Goal: Use online tool/utility: Utilize a website feature to perform a specific function

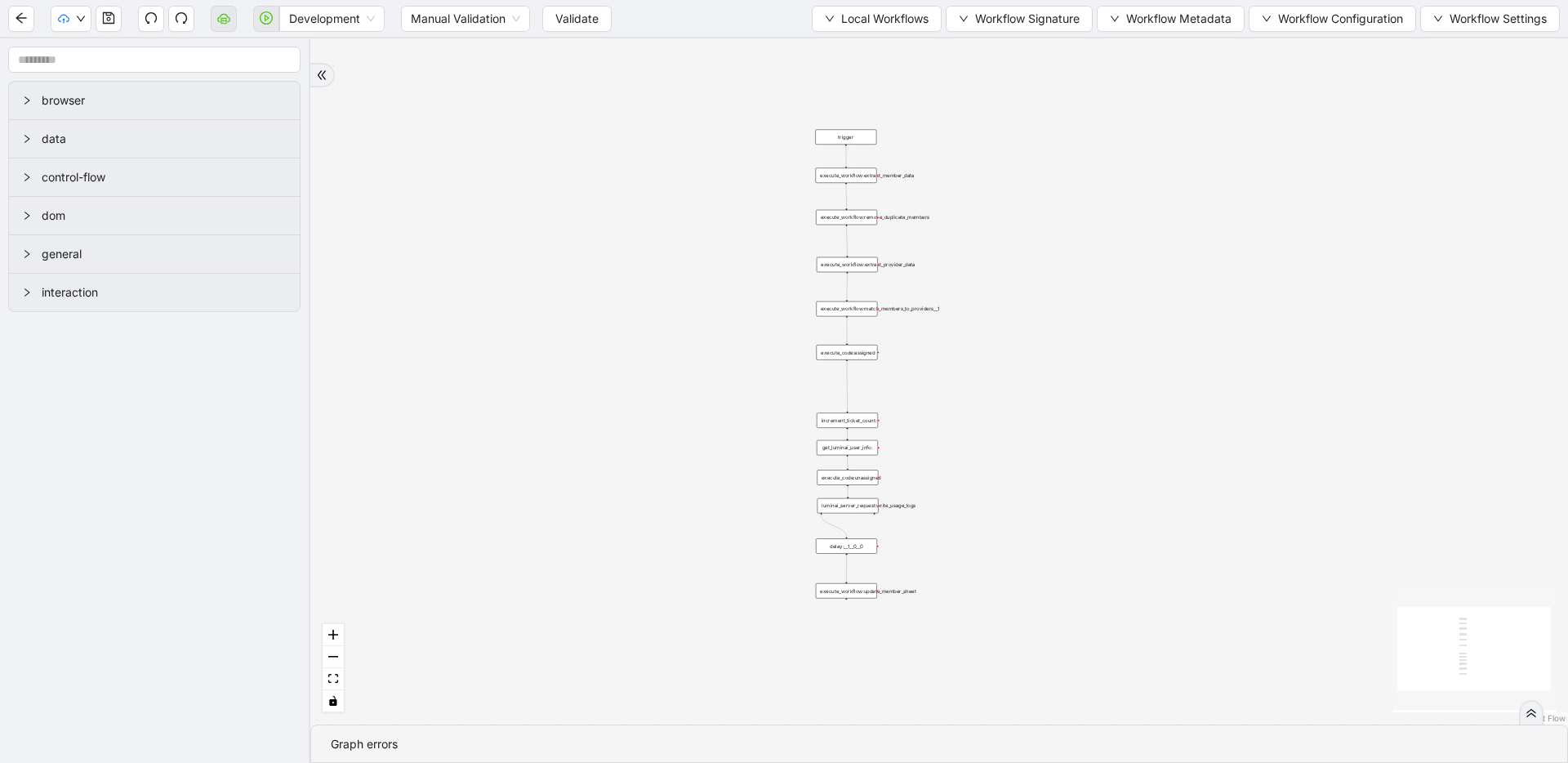
drag, startPoint x: 895, startPoint y: 270, endPoint x: 743, endPoint y: 319, distance: 159.7
click at [1250, 314] on div "trigger execute_workflow:extract_member_data execute_workflow:remove_duplicate_…" at bounding box center [940, 381] width 1258 height 686
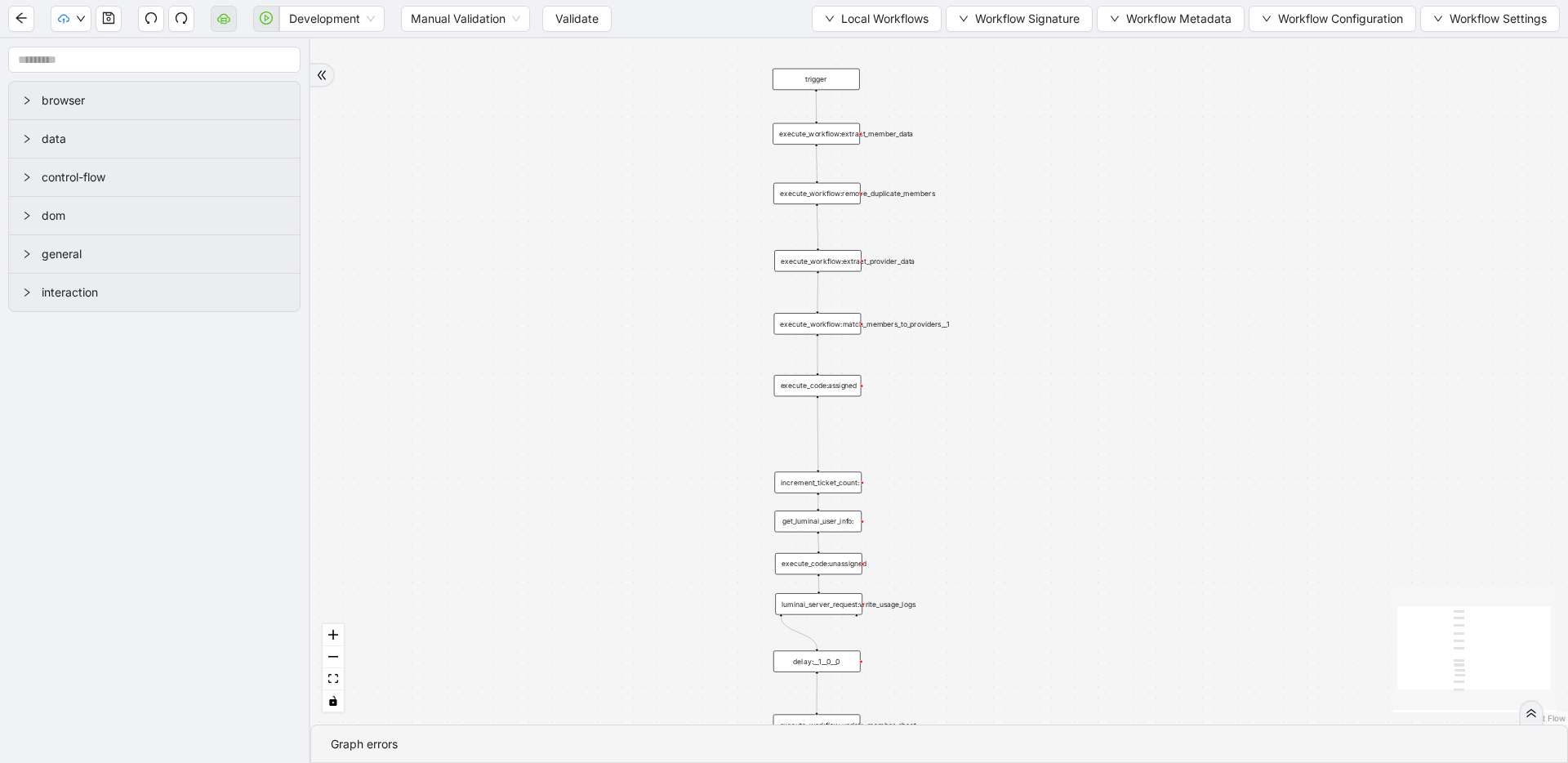
click at [1067, 302] on div "trigger execute_workflow:extract_member_data execute_workflow:remove_duplicate_…" at bounding box center [940, 381] width 1258 height 686
click at [863, 20] on span "Local Workflows" at bounding box center [885, 19] width 87 height 18
click at [861, 44] on span "Select" at bounding box center [868, 50] width 106 height 18
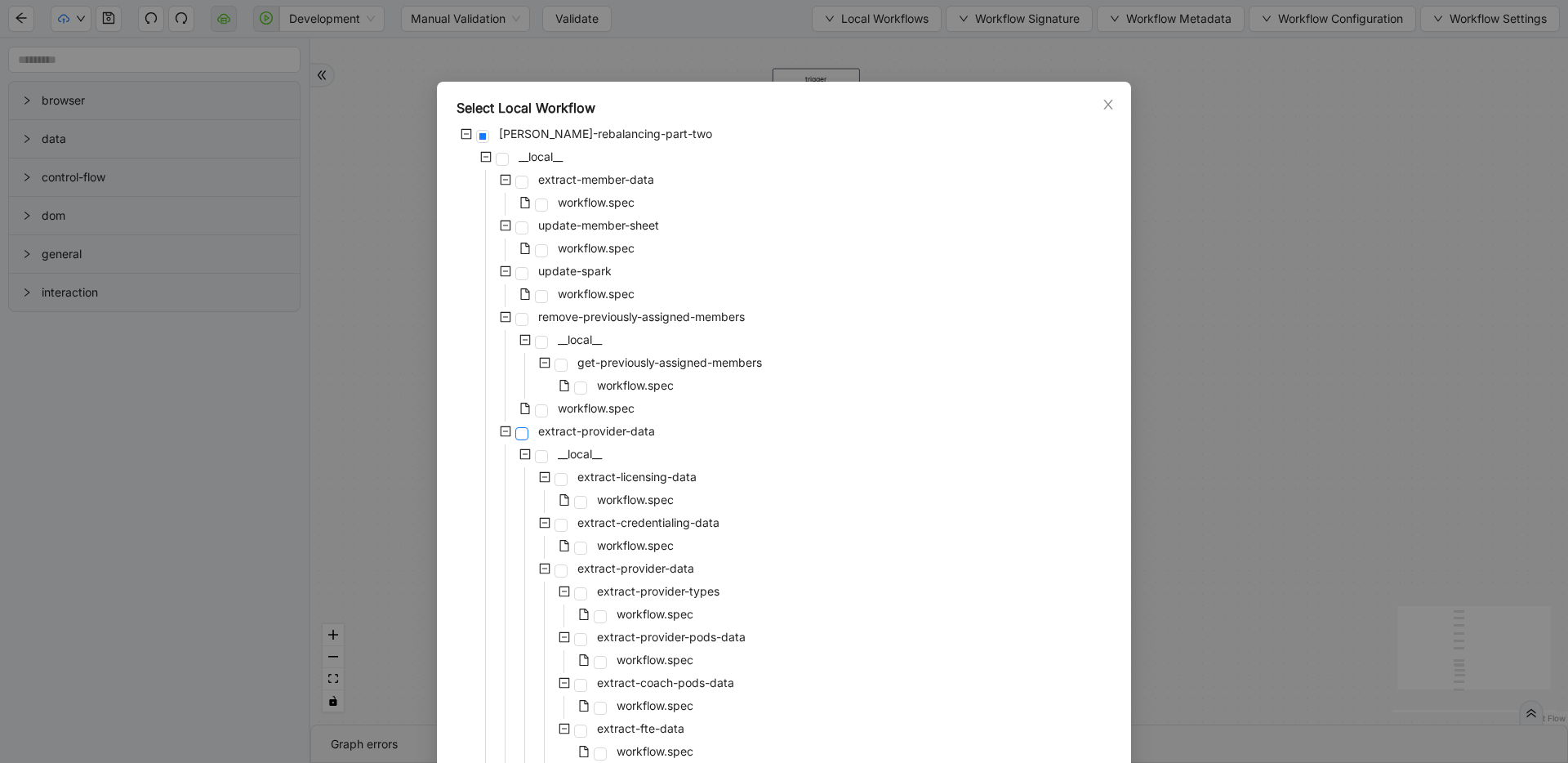
click at [515, 435] on span at bounding box center [521, 433] width 13 height 13
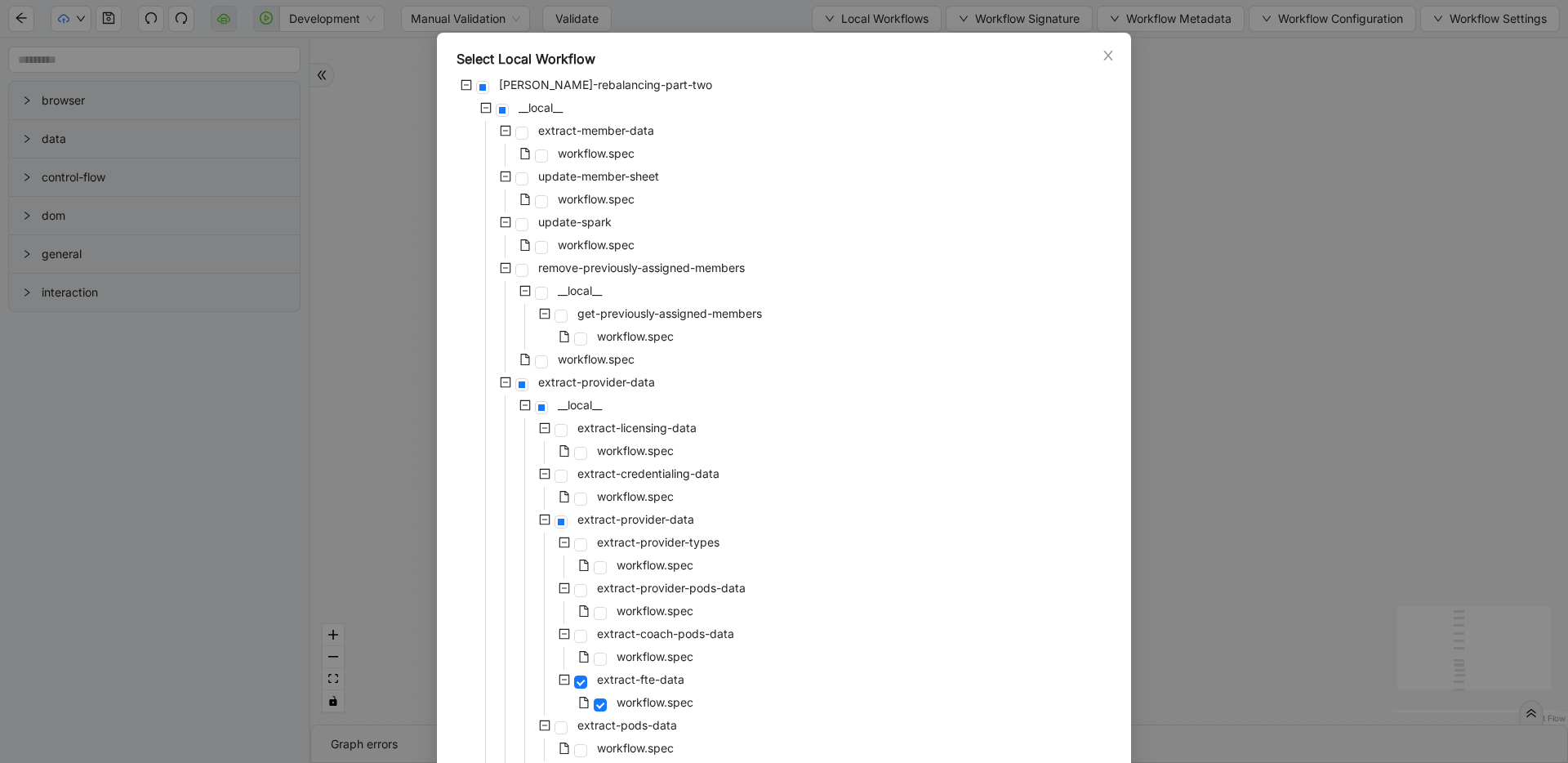
scroll to position [256, 0]
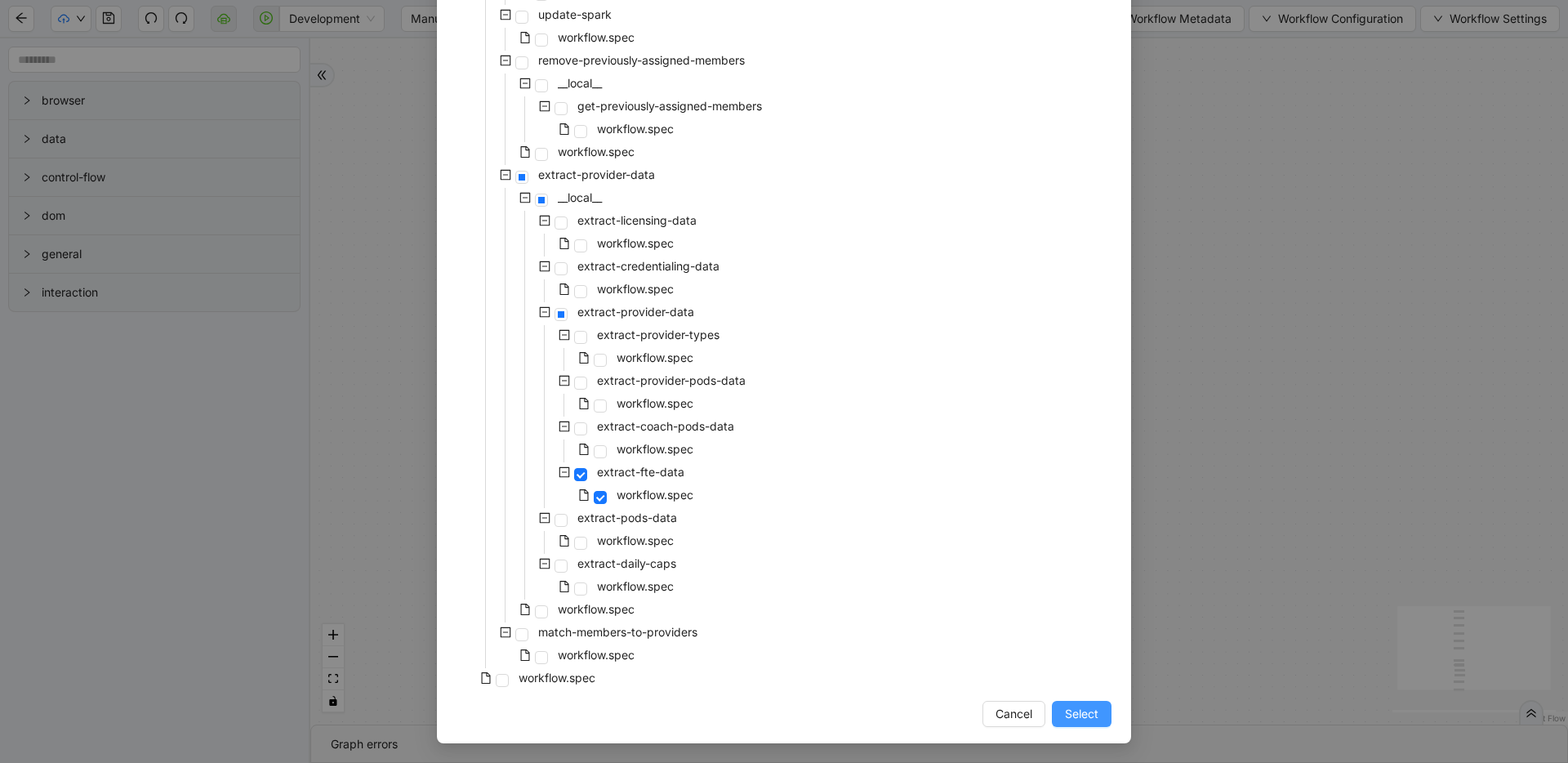
click at [1052, 710] on button "Select" at bounding box center [1082, 714] width 59 height 26
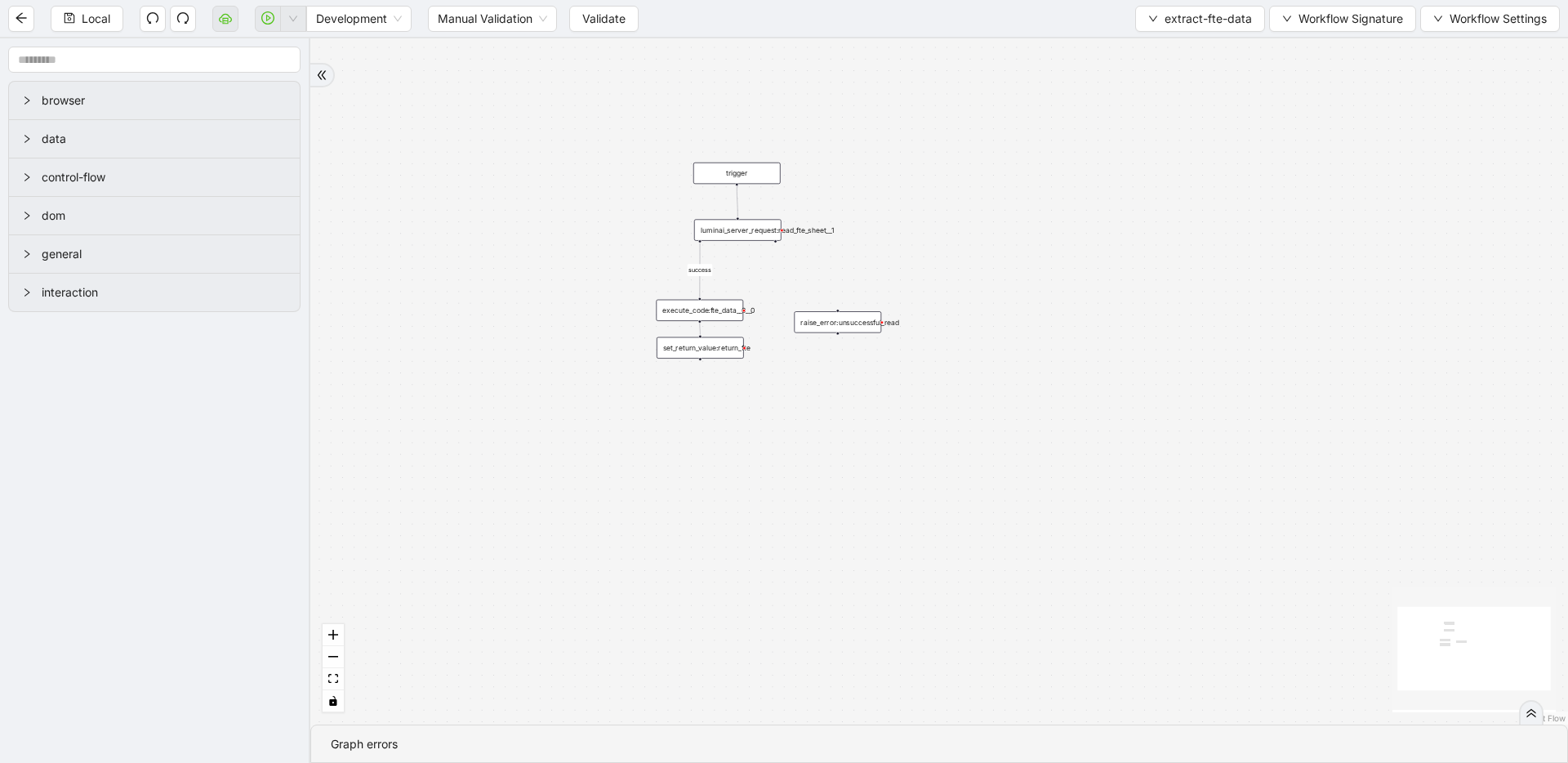
click at [717, 233] on div "luminai_server_request:read_fte_sheet__1" at bounding box center [738, 229] width 87 height 21
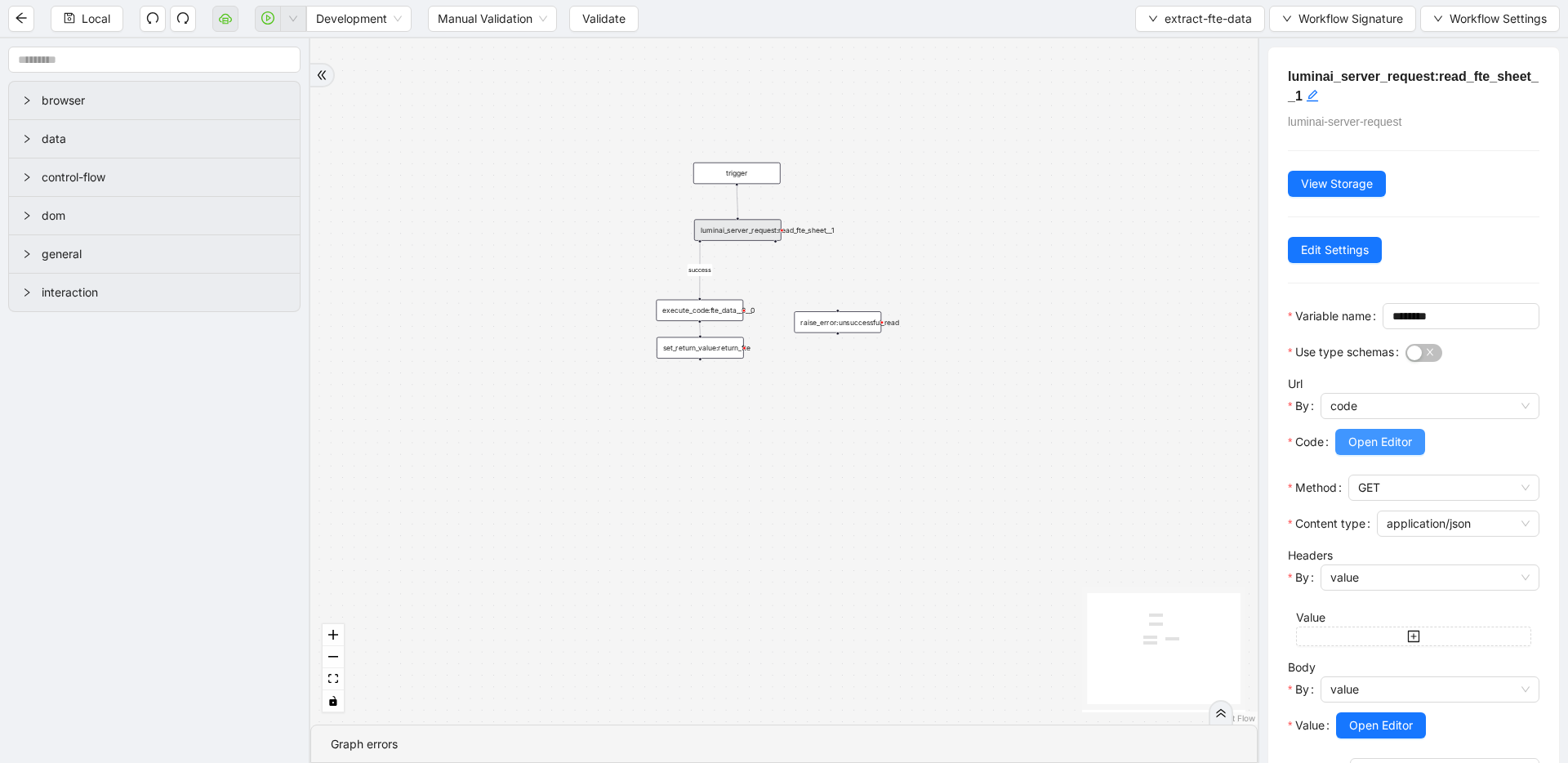
click at [1424, 455] on button "Open Editor" at bounding box center [1380, 441] width 90 height 26
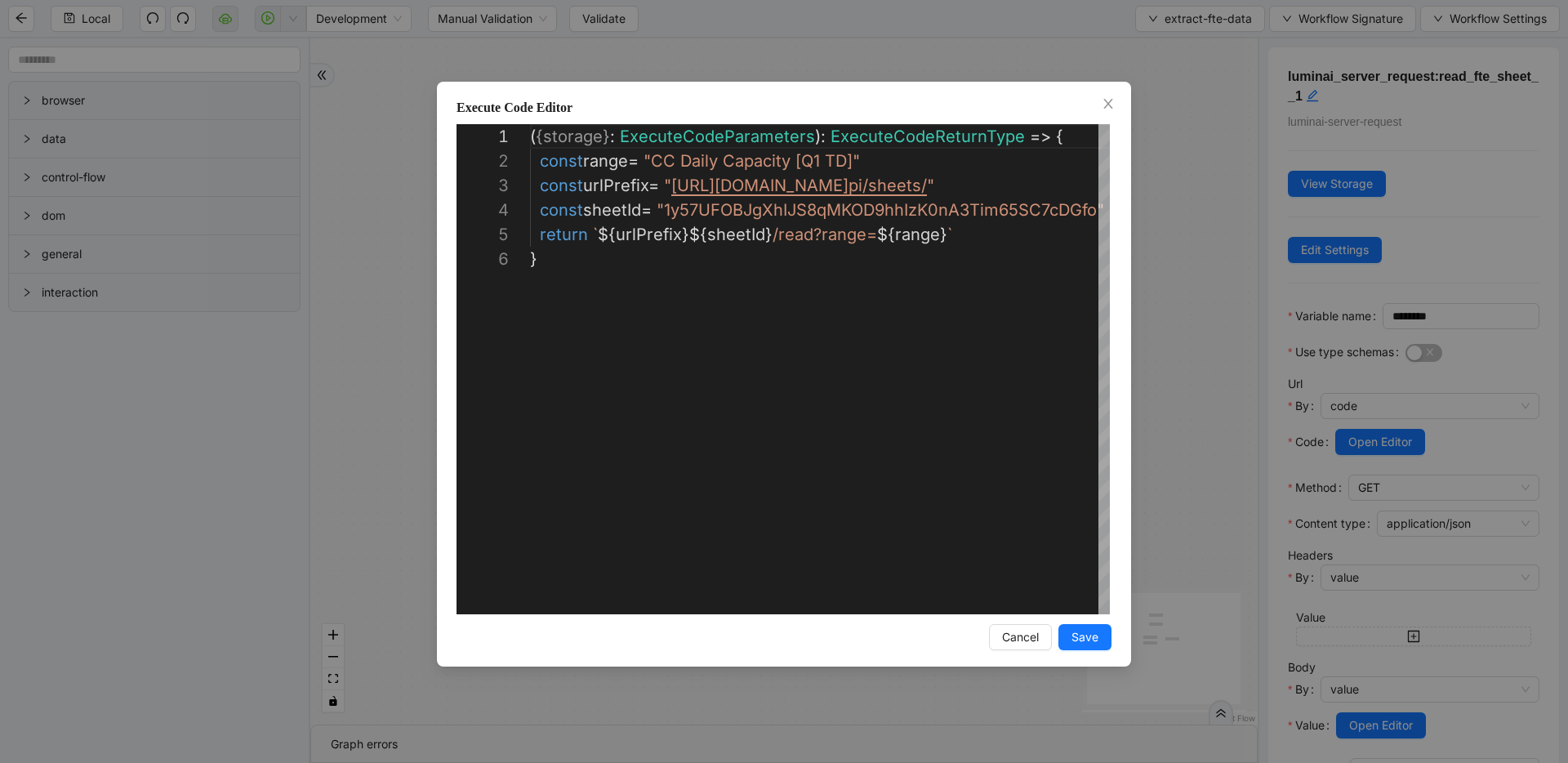
click at [1278, 278] on div "**********" at bounding box center [784, 381] width 1568 height 763
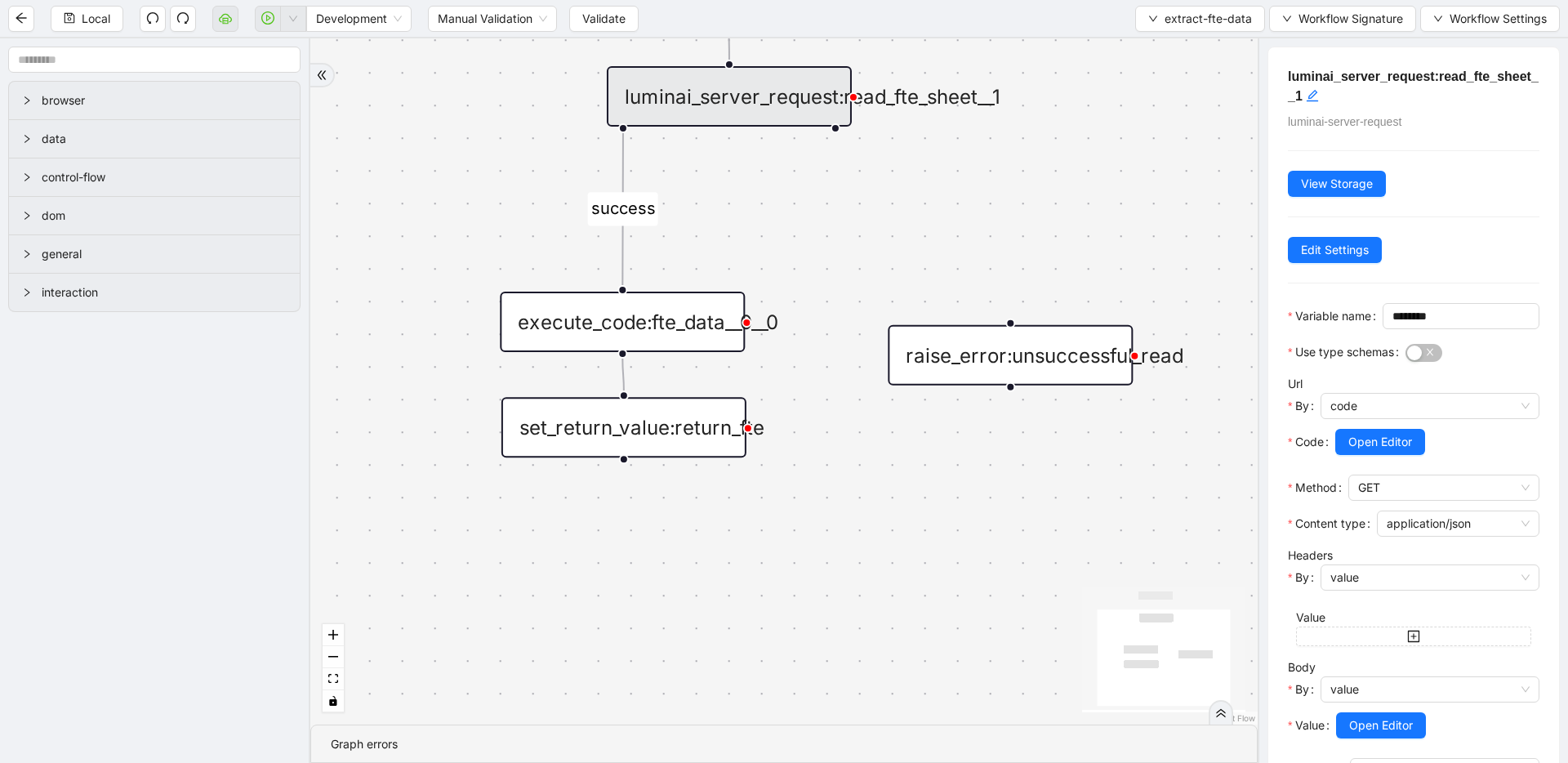
click at [723, 312] on div "execute_code:fte_data__0__0" at bounding box center [622, 321] width 245 height 60
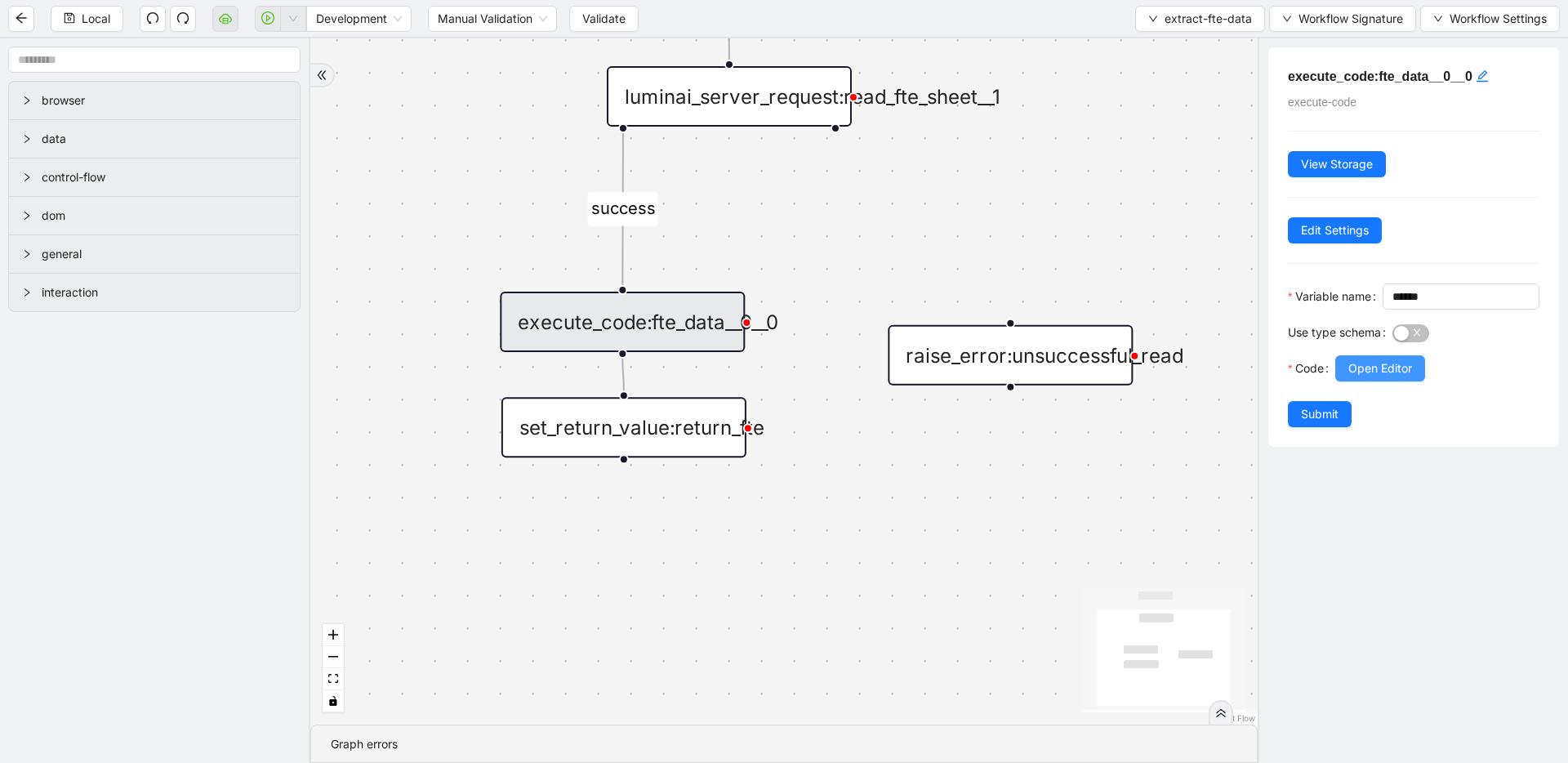
click at [1371, 378] on span "Open Editor" at bounding box center [1380, 367] width 64 height 18
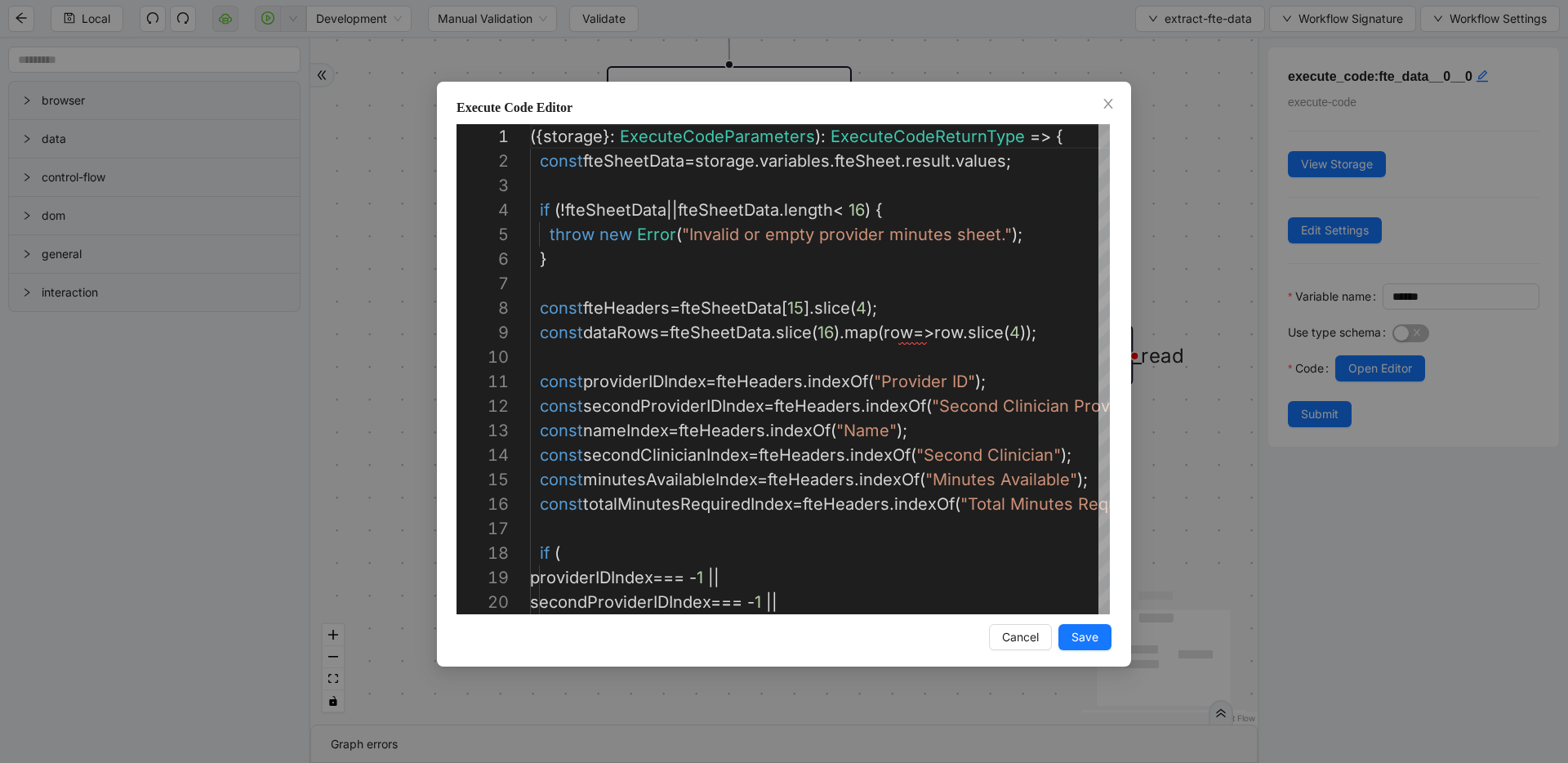
click at [1230, 214] on div "Execute Code Editor 12 13 14 15 16 17 18 19 20 11 9 10 8 7 5 6 3 4 1 2 const se…" at bounding box center [784, 381] width 1568 height 763
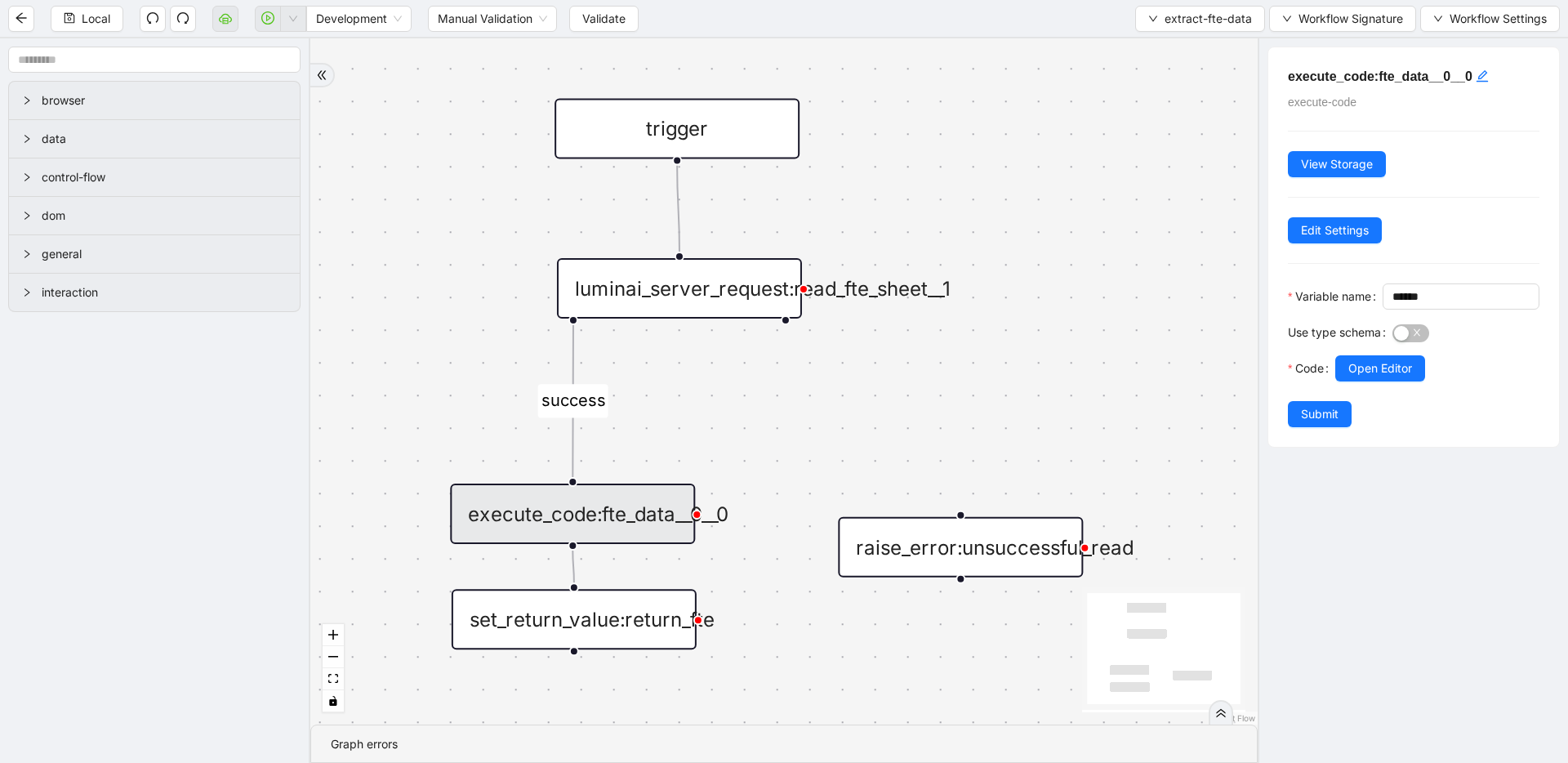
drag, startPoint x: 942, startPoint y: 177, endPoint x: 894, endPoint y: 362, distance: 191.1
click at [894, 362] on div "success trigger raise_error:unsuccessful_read set_return_value:return_fte execu…" at bounding box center [784, 381] width 947 height 686
click at [694, 301] on div "luminai_server_request:read_fte_sheet__1" at bounding box center [679, 287] width 245 height 60
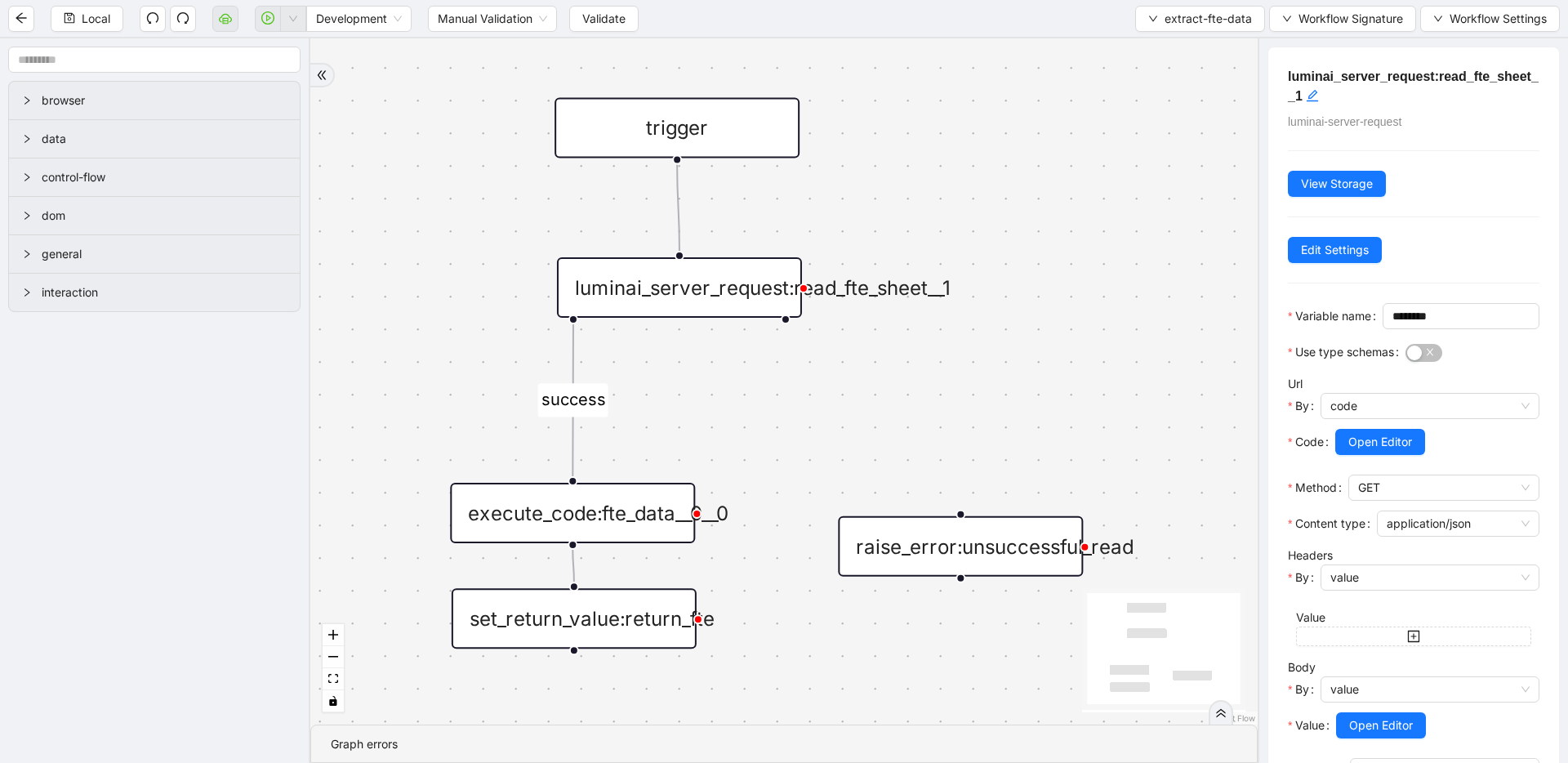
click at [572, 507] on div "execute_code:fte_data__0__0" at bounding box center [572, 513] width 245 height 60
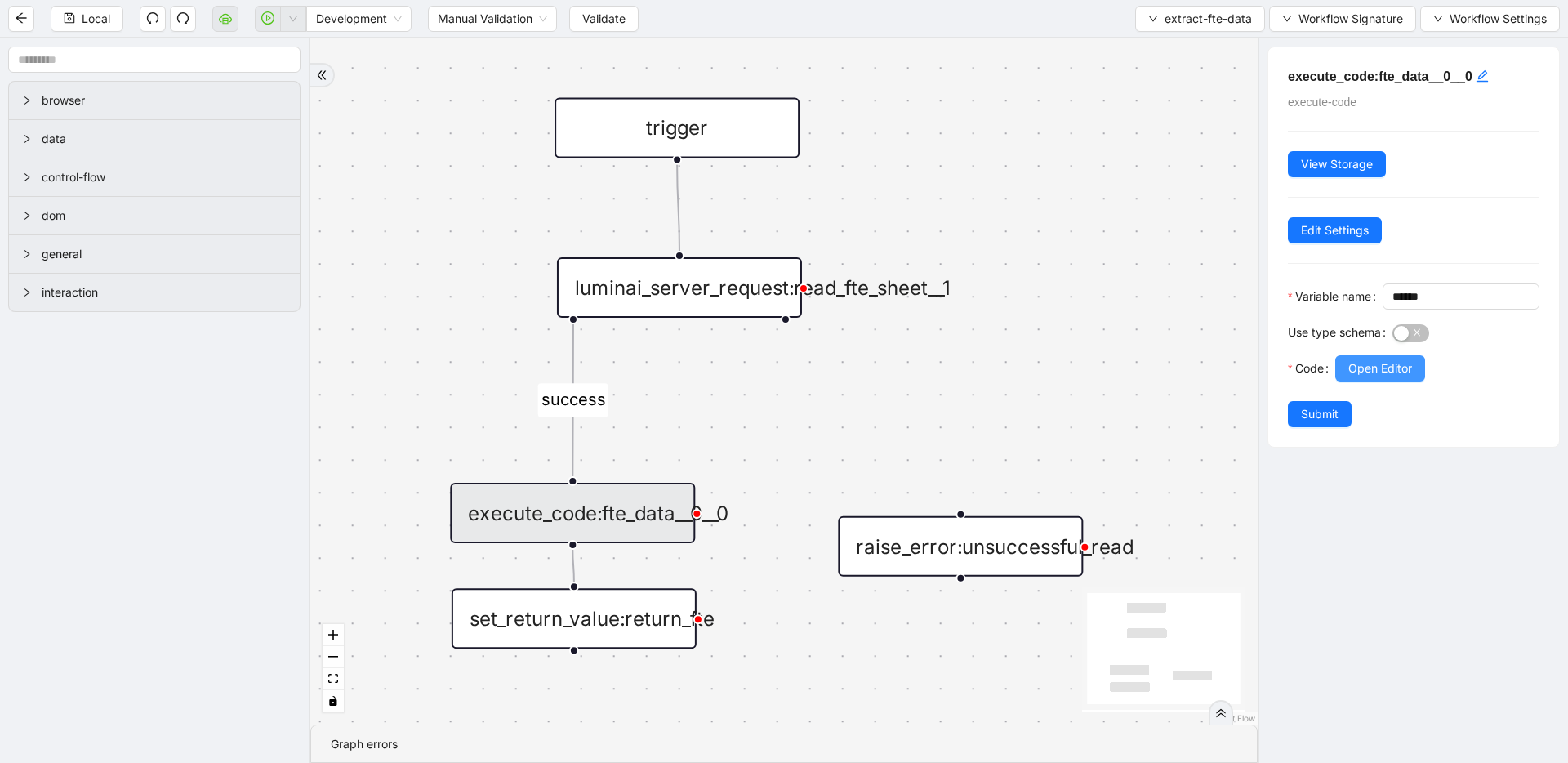
click at [1367, 378] on span "Open Editor" at bounding box center [1380, 367] width 64 height 18
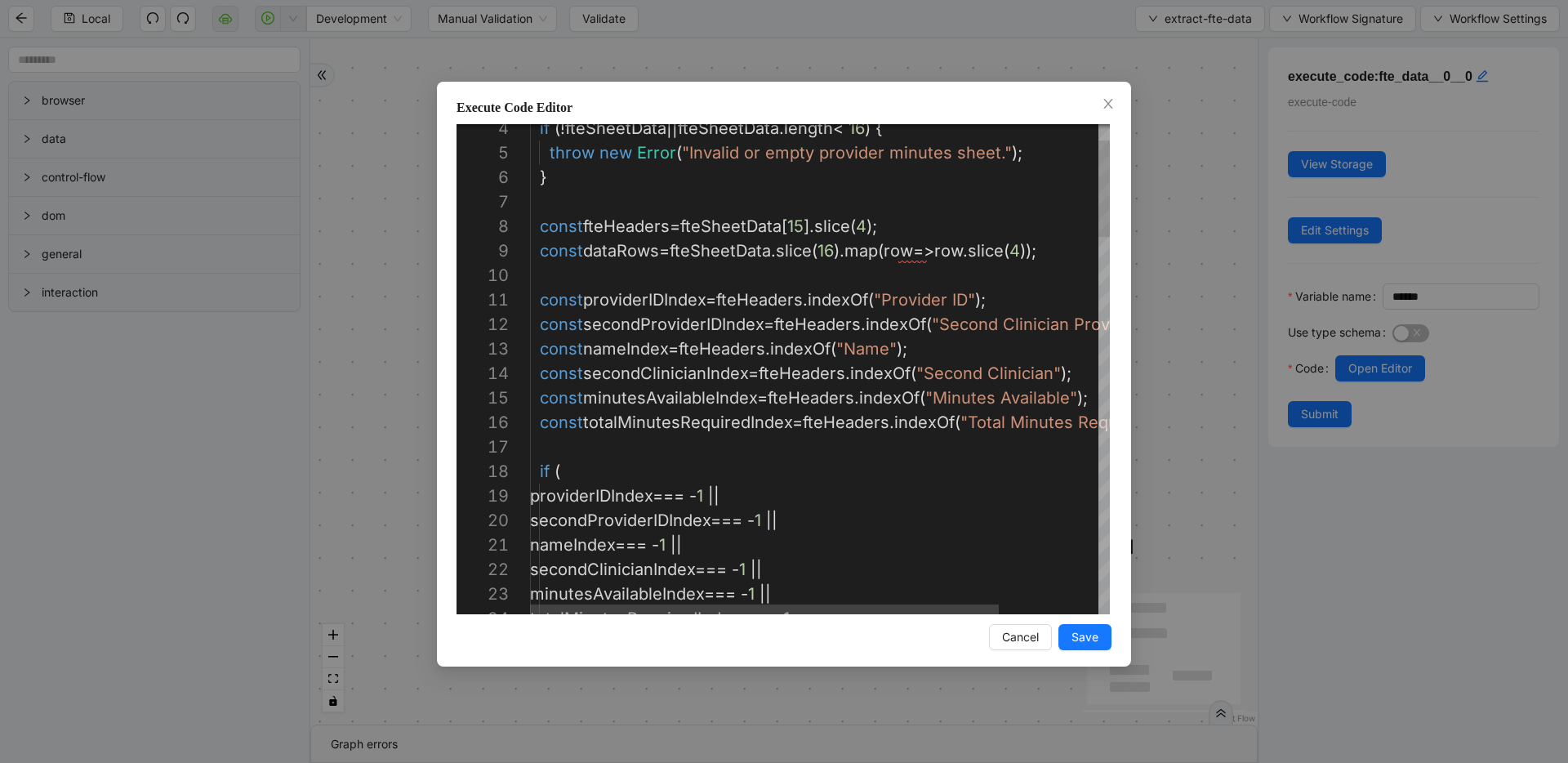
type textarea "**********"
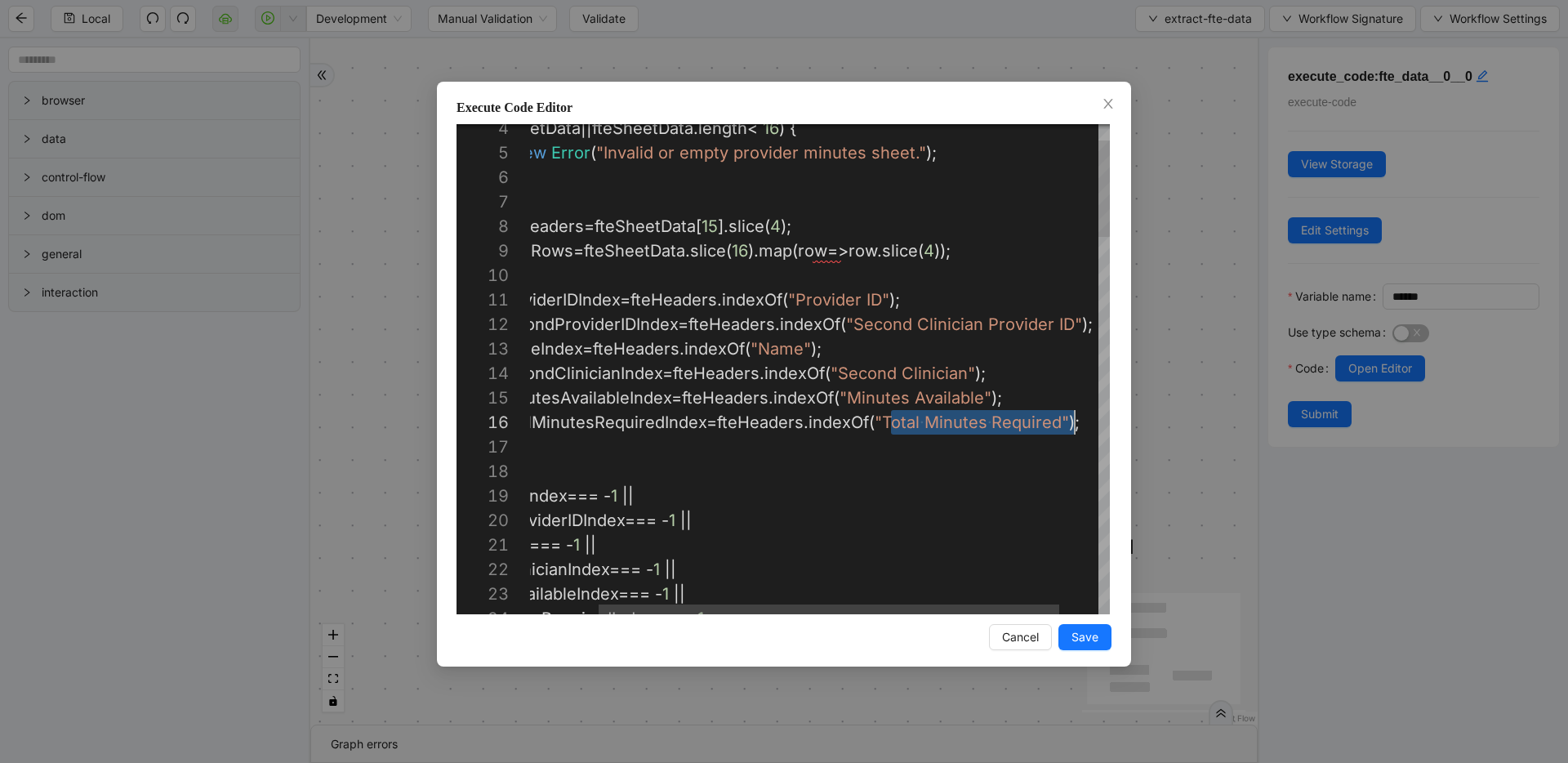
scroll to position [122, 624]
drag, startPoint x: 978, startPoint y: 420, endPoint x: 1070, endPoint y: 421, distance: 92.0
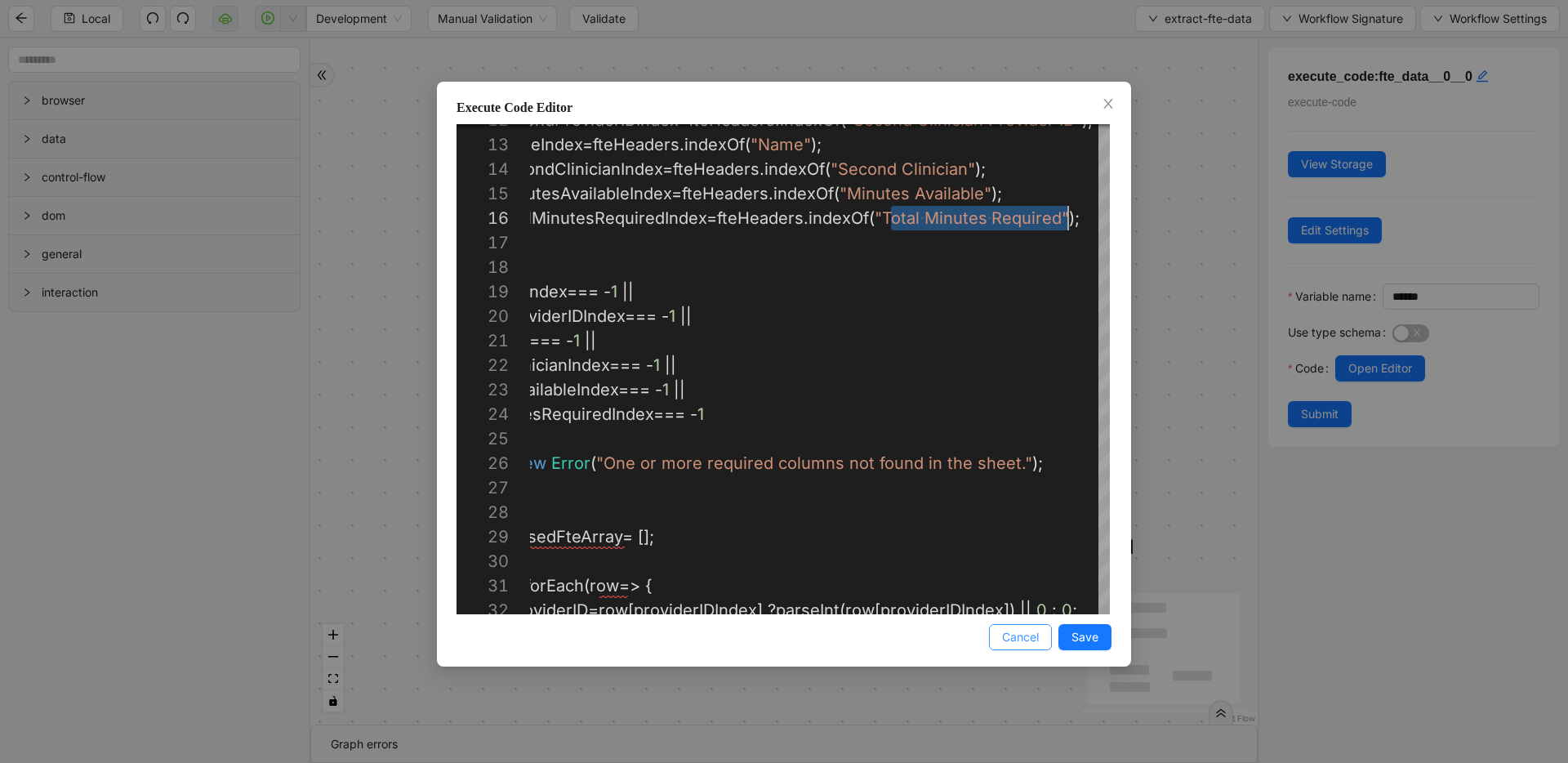
click at [1029, 635] on span "Cancel" at bounding box center [1020, 637] width 37 height 18
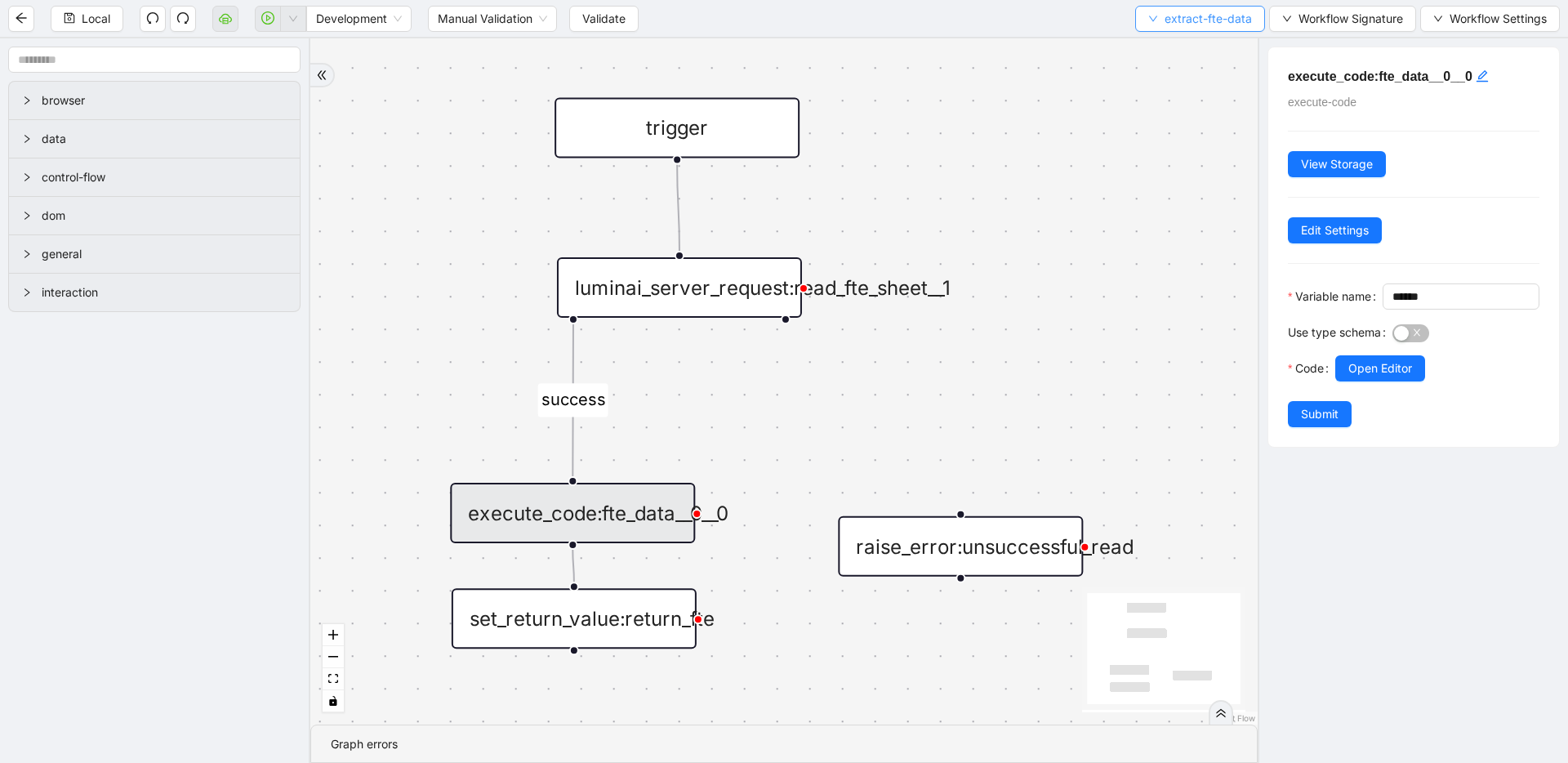
click at [1230, 17] on span "extract-fte-data" at bounding box center [1208, 19] width 87 height 18
click at [1213, 42] on span "Select" at bounding box center [1199, 50] width 104 height 18
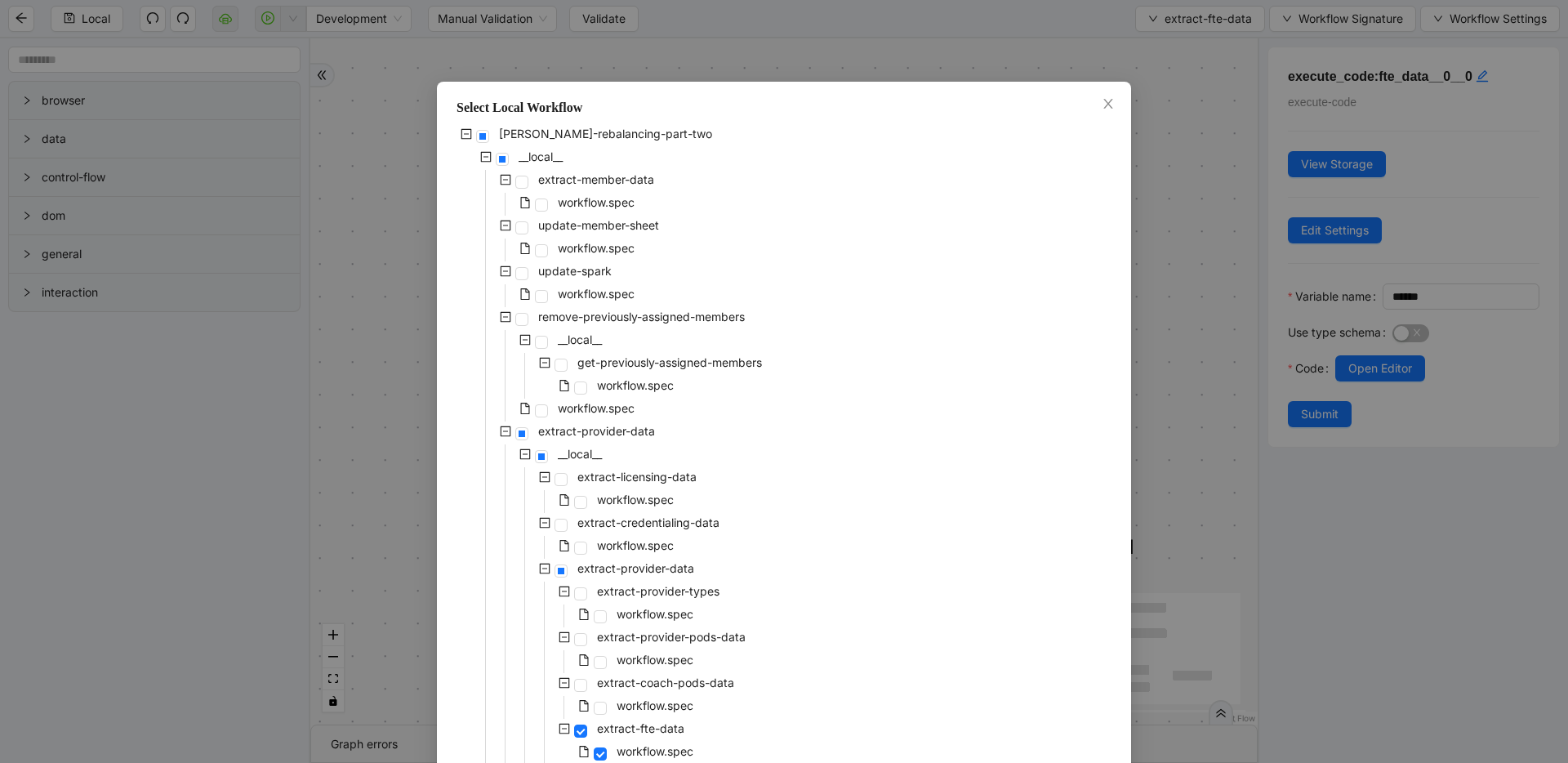
scroll to position [256, 0]
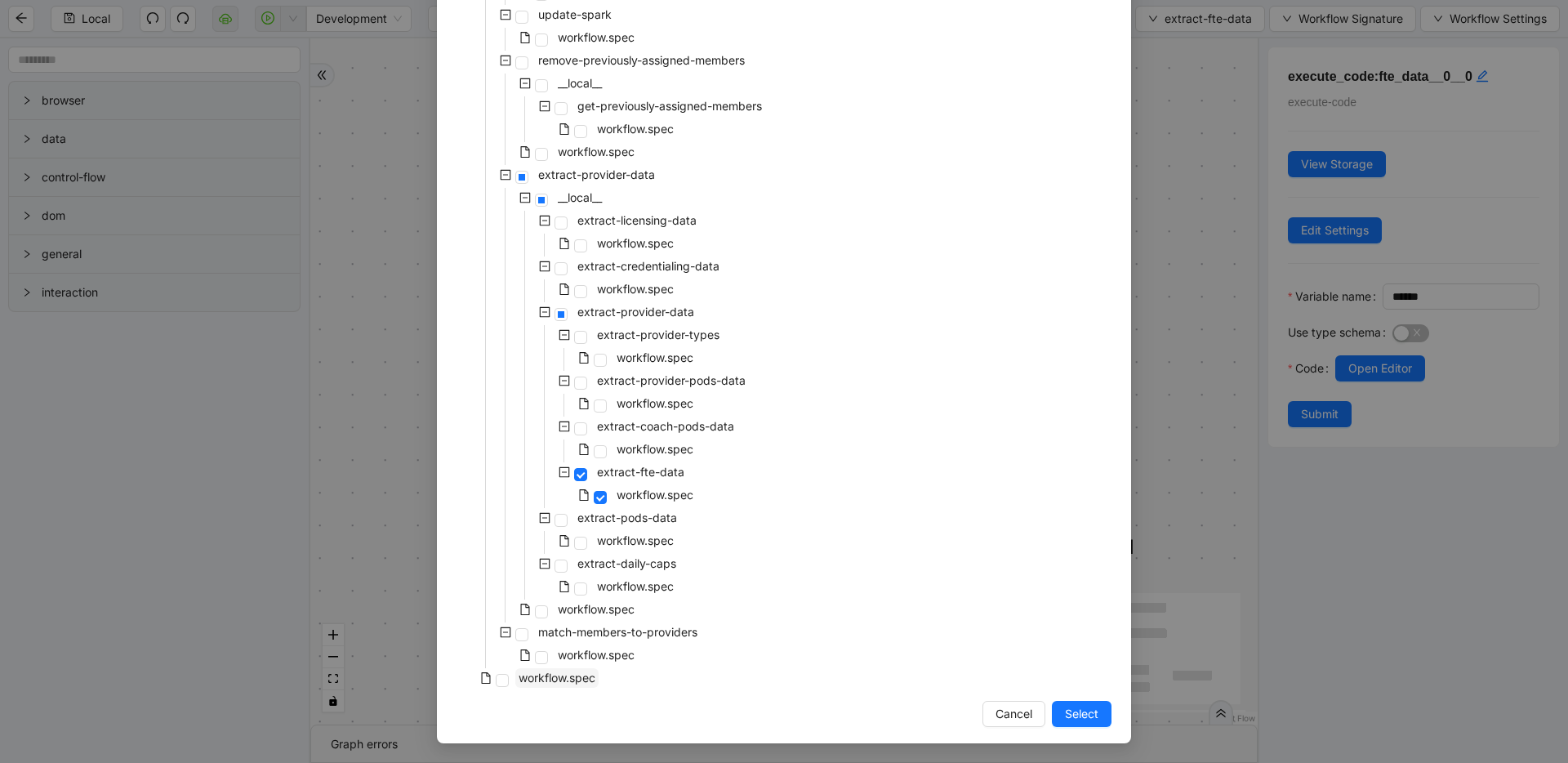
click at [541, 680] on span "workflow.spec" at bounding box center [557, 677] width 76 height 14
click at [1082, 711] on span "Select" at bounding box center [1082, 713] width 33 height 18
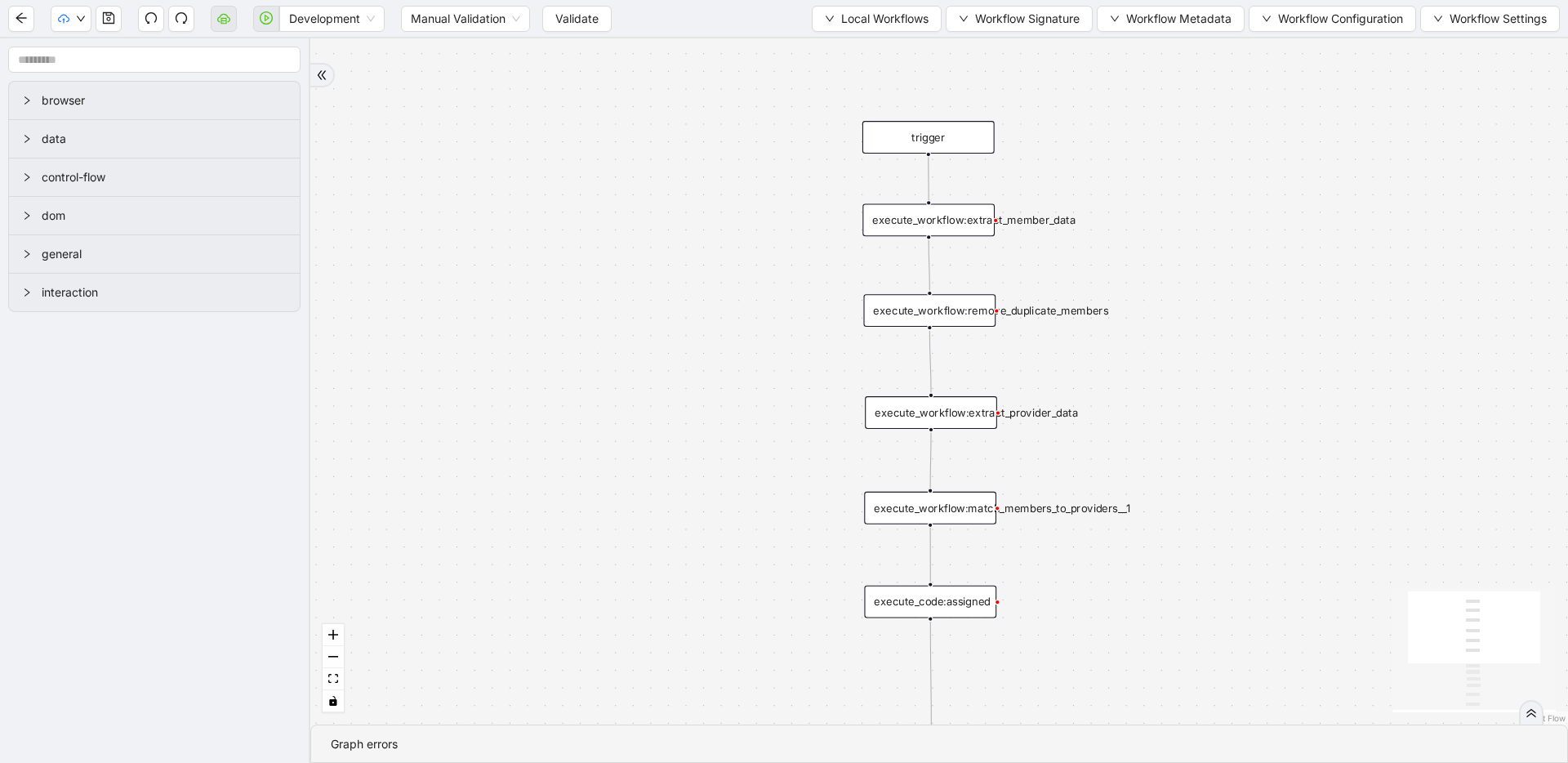
click at [930, 464] on icon "Edge from execute_workflow:extract_provider_data to execute_workflow:match_memb…" at bounding box center [930, 459] width 1 height 55
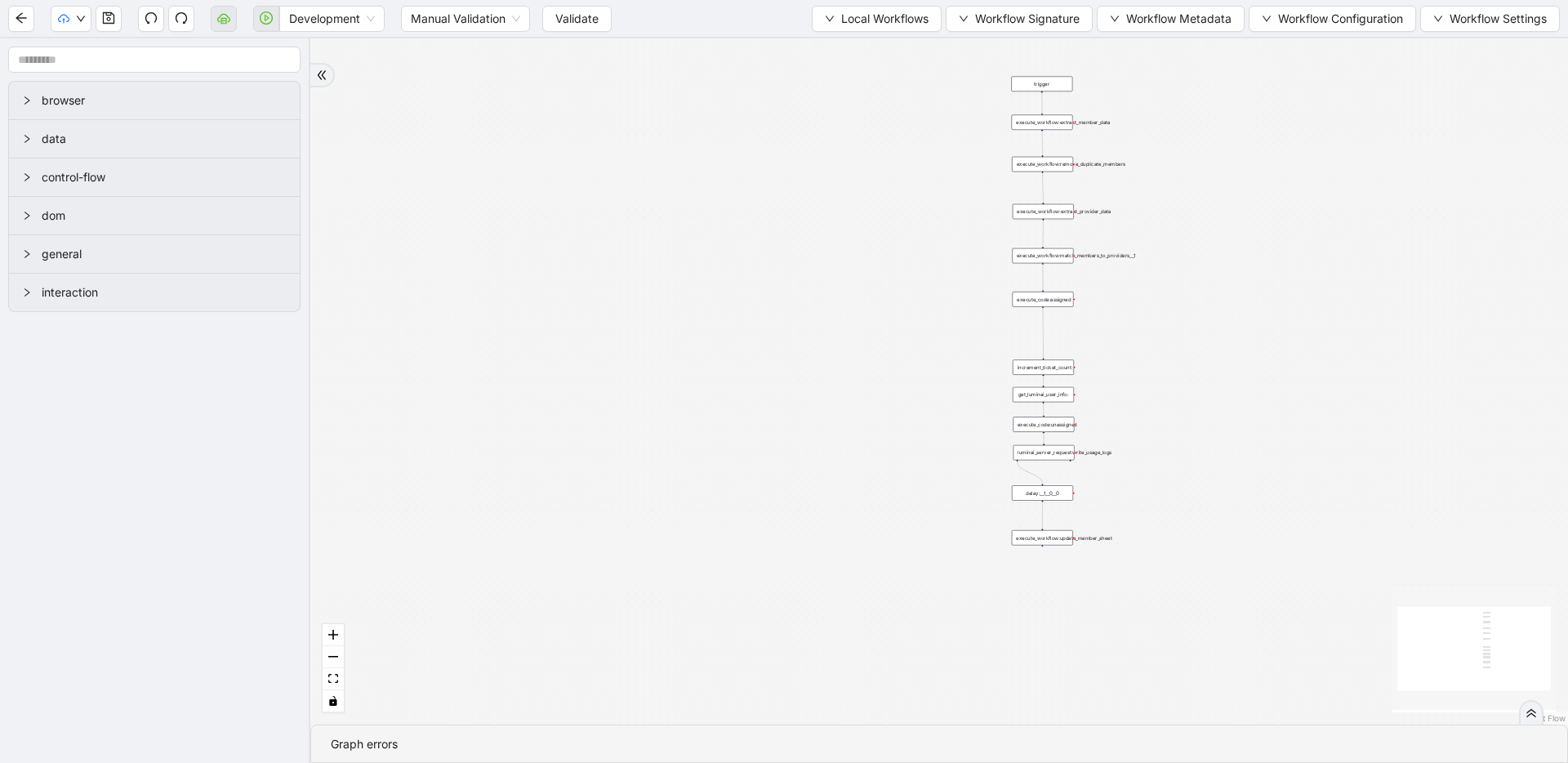
drag, startPoint x: 839, startPoint y: 231, endPoint x: 716, endPoint y: 519, distance: 313.2
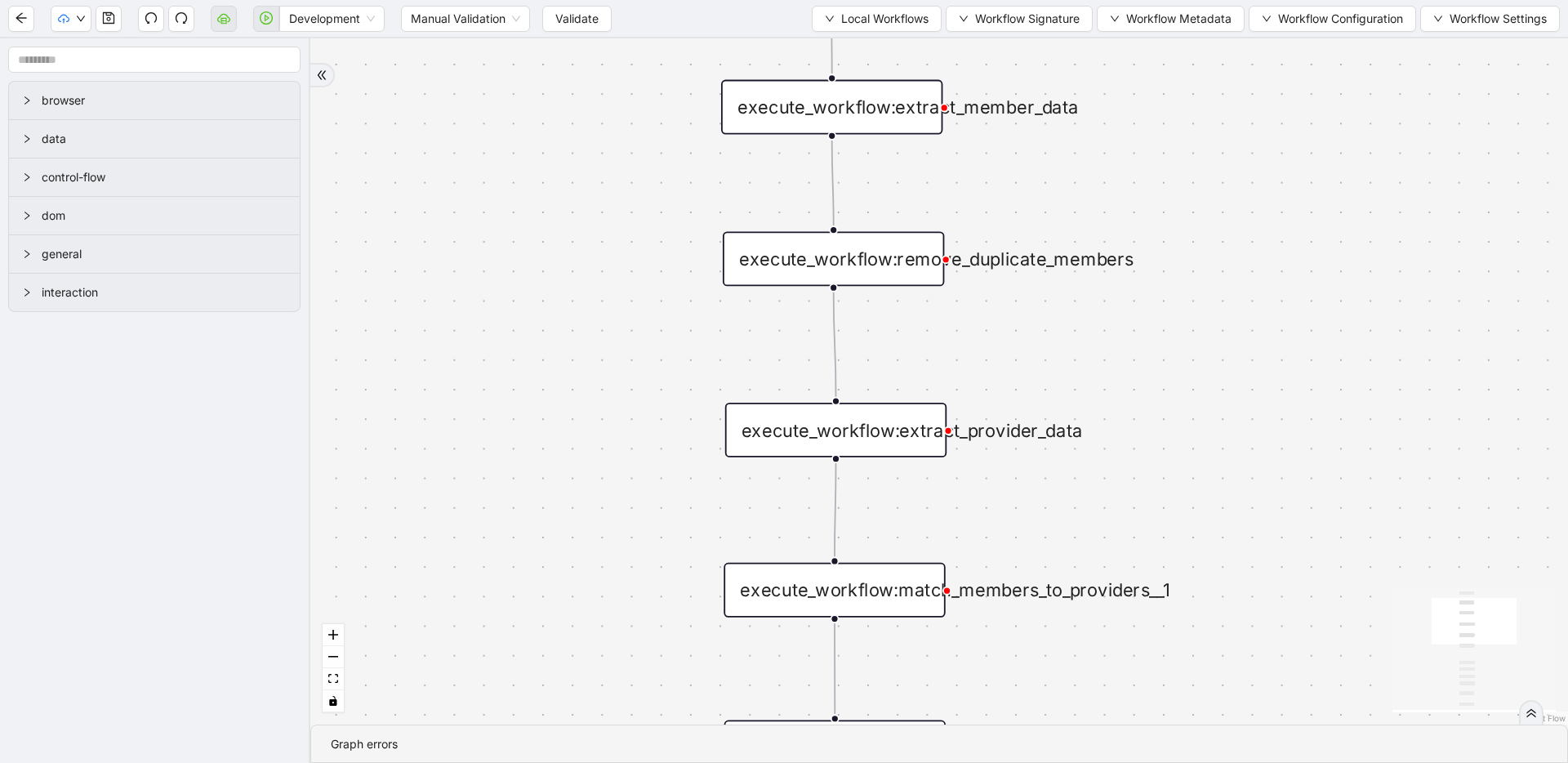
click at [836, 493] on icon "Edge from execute_workflow:extract_provider_data to execute_workflow:match_memb…" at bounding box center [835, 510] width 2 height 93
click at [563, 11] on span "Validate" at bounding box center [576, 19] width 43 height 18
click at [271, 25] on button "button" at bounding box center [266, 19] width 26 height 26
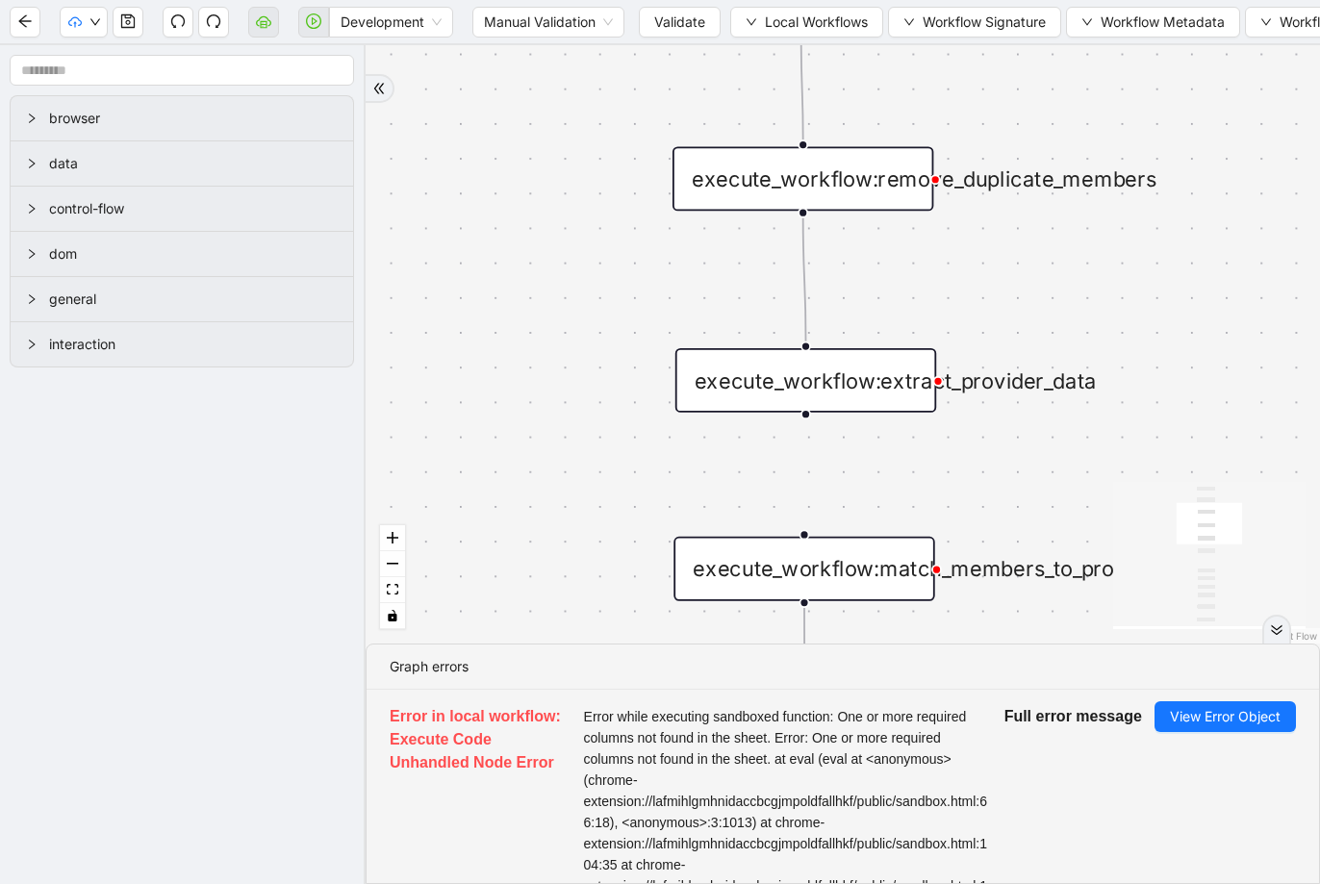
drag, startPoint x: 1190, startPoint y: 427, endPoint x: 1012, endPoint y: 301, distance: 218.1
click at [762, 23] on button "Local Workflows" at bounding box center [806, 22] width 153 height 31
click at [769, 46] on li "Select" at bounding box center [808, 59] width 148 height 31
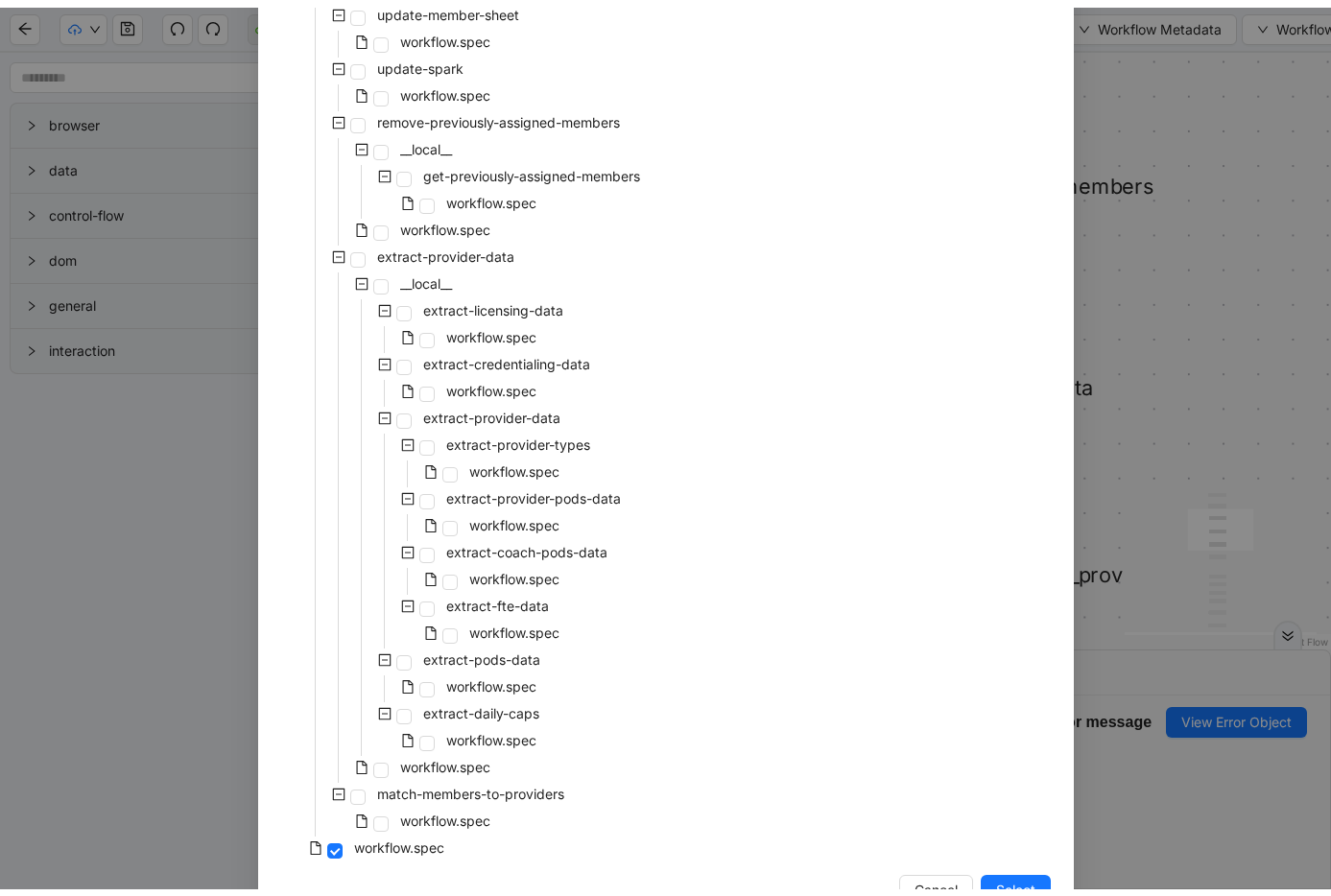
scroll to position [282, 0]
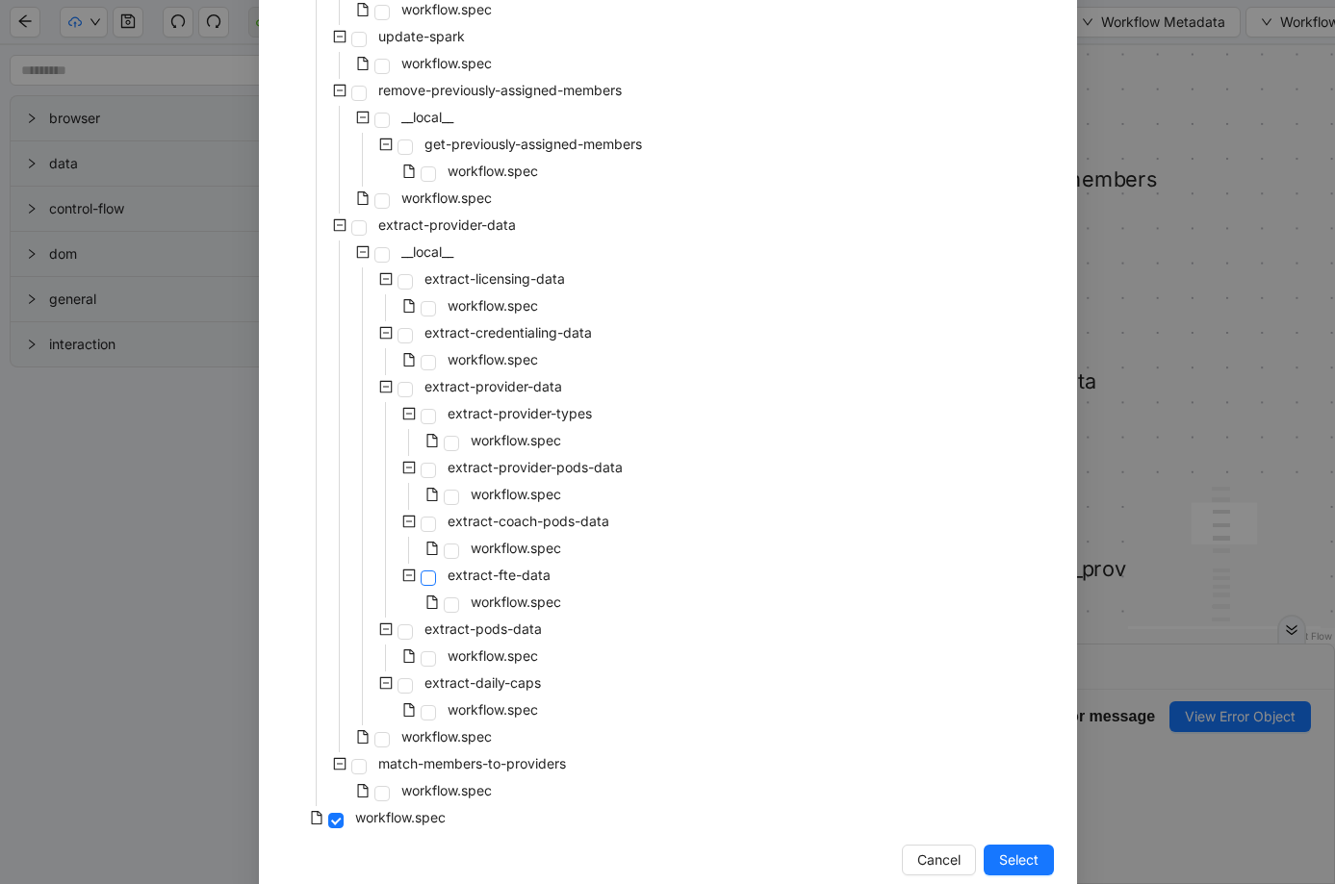
click at [420, 574] on span at bounding box center [427, 578] width 15 height 15
click at [999, 856] on span "Select" at bounding box center [1018, 860] width 39 height 21
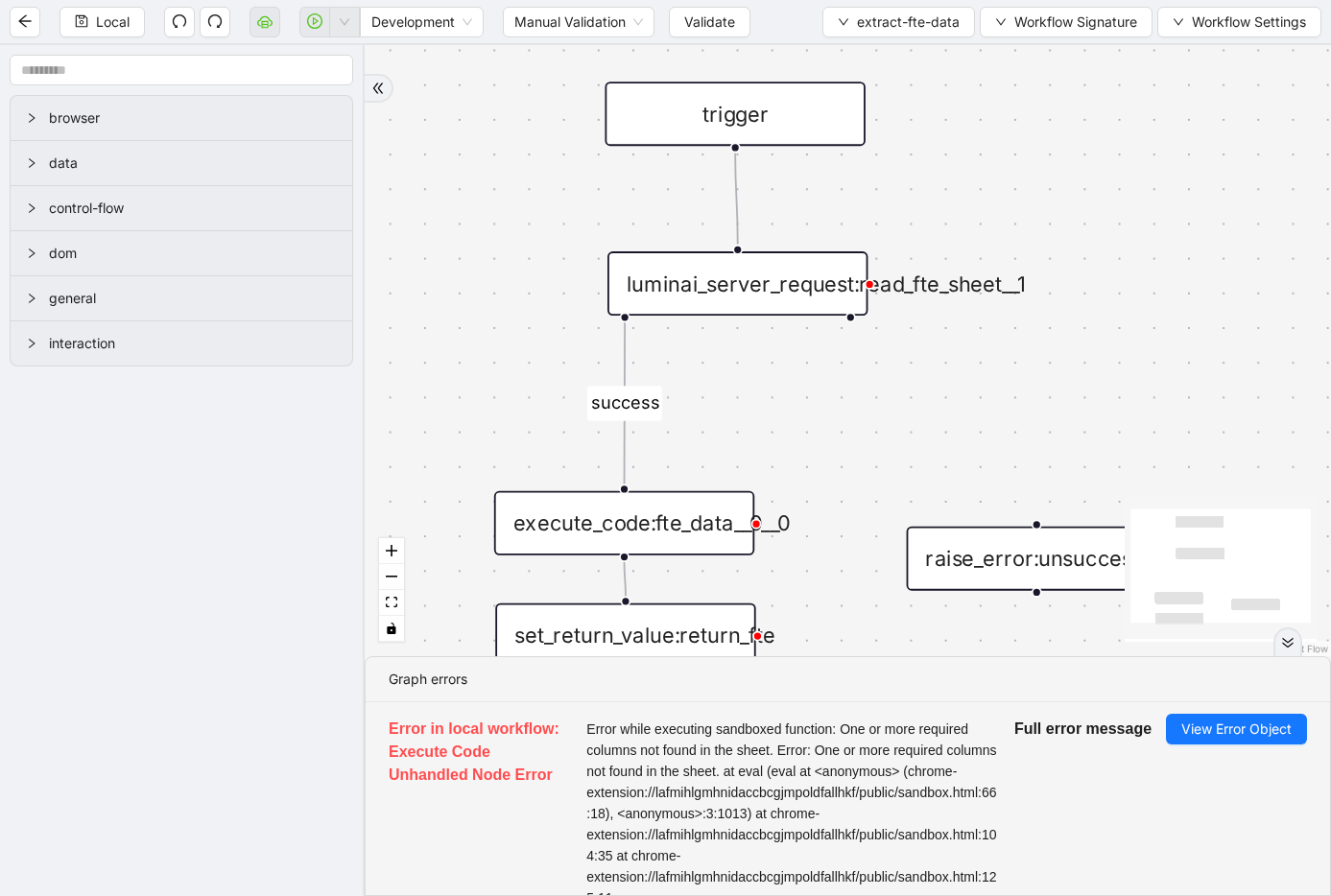
drag, startPoint x: 831, startPoint y: 326, endPoint x: 1005, endPoint y: 322, distance: 174.0
click at [773, 283] on div "luminai_server_request:read_fte_sheet__1" at bounding box center [737, 283] width 260 height 64
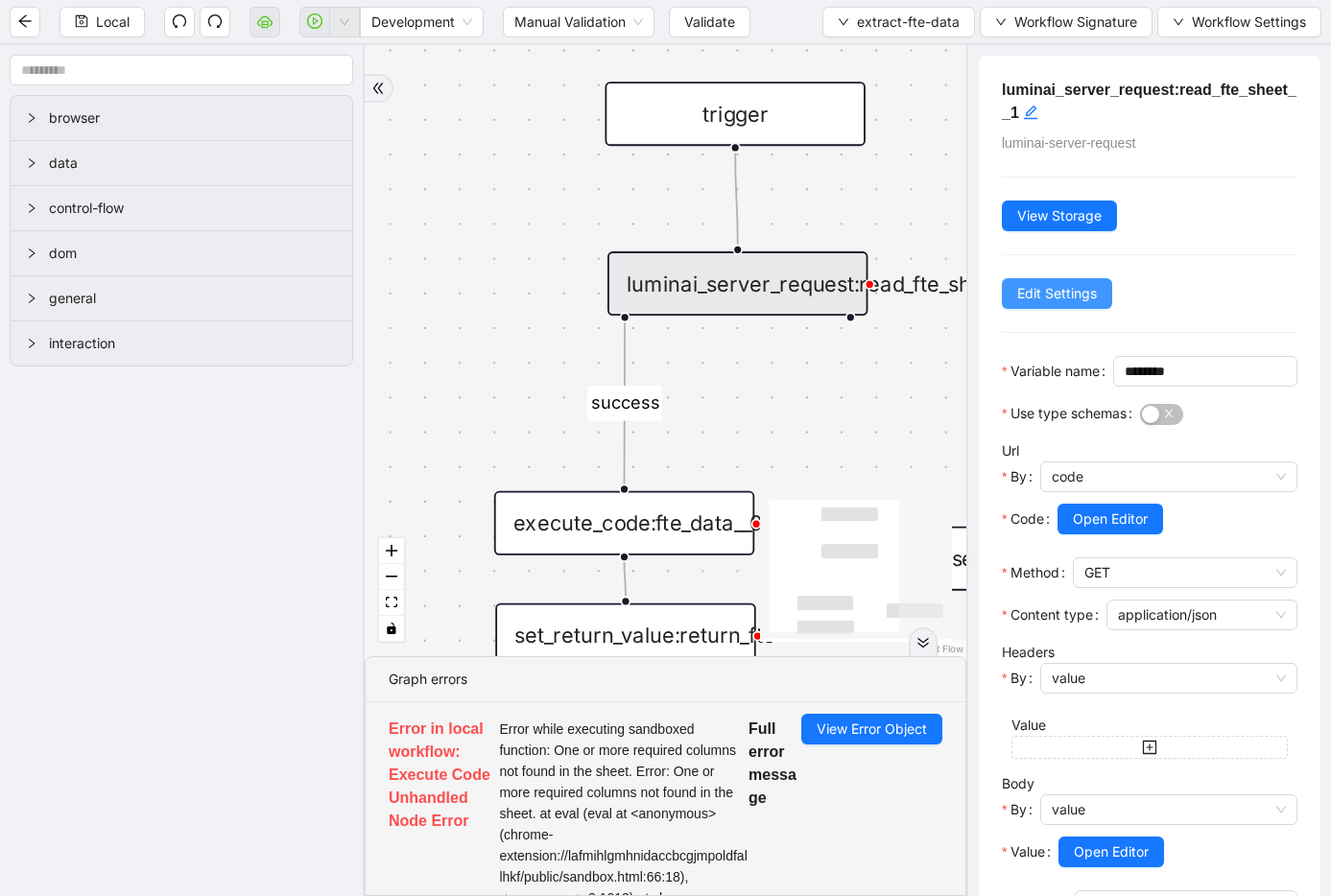
click at [1085, 301] on span "Edit Settings" at bounding box center [1057, 293] width 80 height 21
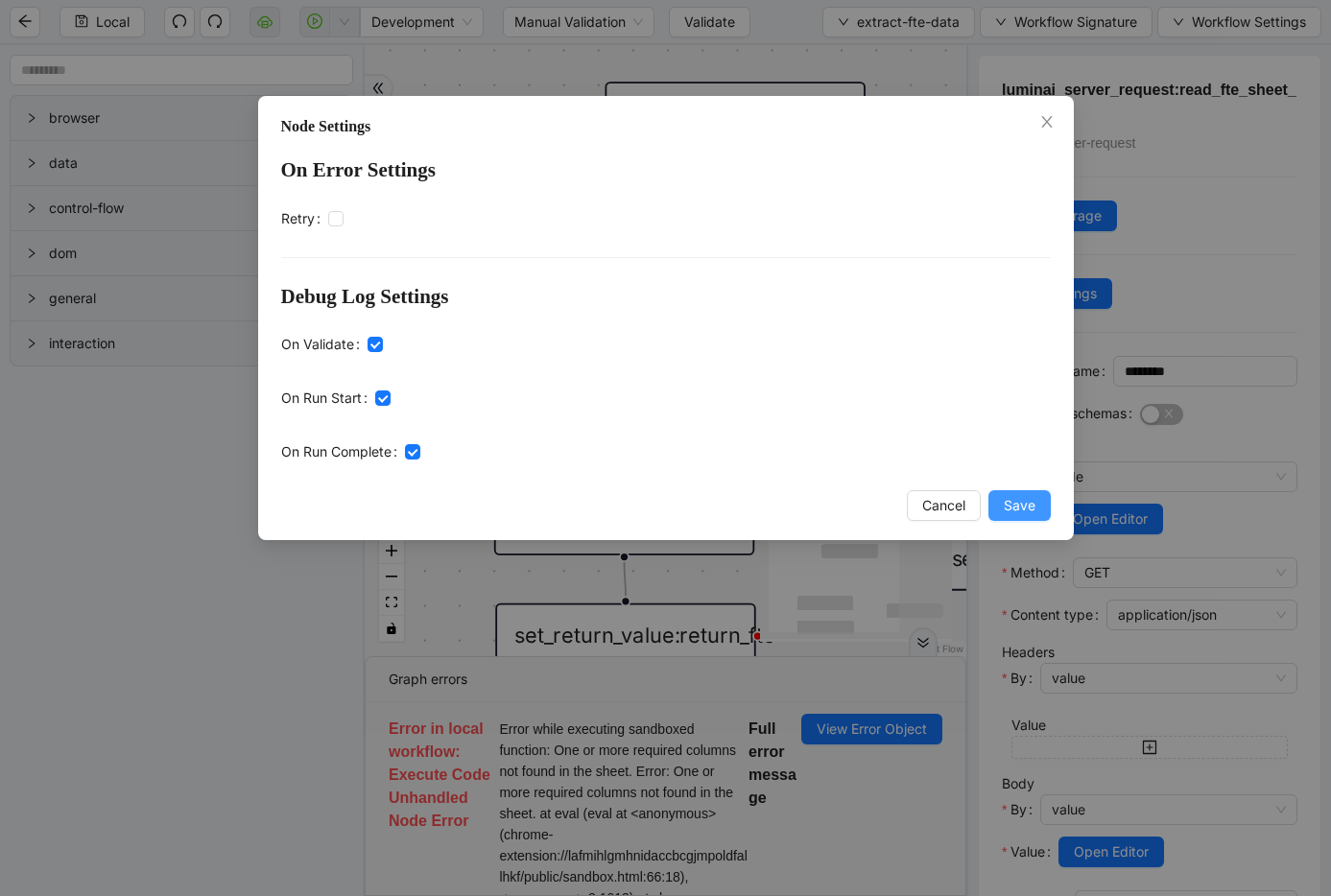
click at [1042, 494] on button "Save" at bounding box center [1019, 505] width 63 height 31
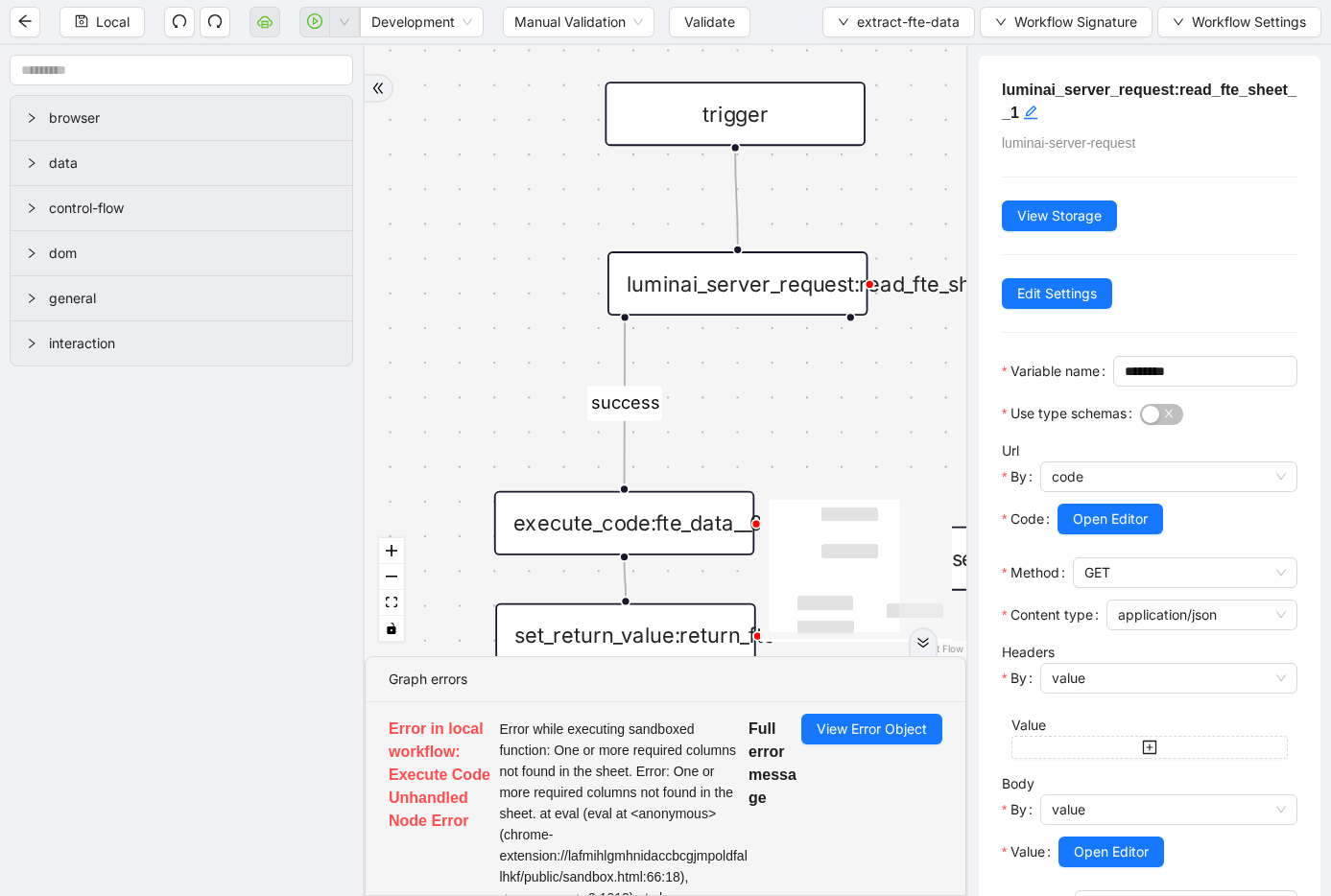
click at [663, 511] on div "execute_code:fte_data__0__0" at bounding box center [624, 523] width 260 height 64
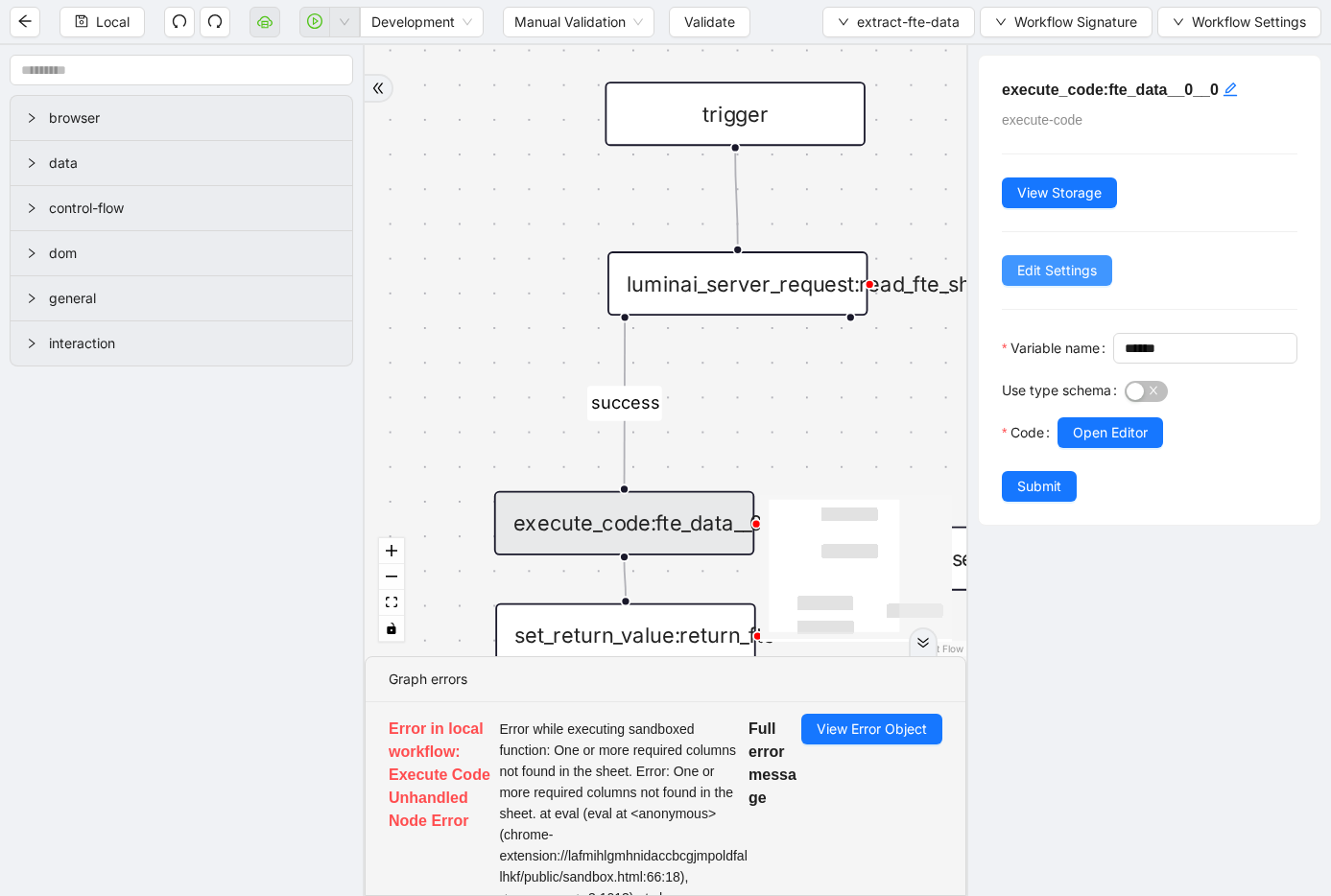
click at [1055, 266] on span "Edit Settings" at bounding box center [1057, 270] width 80 height 21
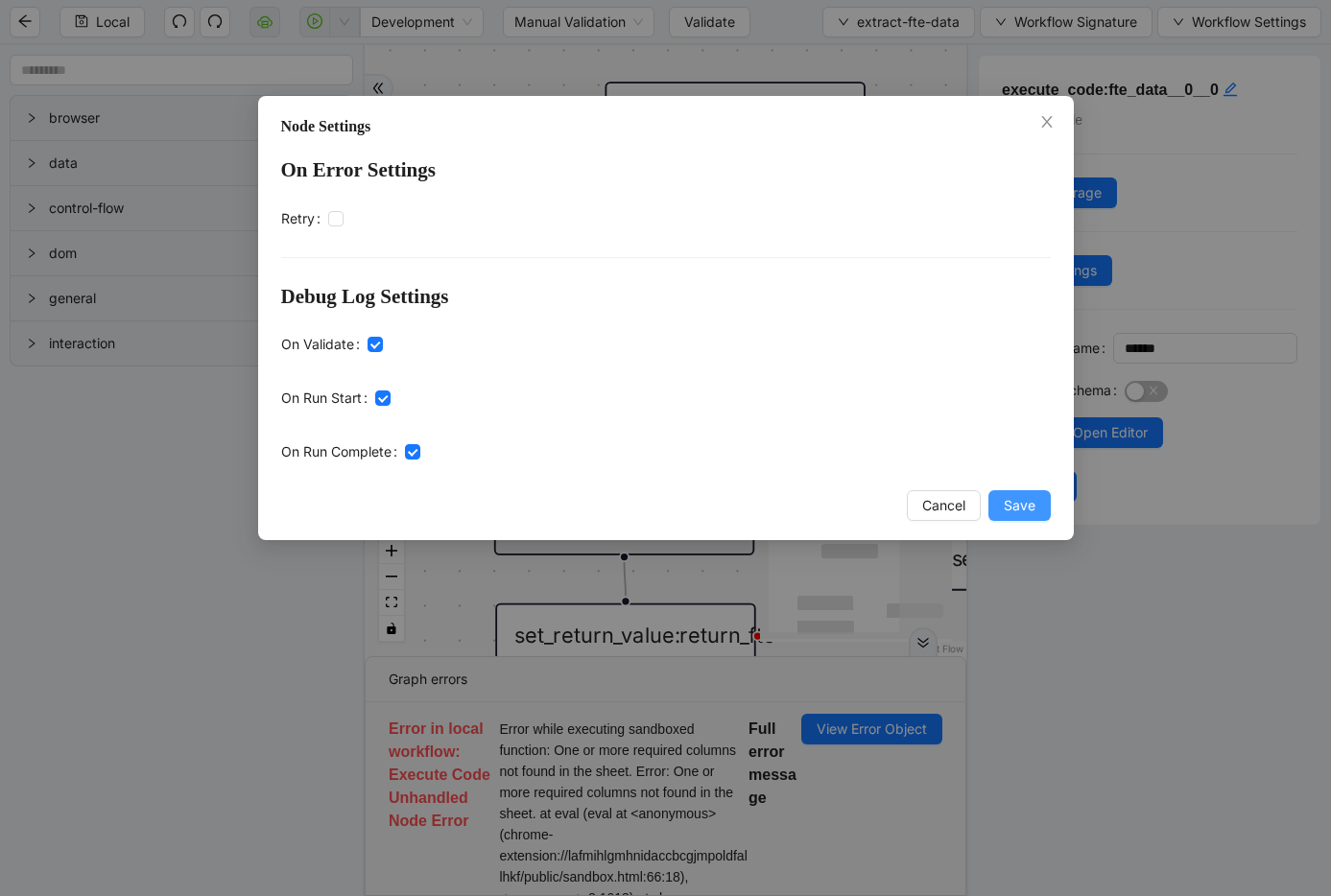
click at [1009, 508] on span "Save" at bounding box center [1019, 504] width 32 height 21
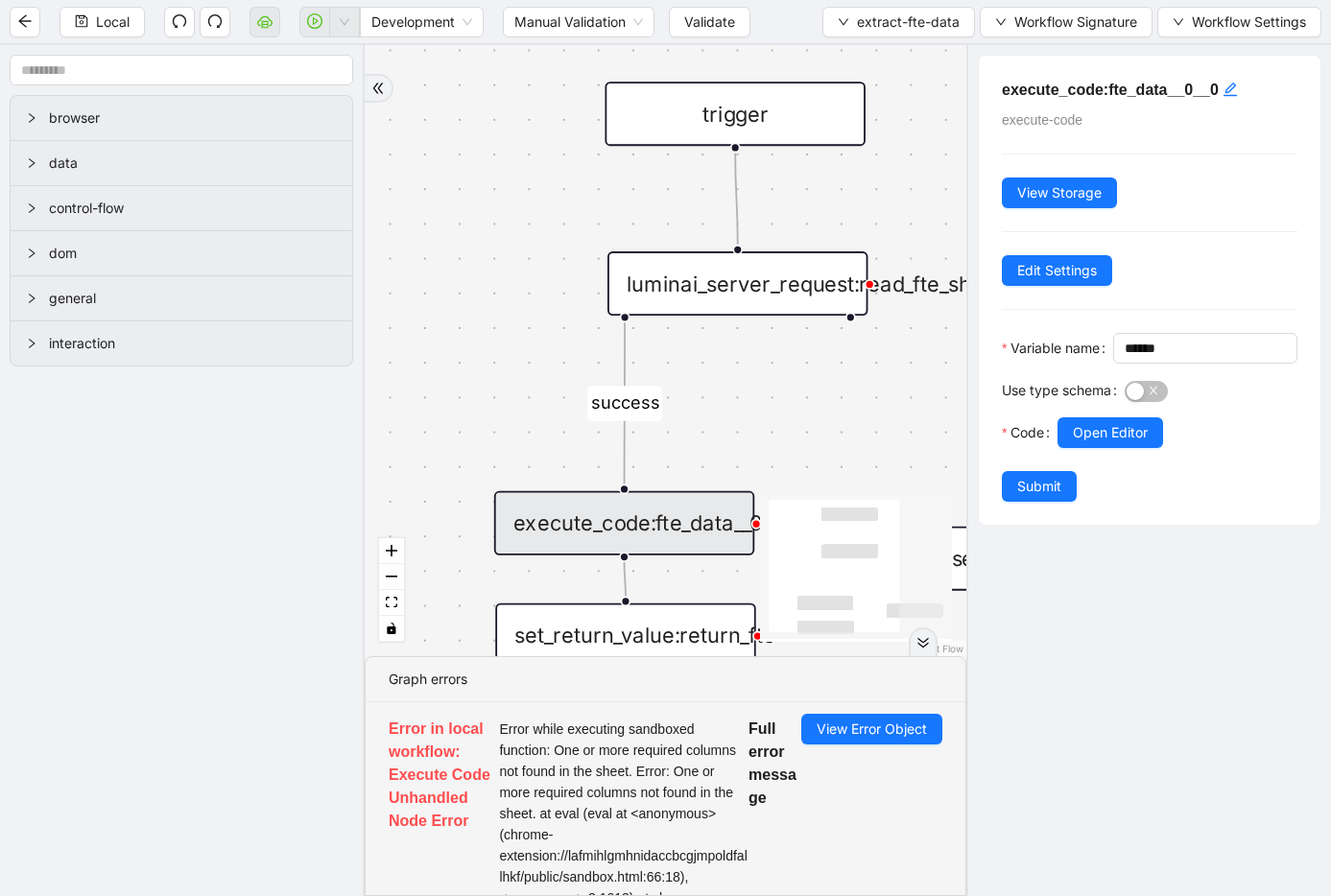
click at [872, 416] on div "success trigger raise_error:unsuccessful_read set_return_value:return_fte execu…" at bounding box center [665, 350] width 601 height 611
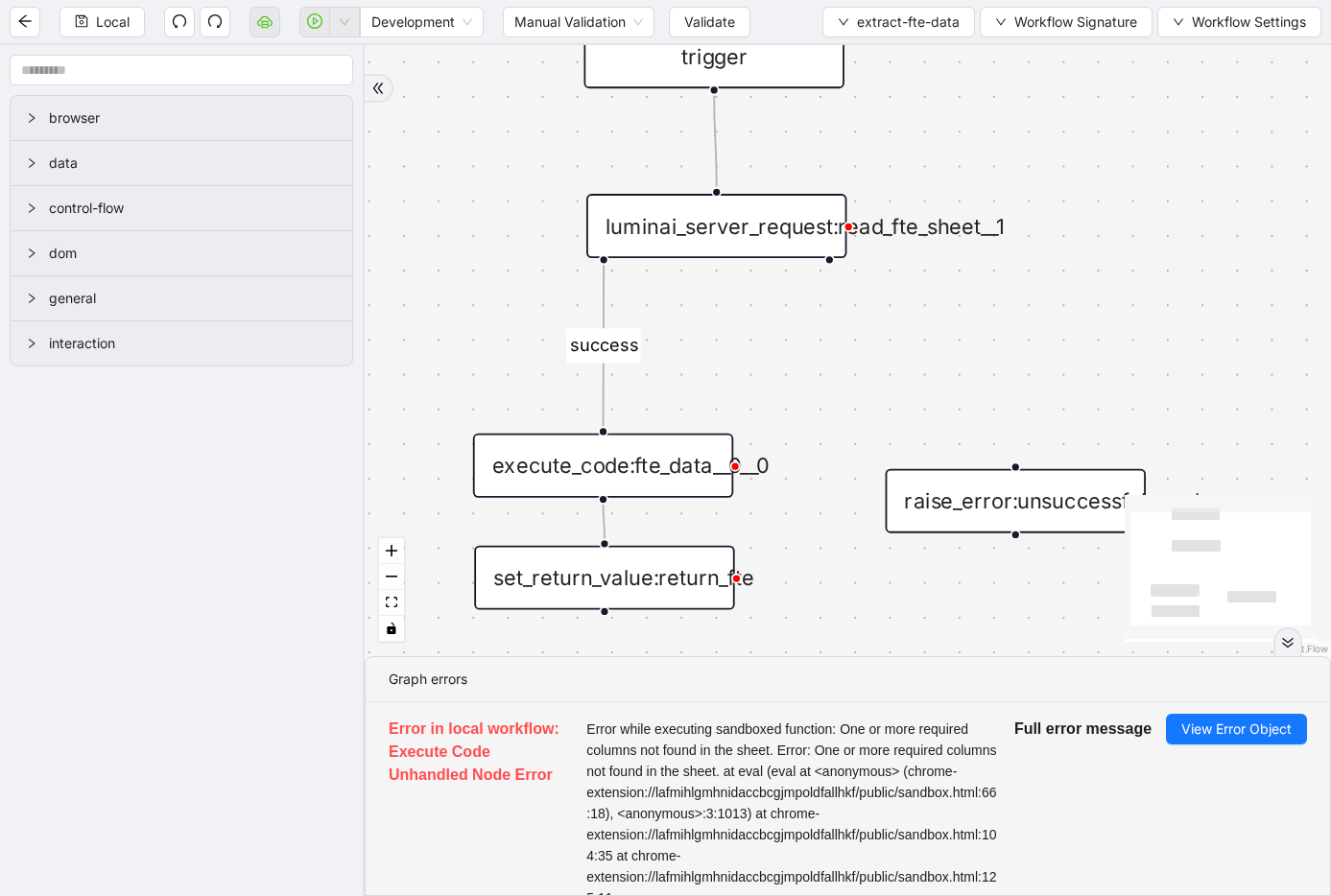
drag, startPoint x: 867, startPoint y: 413, endPoint x: 847, endPoint y: 355, distance: 61.4
click at [101, 9] on button "Local" at bounding box center [103, 22] width 86 height 31
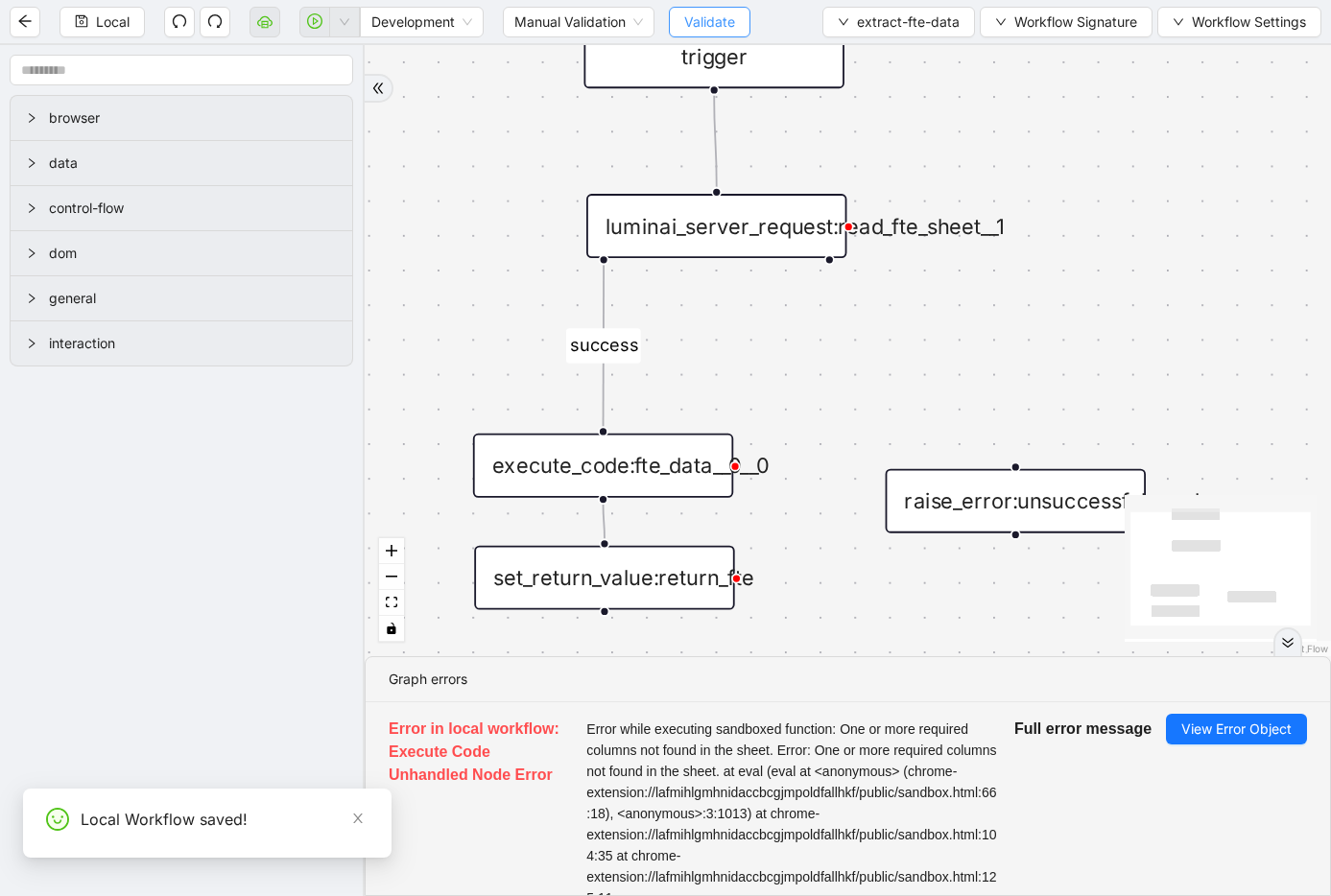
click at [694, 21] on span "Validate" at bounding box center [709, 22] width 51 height 21
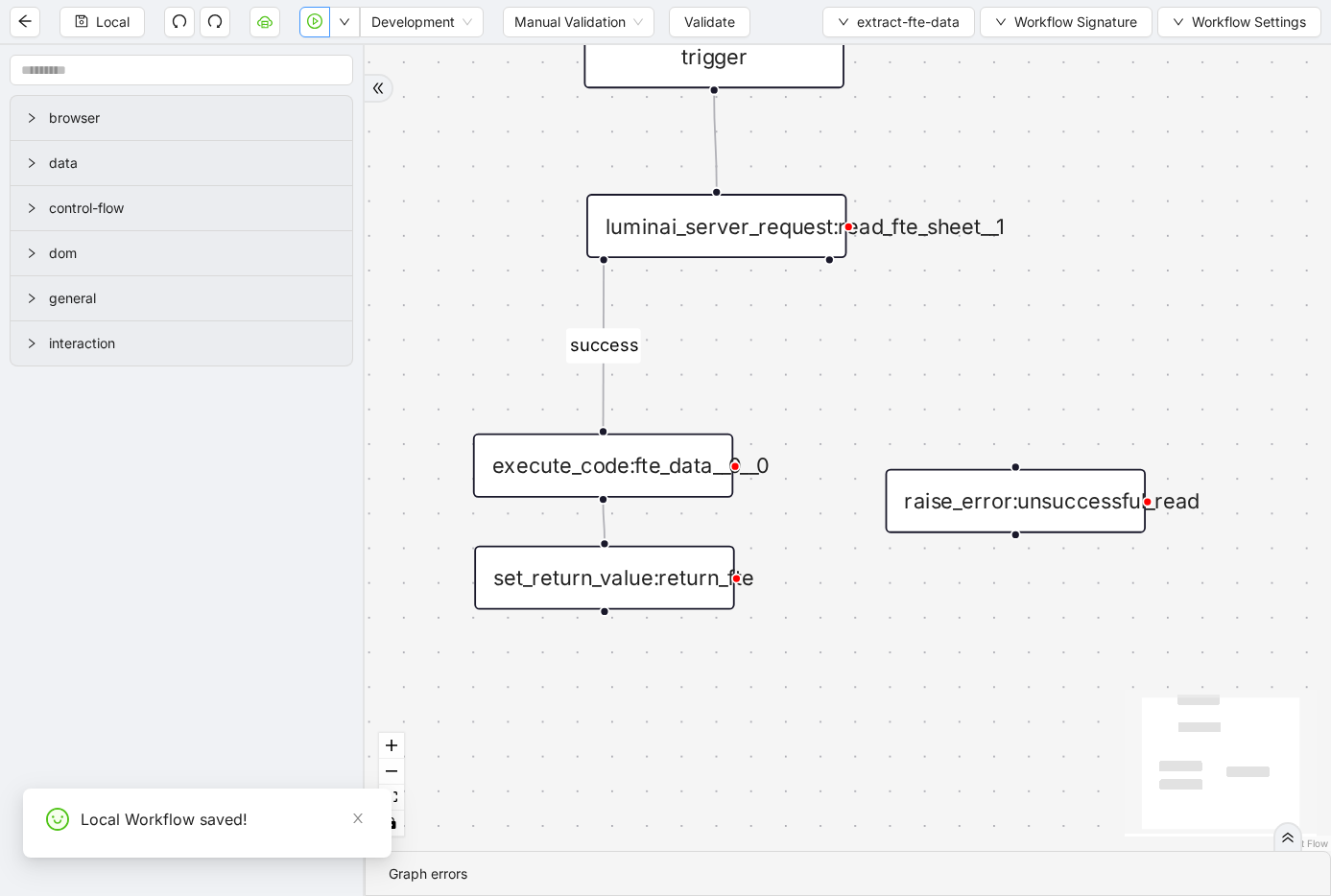
click at [317, 24] on icon "play-circle" at bounding box center [314, 20] width 15 height 15
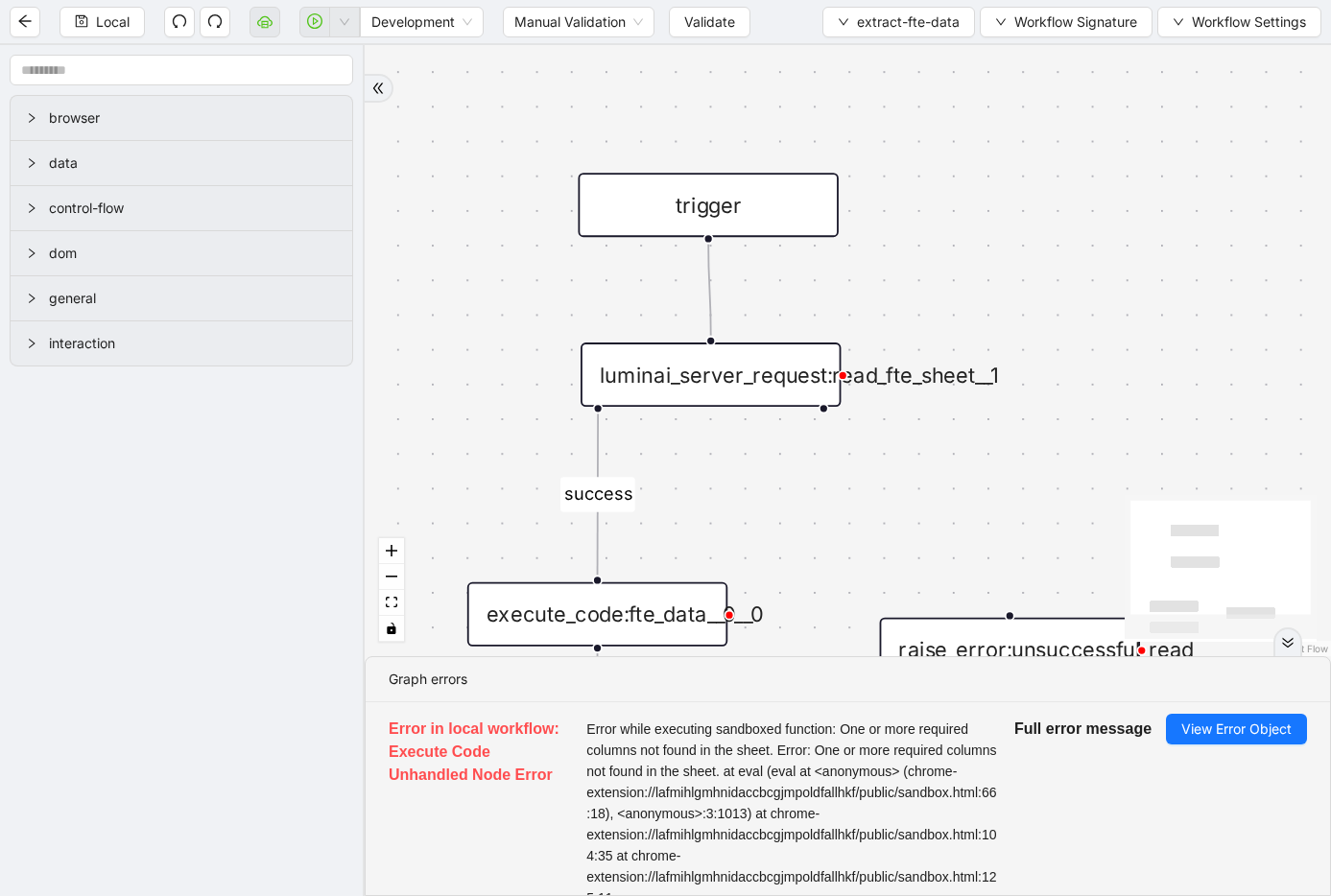
drag, startPoint x: 684, startPoint y: 426, endPoint x: 681, endPoint y: 549, distance: 123.0
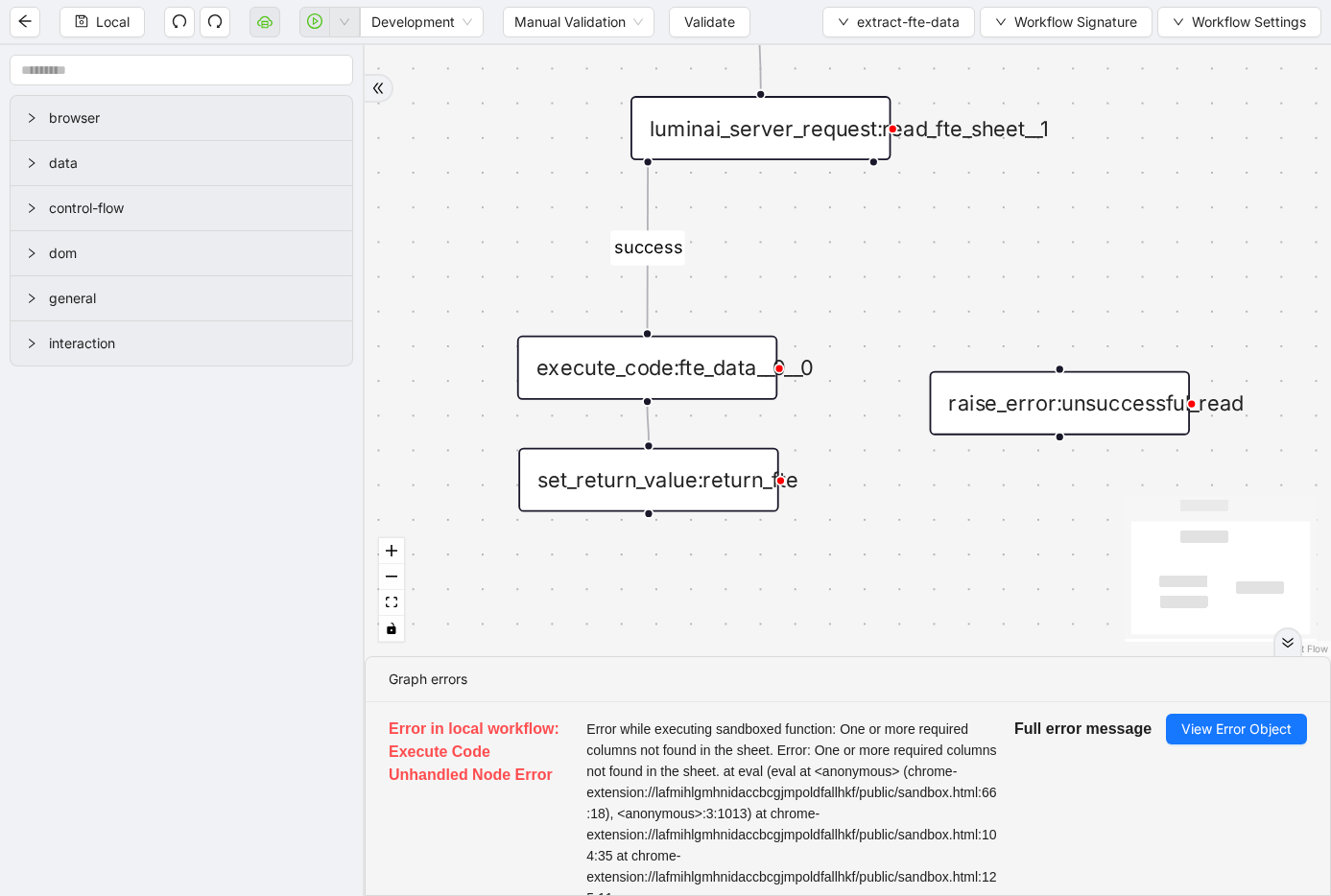
drag, startPoint x: 748, startPoint y: 520, endPoint x: 799, endPoint y: 274, distance: 251.2
click at [617, 361] on div "execute_code:fte_data__0__0" at bounding box center [647, 368] width 260 height 64
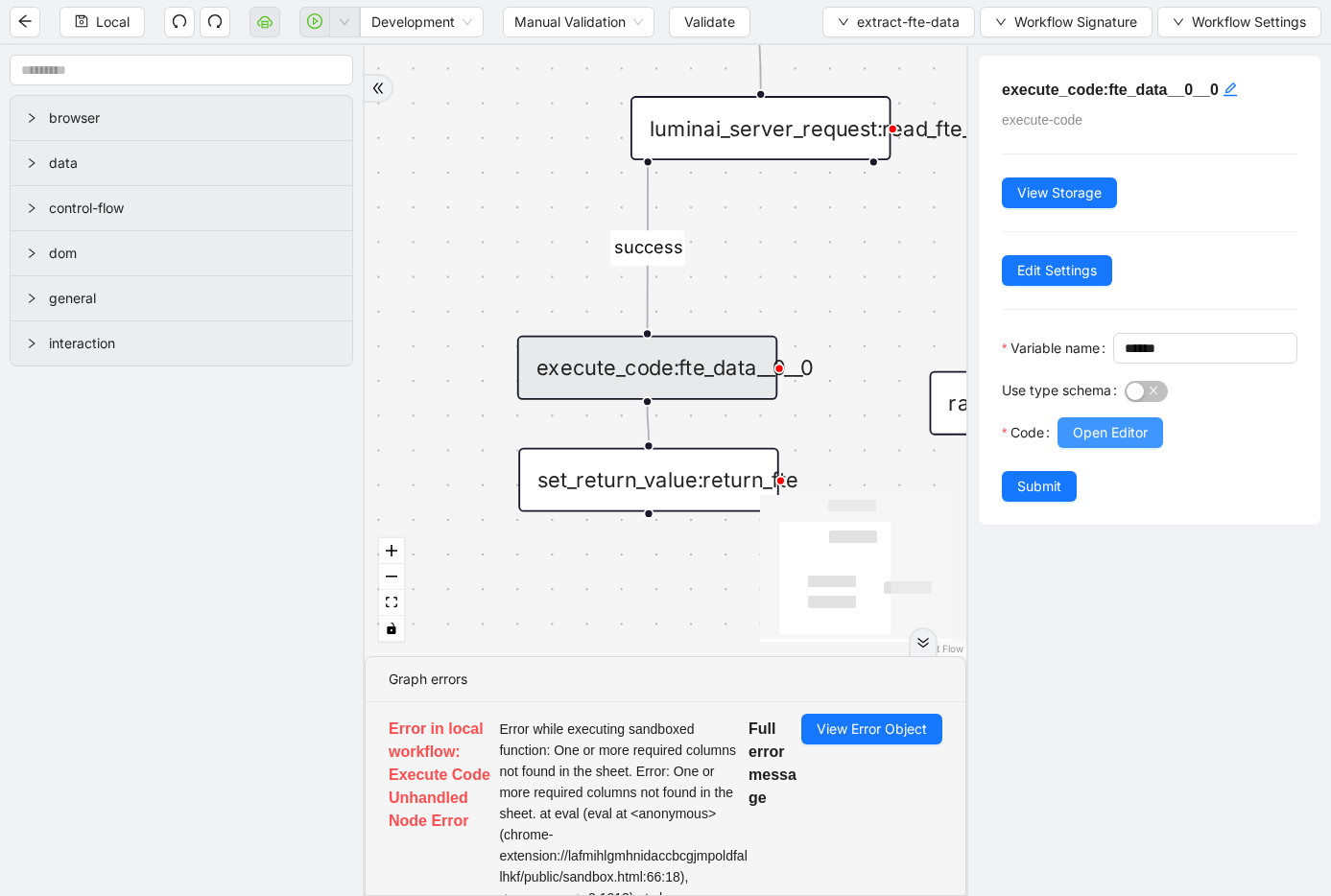
click at [1126, 444] on span "Open Editor" at bounding box center [1110, 432] width 75 height 21
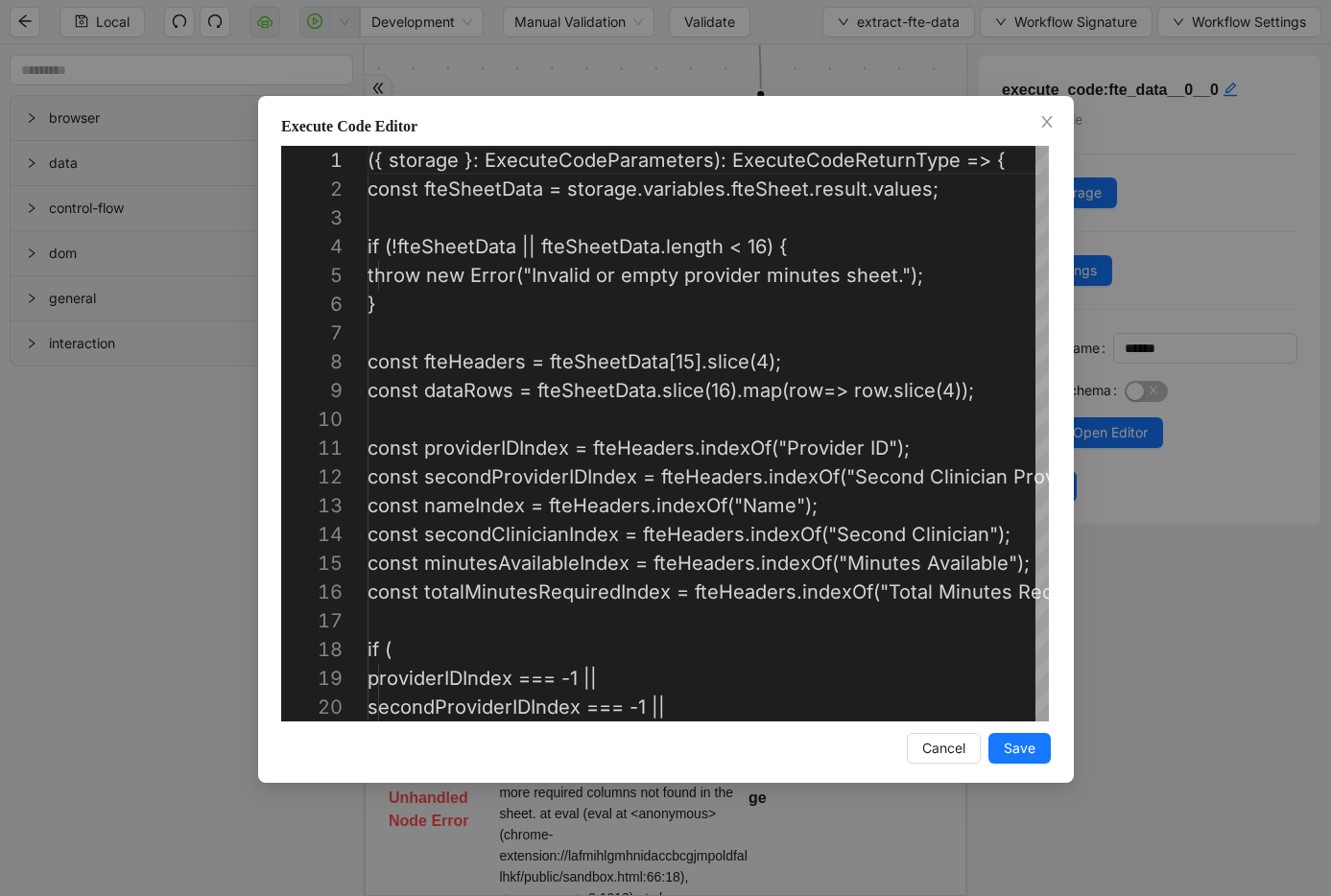
scroll to position [288, 0]
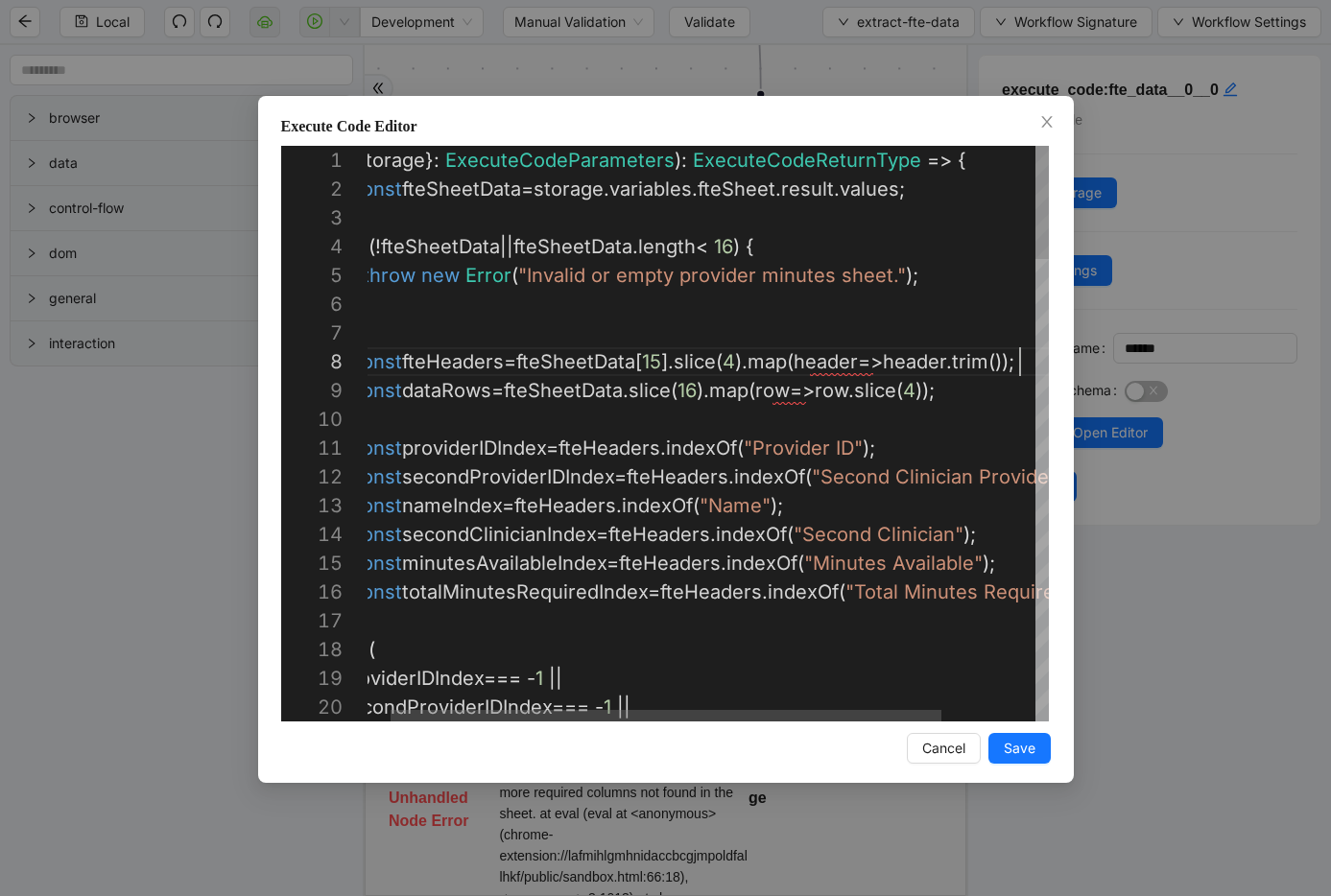
scroll to position [201, 687]
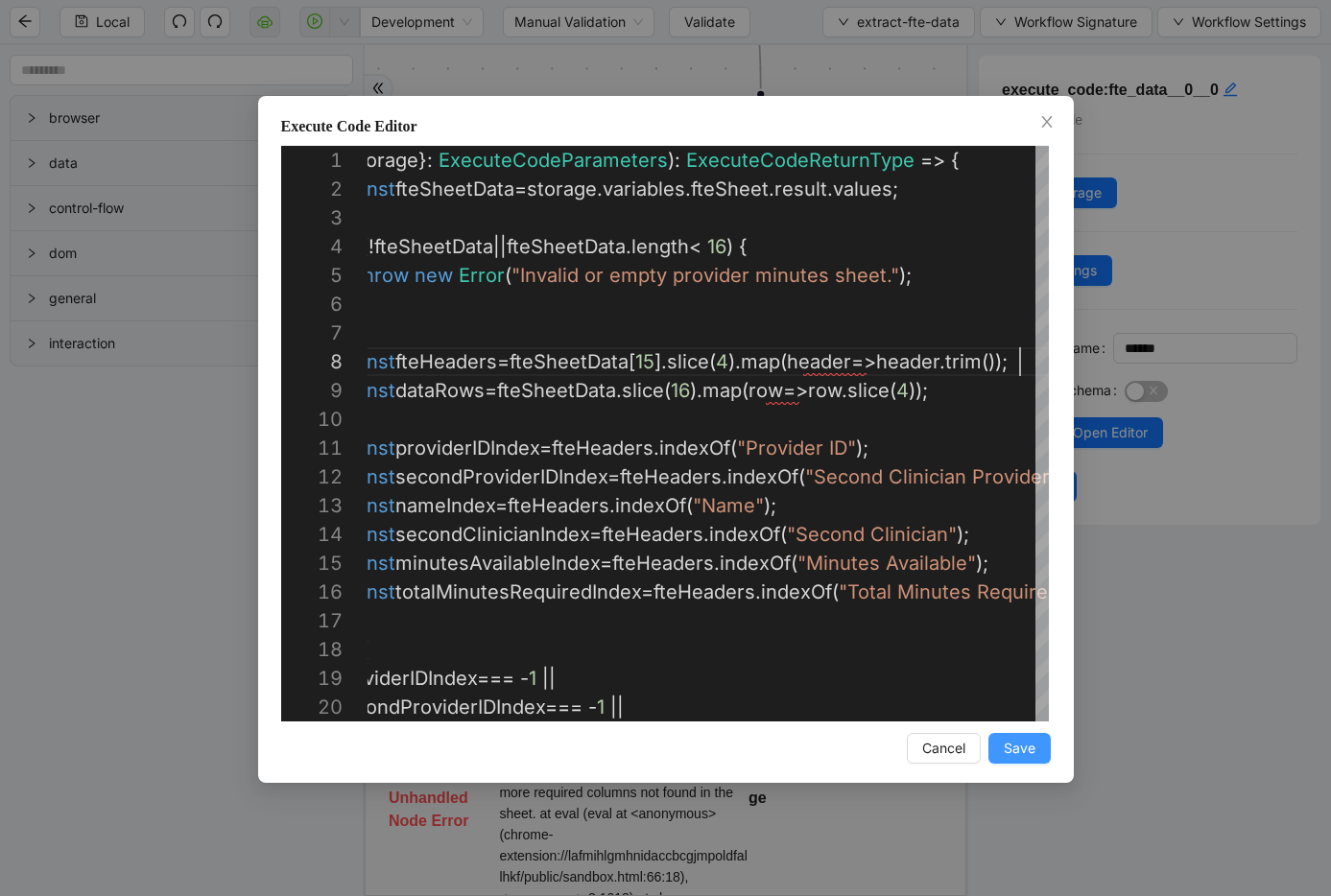
type textarea "**********"
click at [996, 747] on button "Save" at bounding box center [1019, 747] width 63 height 31
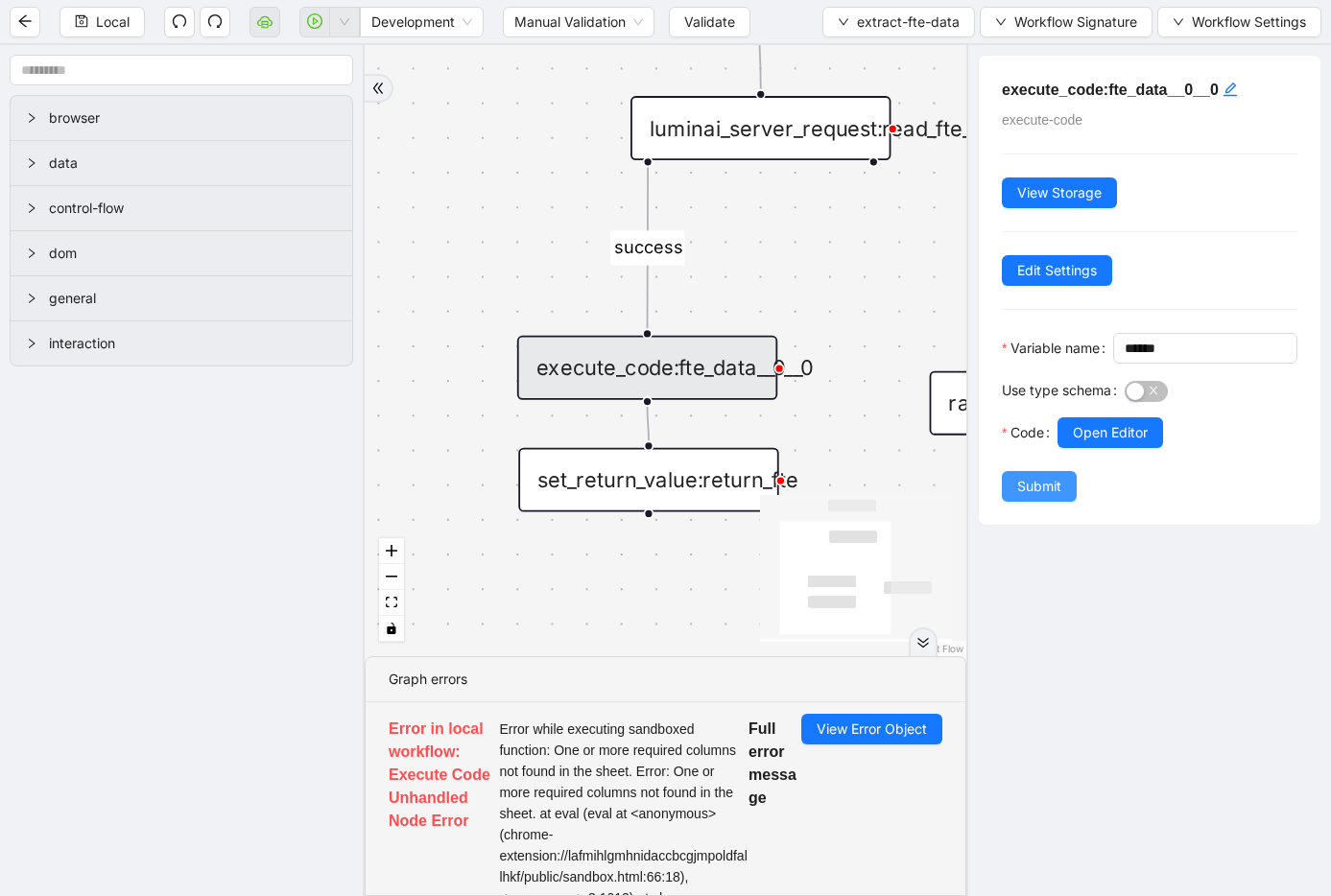
click at [1034, 496] on span "Submit" at bounding box center [1039, 485] width 44 height 21
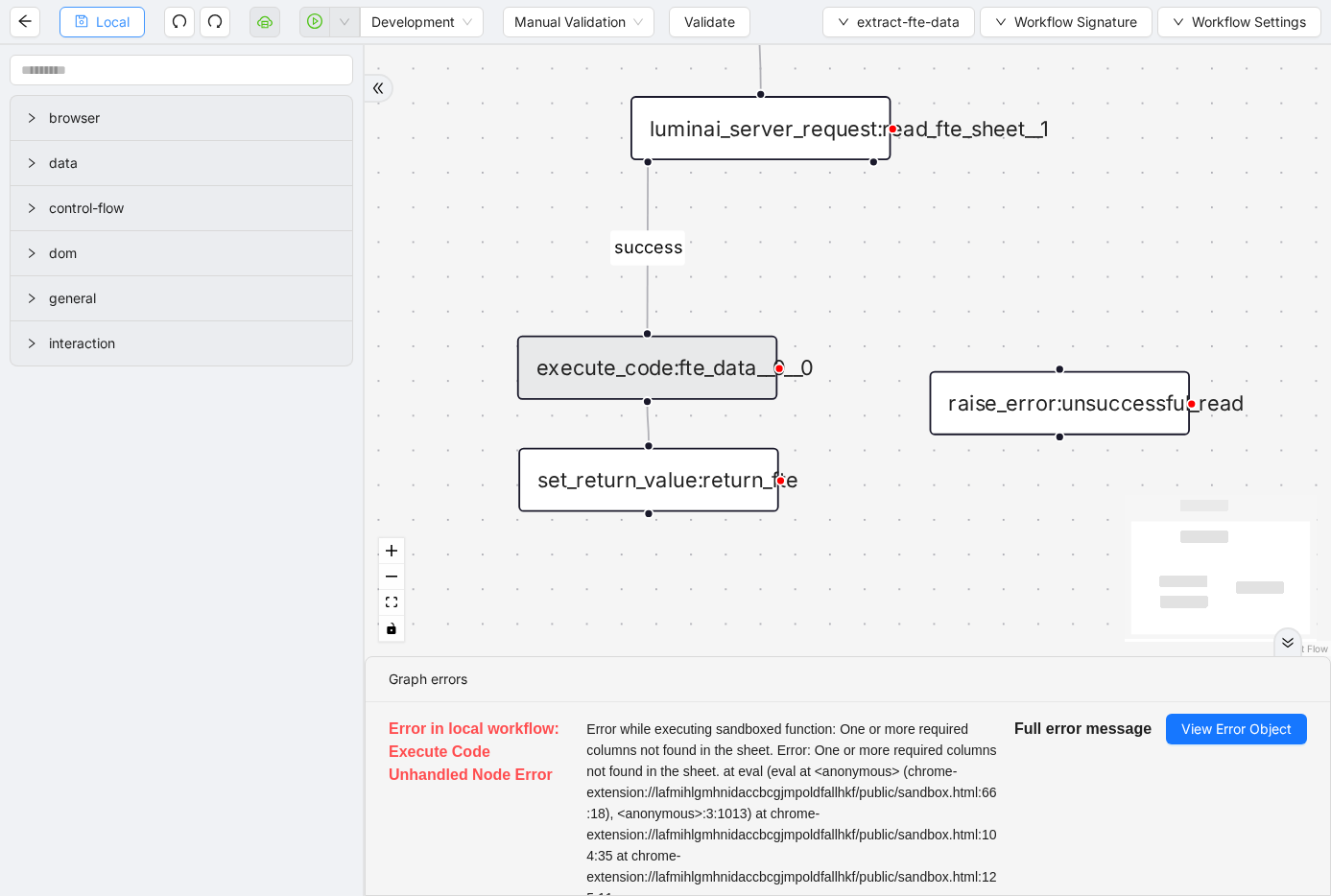
click at [118, 18] on span "Local" at bounding box center [113, 22] width 34 height 21
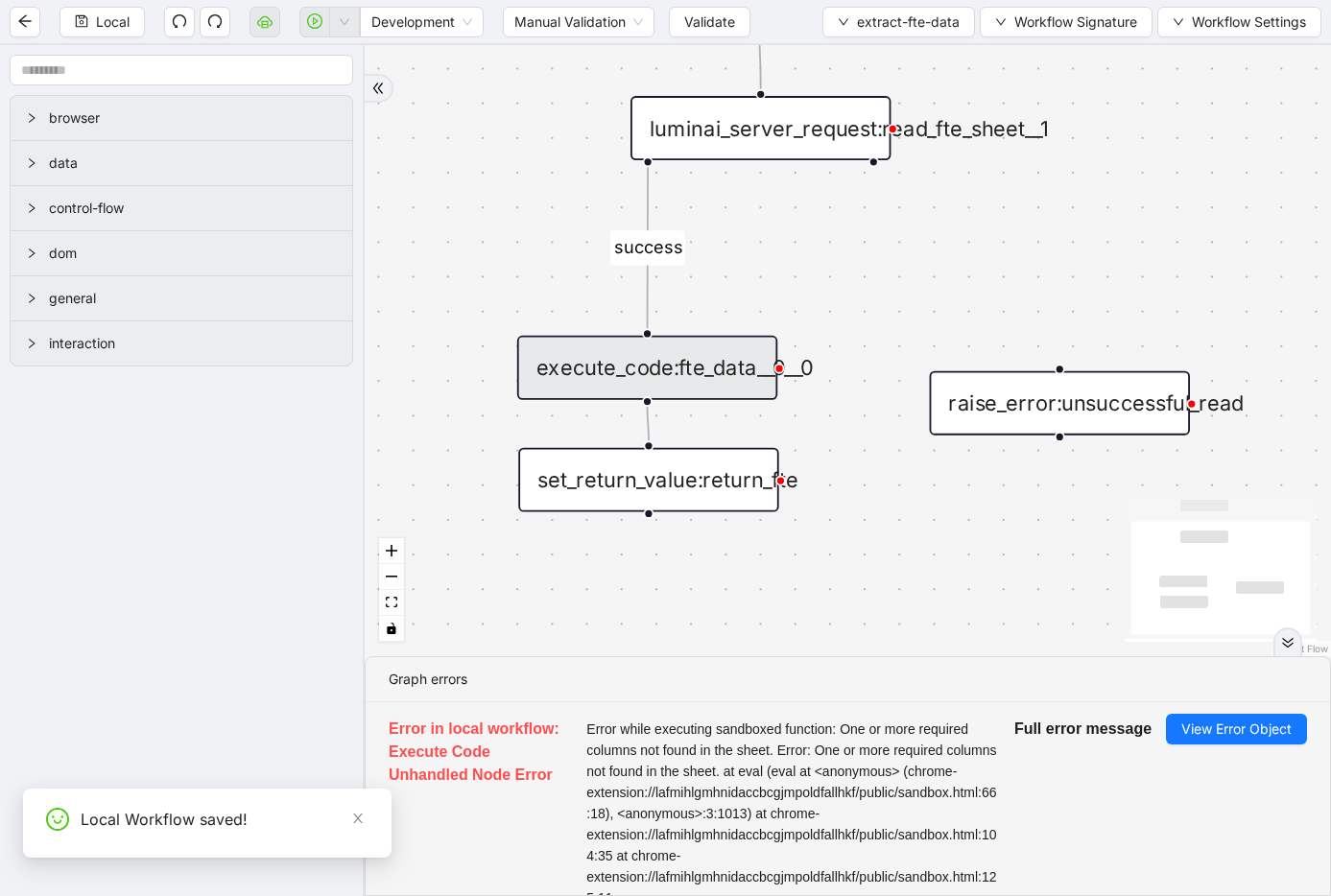
click at [687, 23] on span "Validate" at bounding box center [709, 22] width 51 height 21
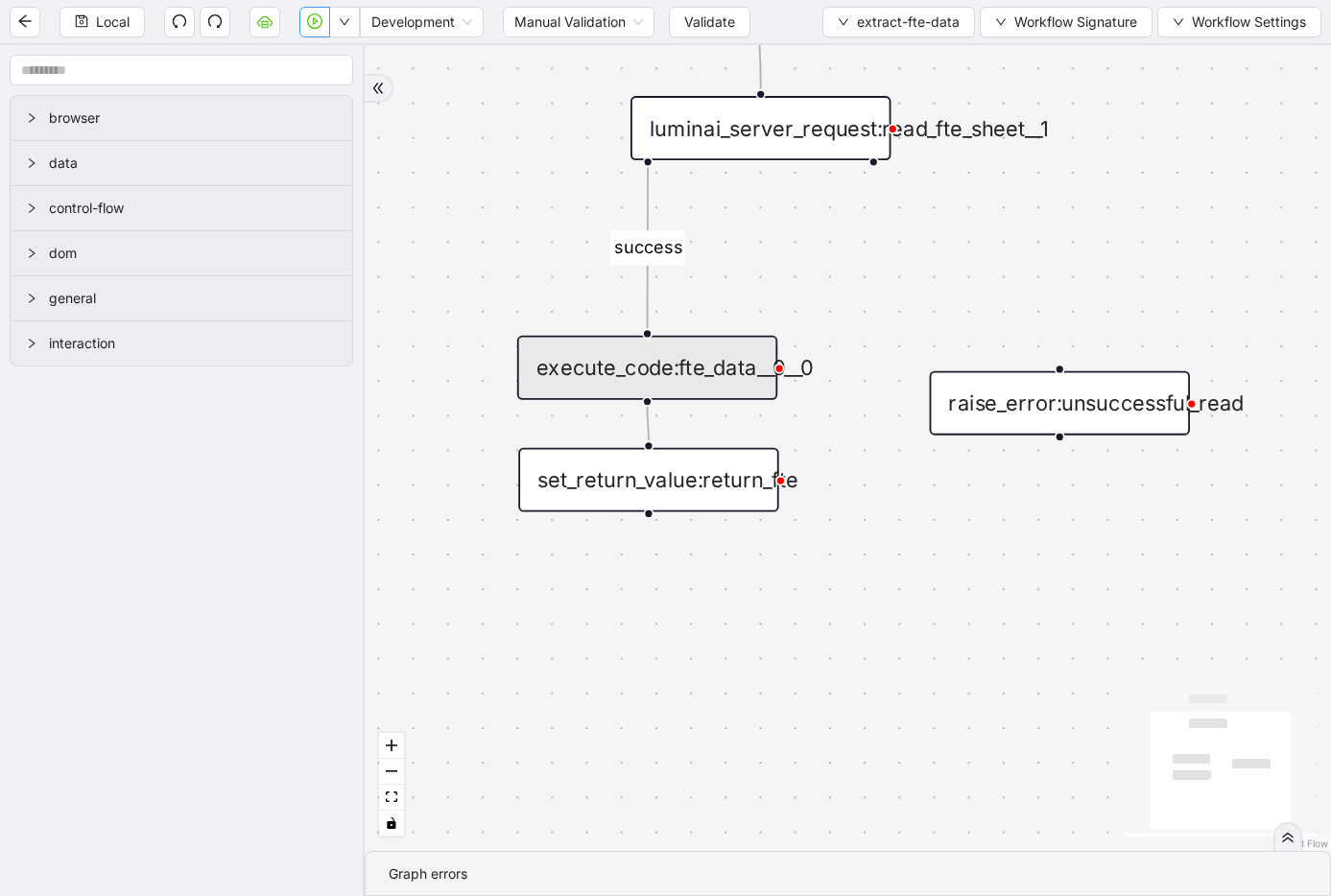
click at [319, 27] on icon "play-circle" at bounding box center [314, 20] width 15 height 15
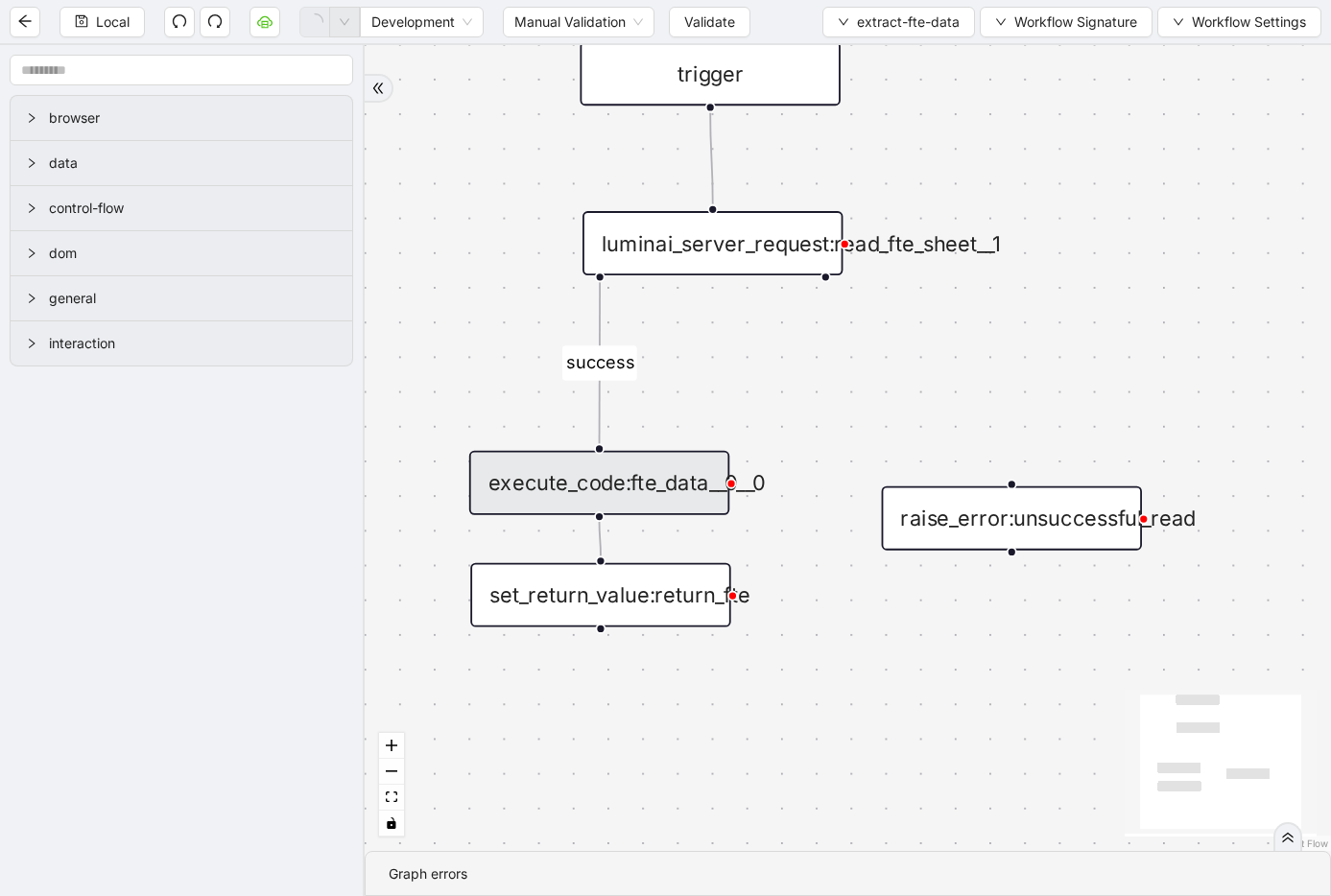
drag, startPoint x: 1158, startPoint y: 250, endPoint x: 1080, endPoint y: 447, distance: 211.9
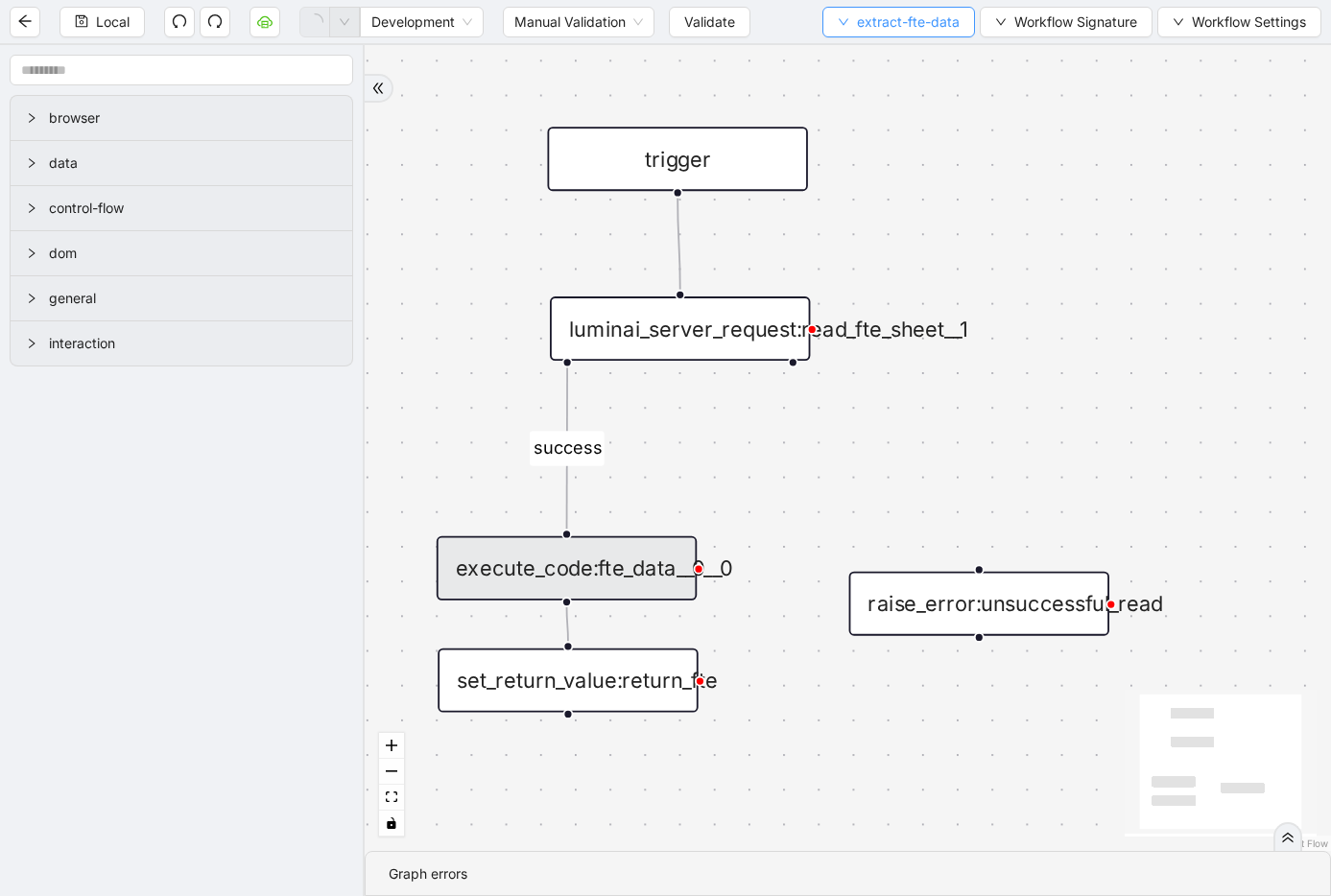
click at [864, 20] on span "extract-fte-data" at bounding box center [907, 22] width 103 height 21
click at [864, 50] on span "Select" at bounding box center [896, 59] width 122 height 21
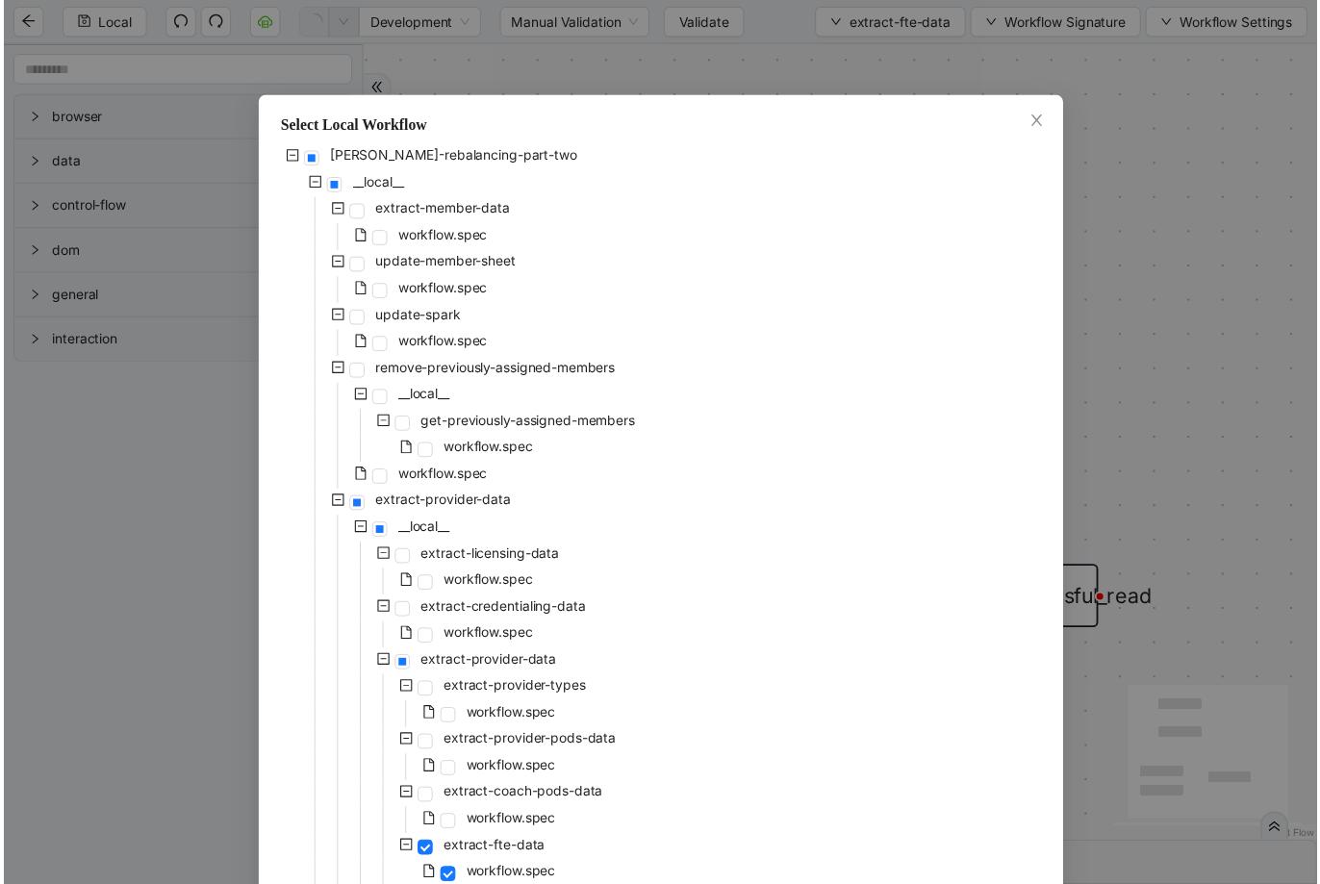
scroll to position [302, 0]
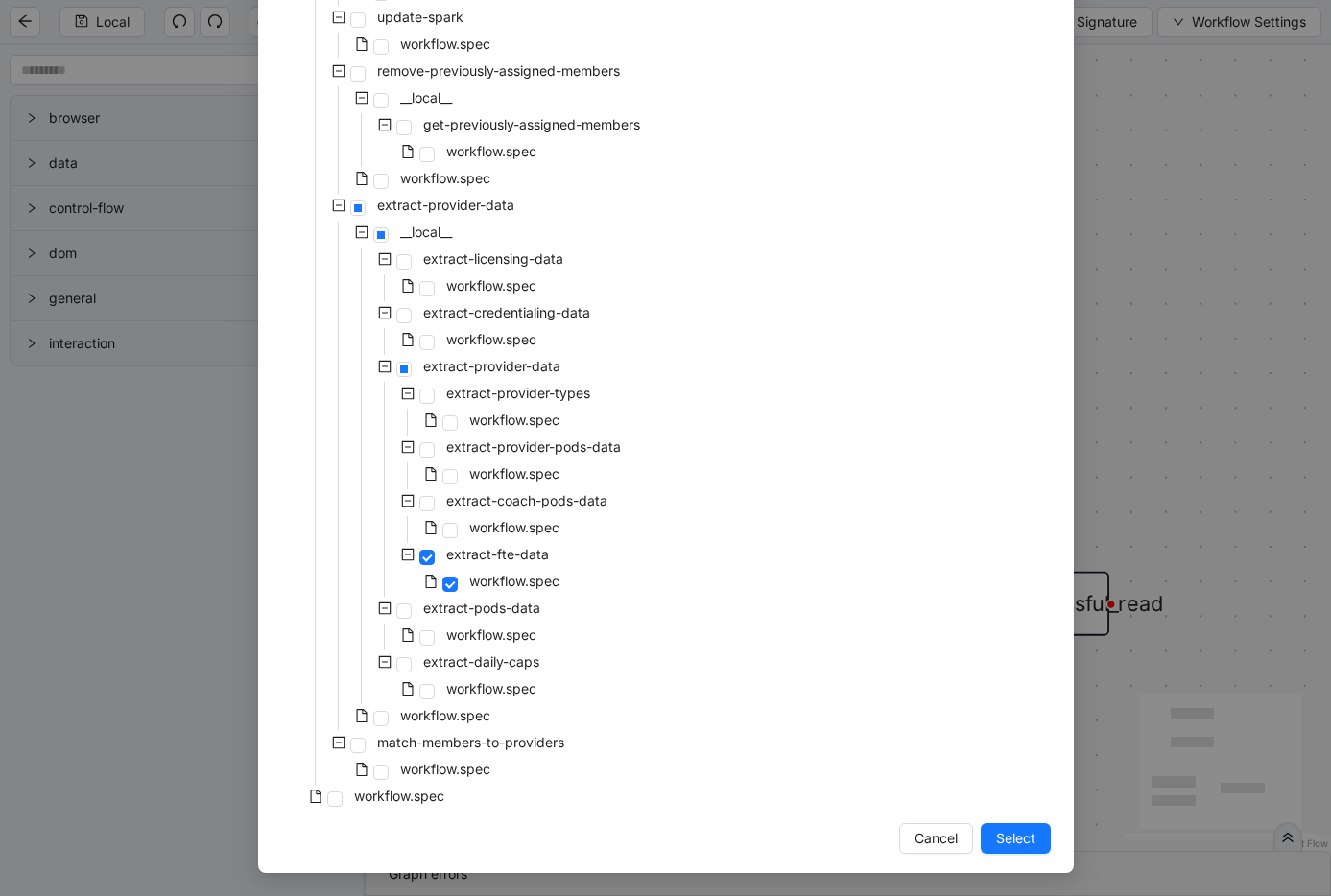
click at [337, 798] on div "workflow.spec" at bounding box center [364, 797] width 166 height 27
click at [328, 799] on span at bounding box center [334, 798] width 15 height 15
click at [1003, 827] on span "Select" at bounding box center [1015, 837] width 39 height 21
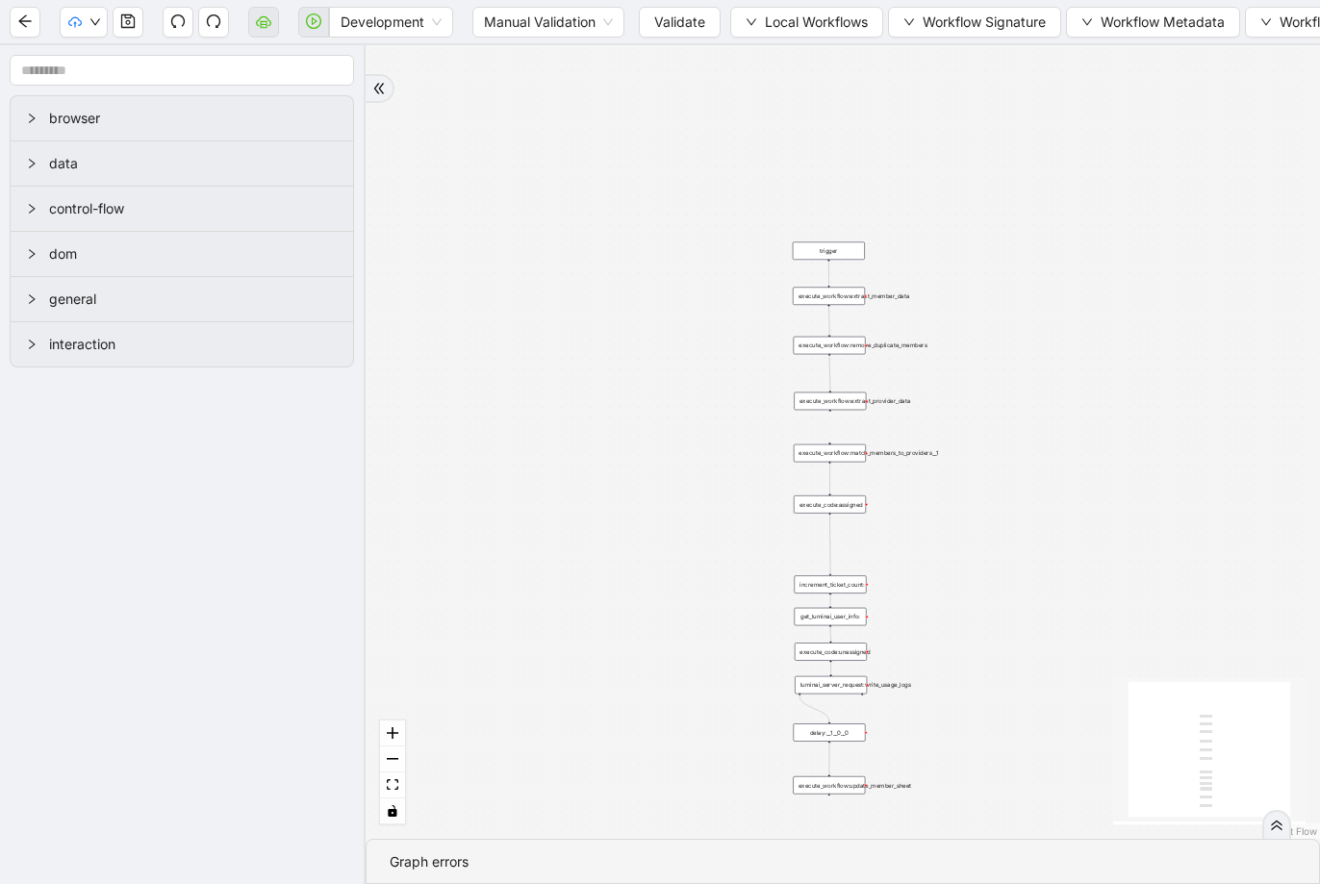
drag, startPoint x: 791, startPoint y: 225, endPoint x: 636, endPoint y: 437, distance: 262.3
click at [832, 26] on span "Local Workflows" at bounding box center [816, 22] width 103 height 21
click at [823, 55] on span "Select" at bounding box center [808, 59] width 125 height 21
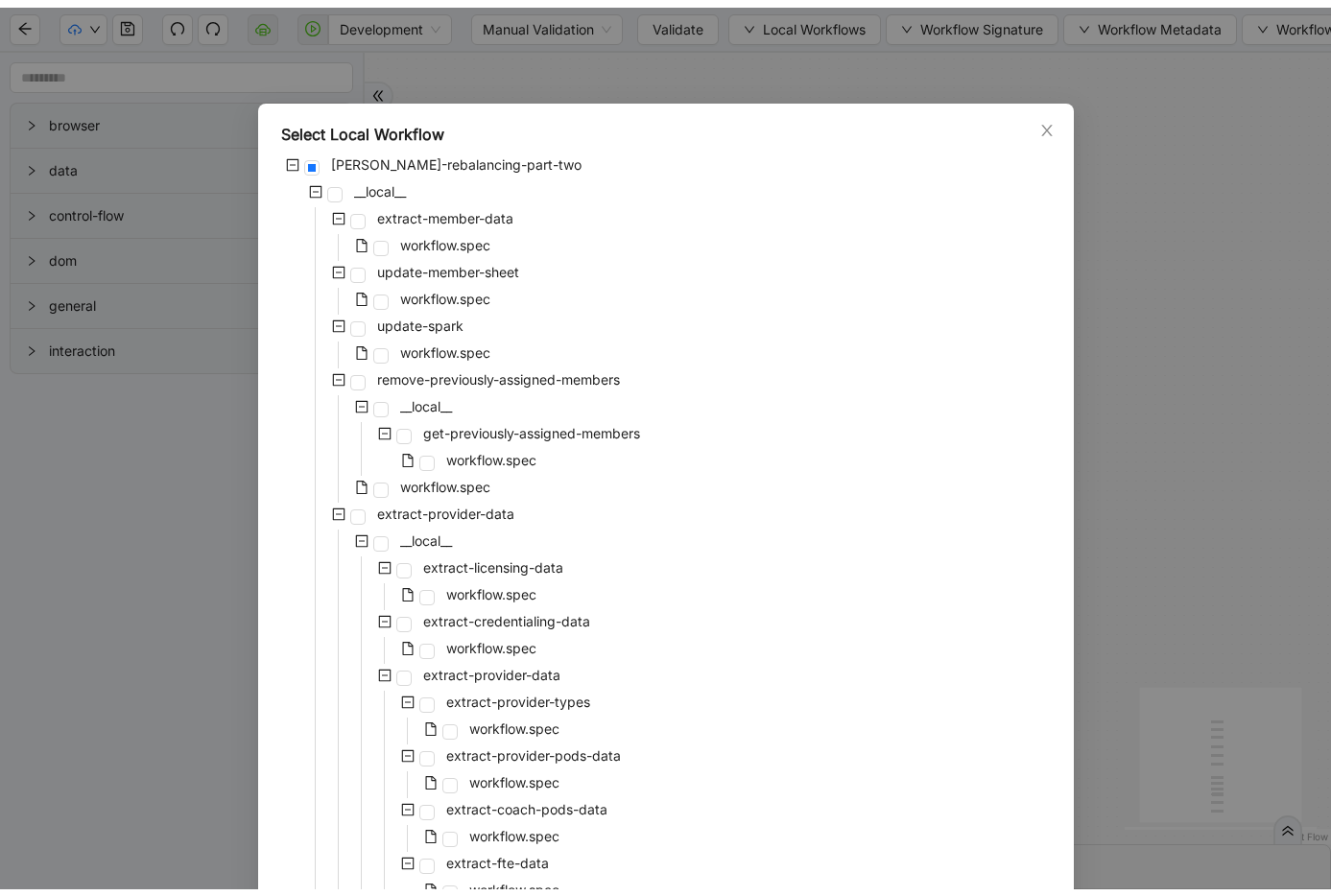
scroll to position [316, 0]
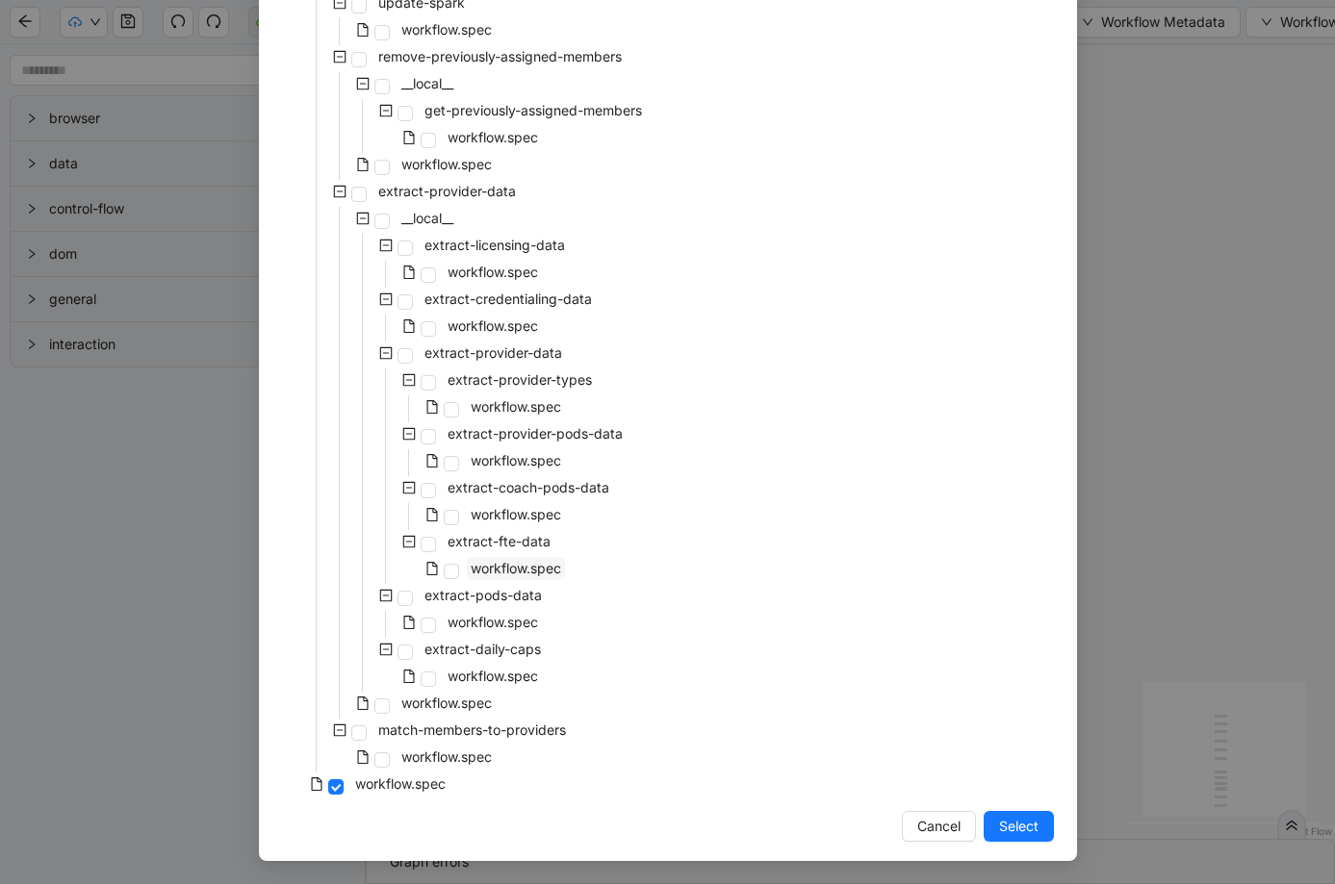
click at [487, 563] on span "workflow.spec" at bounding box center [516, 568] width 90 height 16
click at [1033, 824] on button "Select" at bounding box center [1018, 826] width 70 height 31
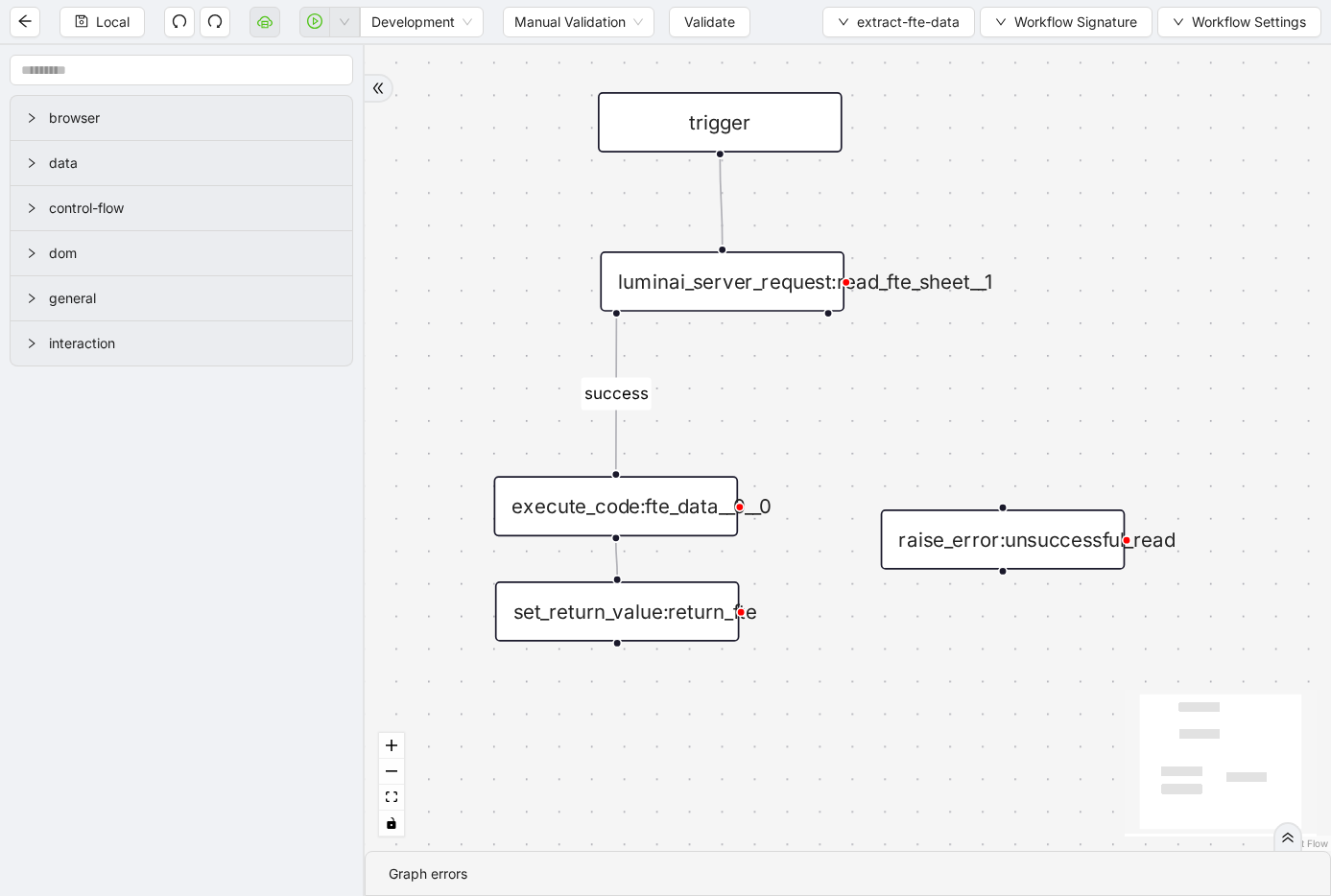
click at [631, 512] on div "execute_code:fte_data__0__0" at bounding box center [616, 505] width 244 height 61
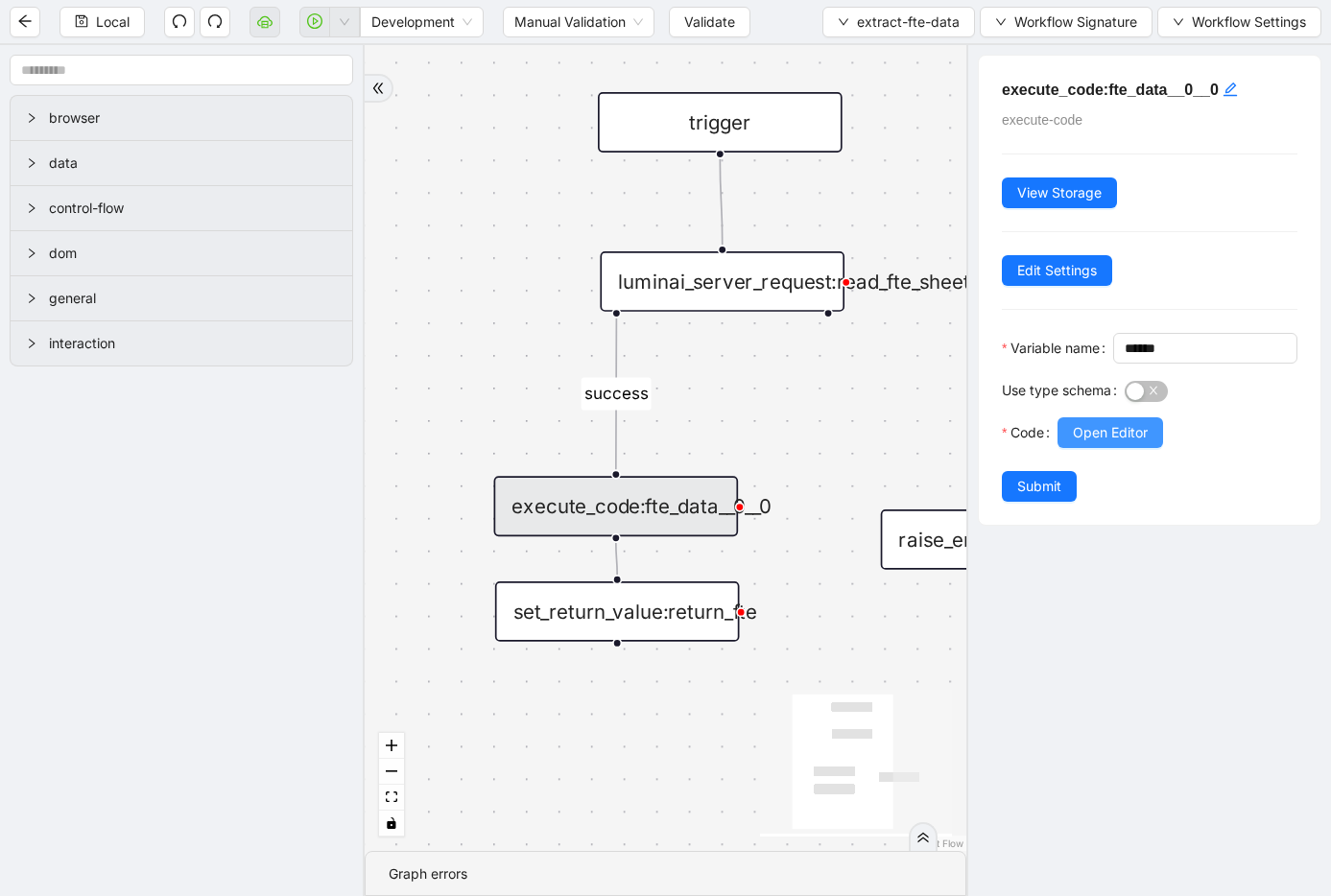
click at [1129, 444] on span "Open Editor" at bounding box center [1110, 432] width 75 height 21
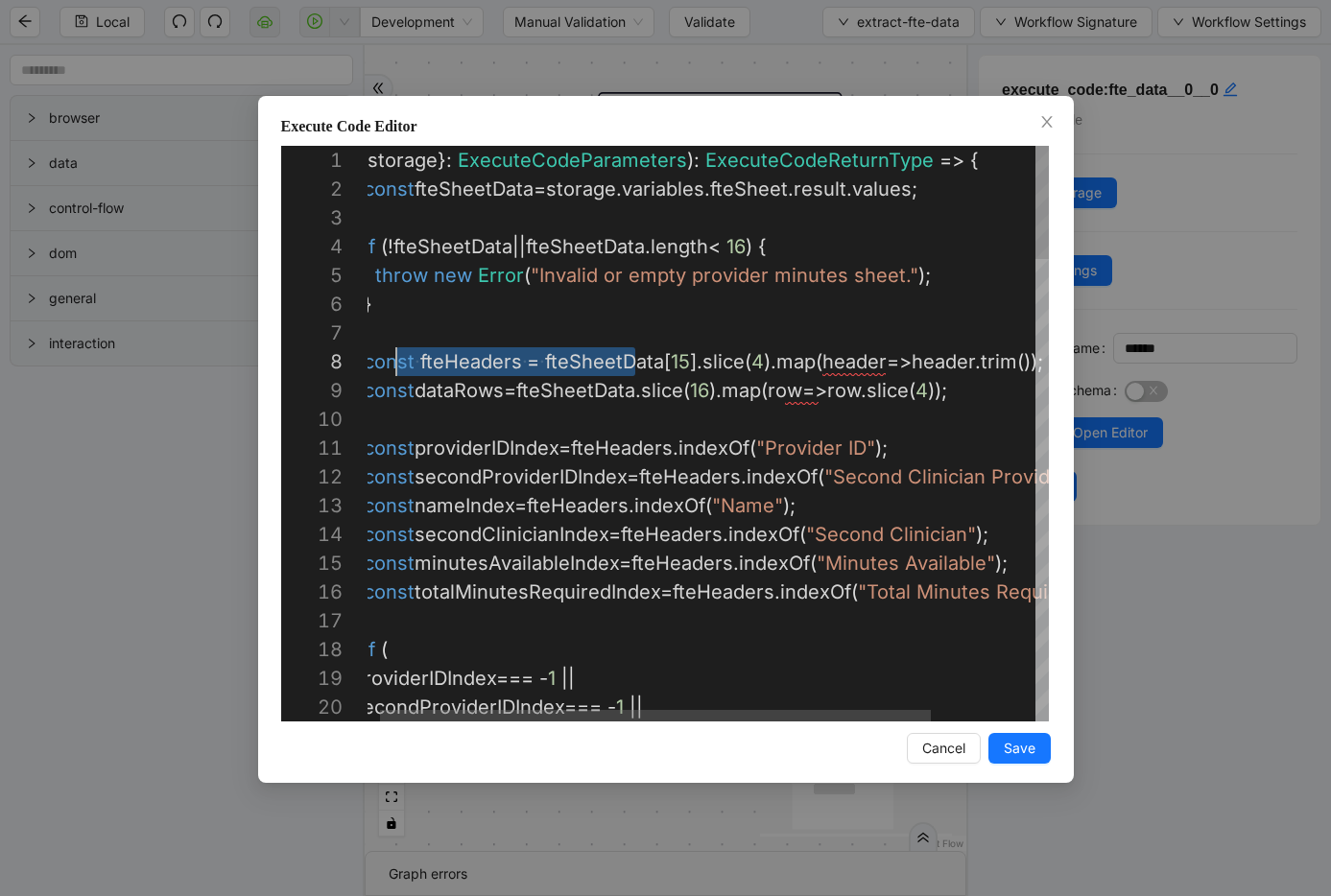
scroll to position [201, 21]
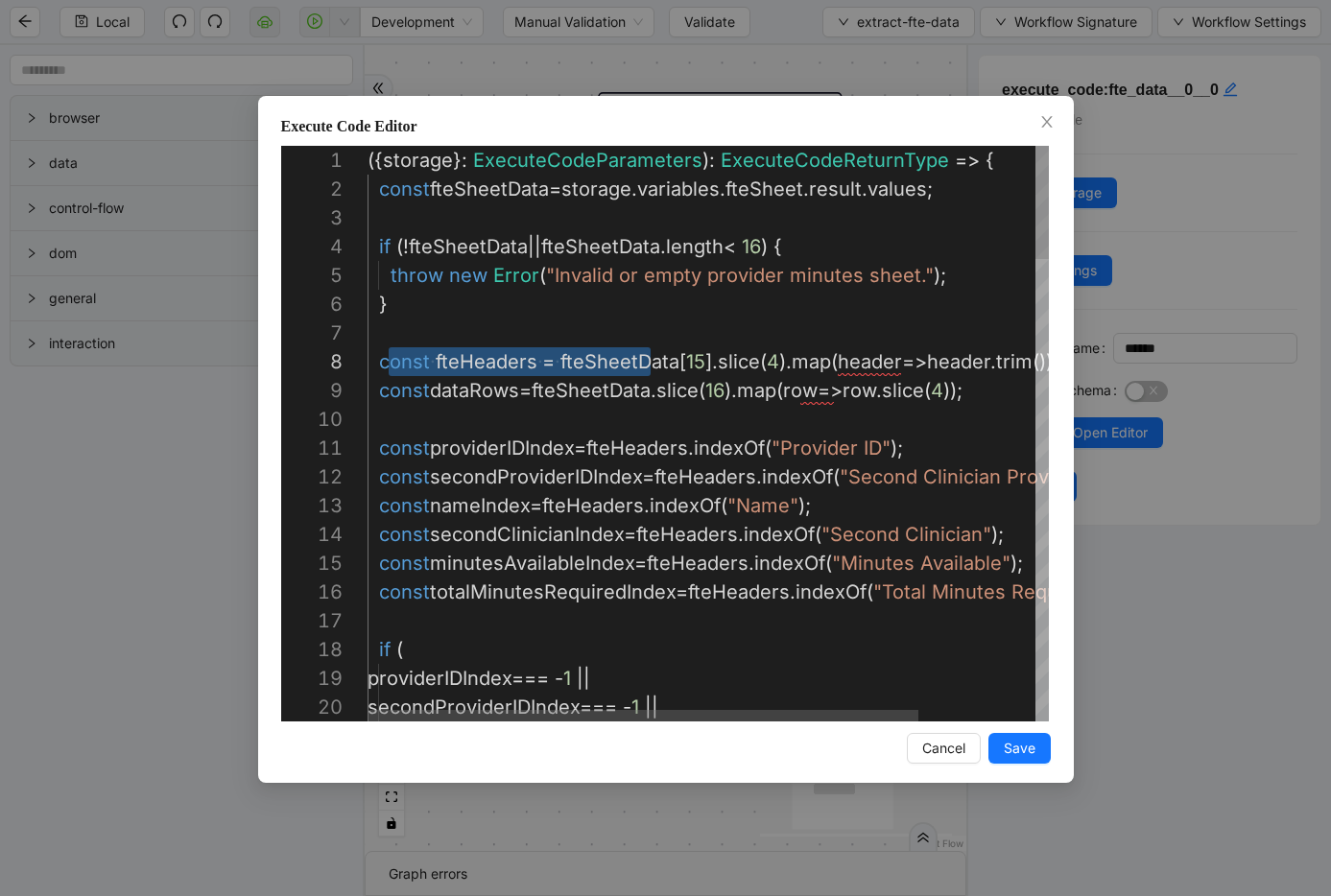
drag, startPoint x: 653, startPoint y: 356, endPoint x: 384, endPoint y: 363, distance: 269.1
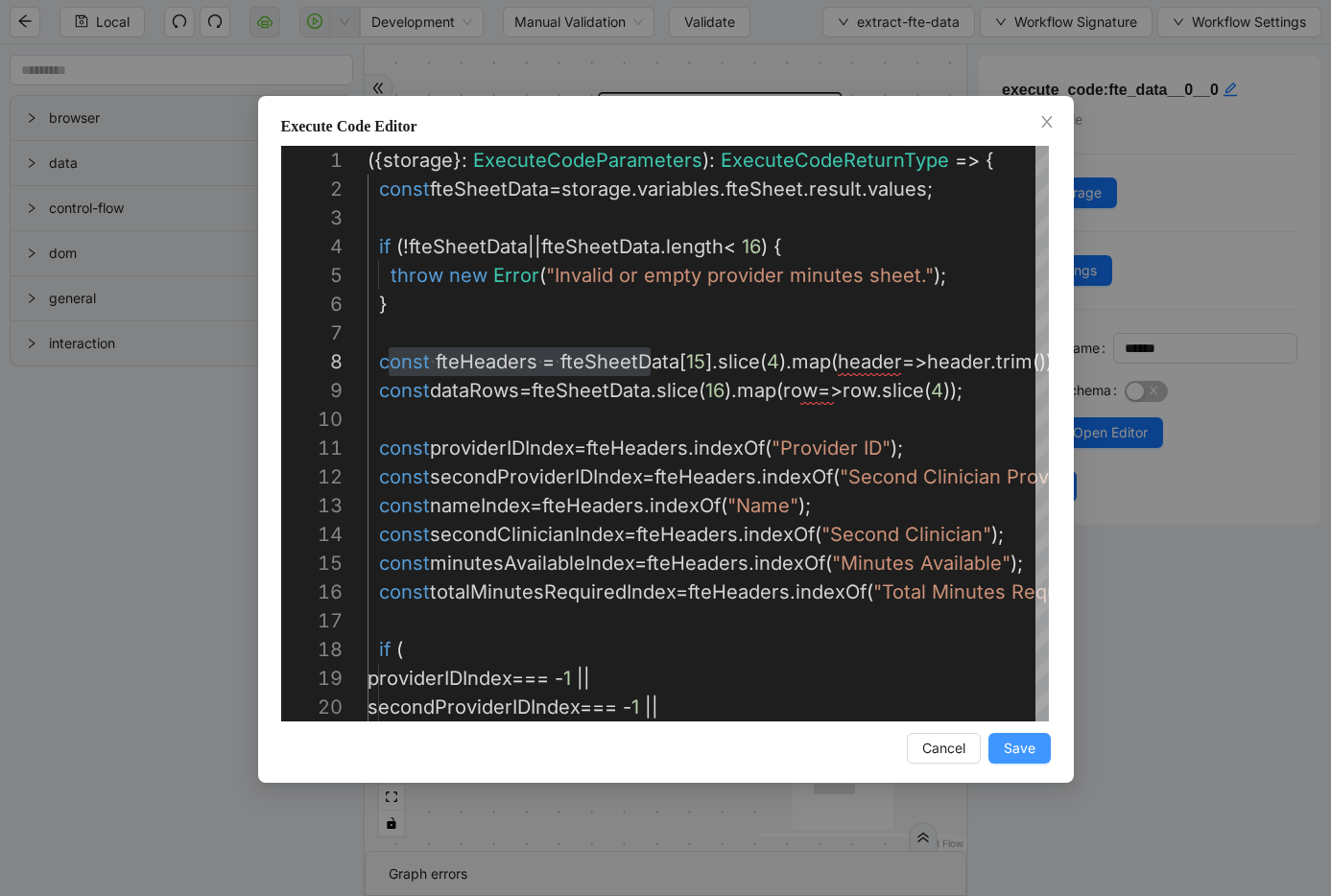
click at [1032, 758] on button "Save" at bounding box center [1019, 747] width 63 height 31
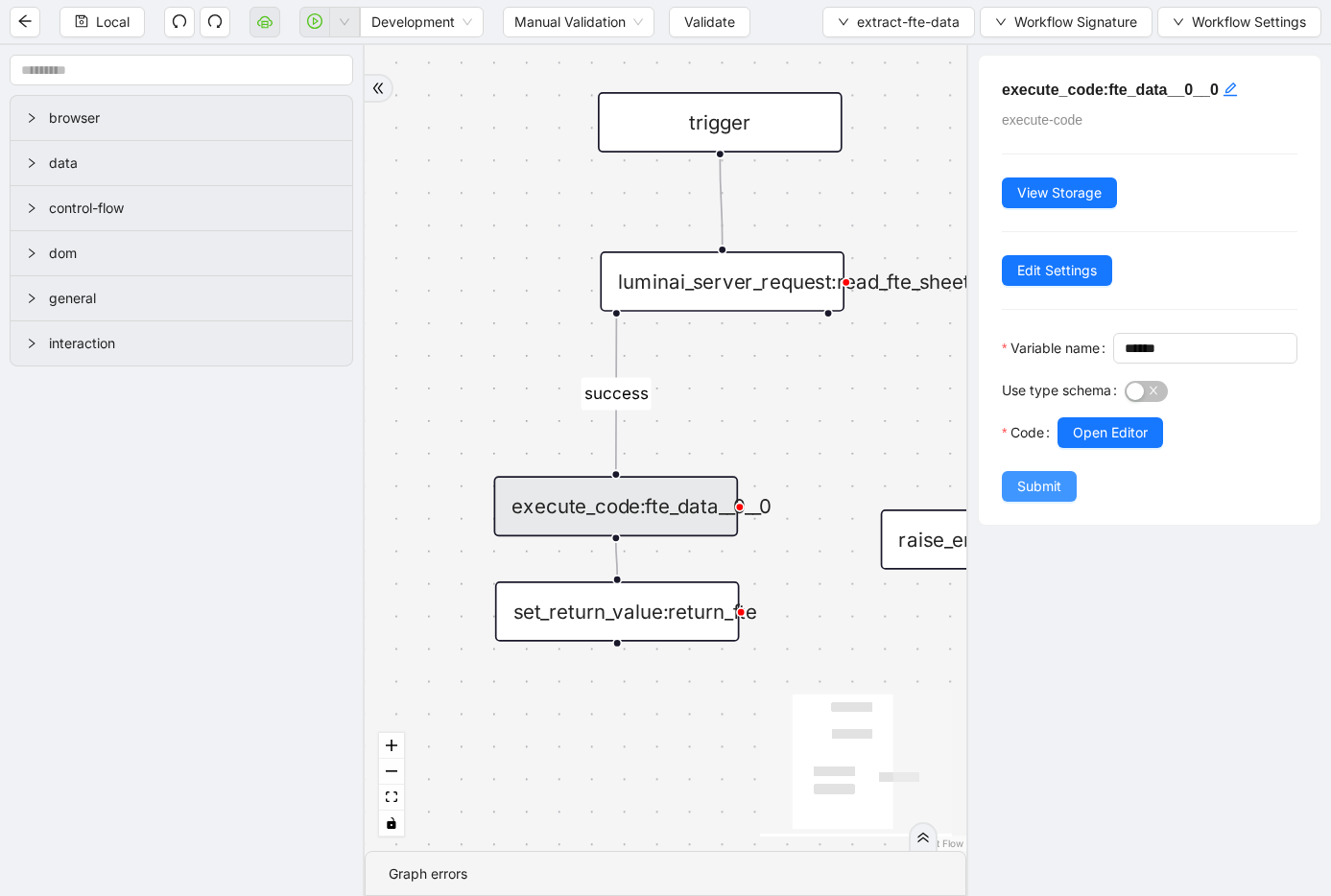
click at [1019, 496] on span "Submit" at bounding box center [1039, 485] width 44 height 21
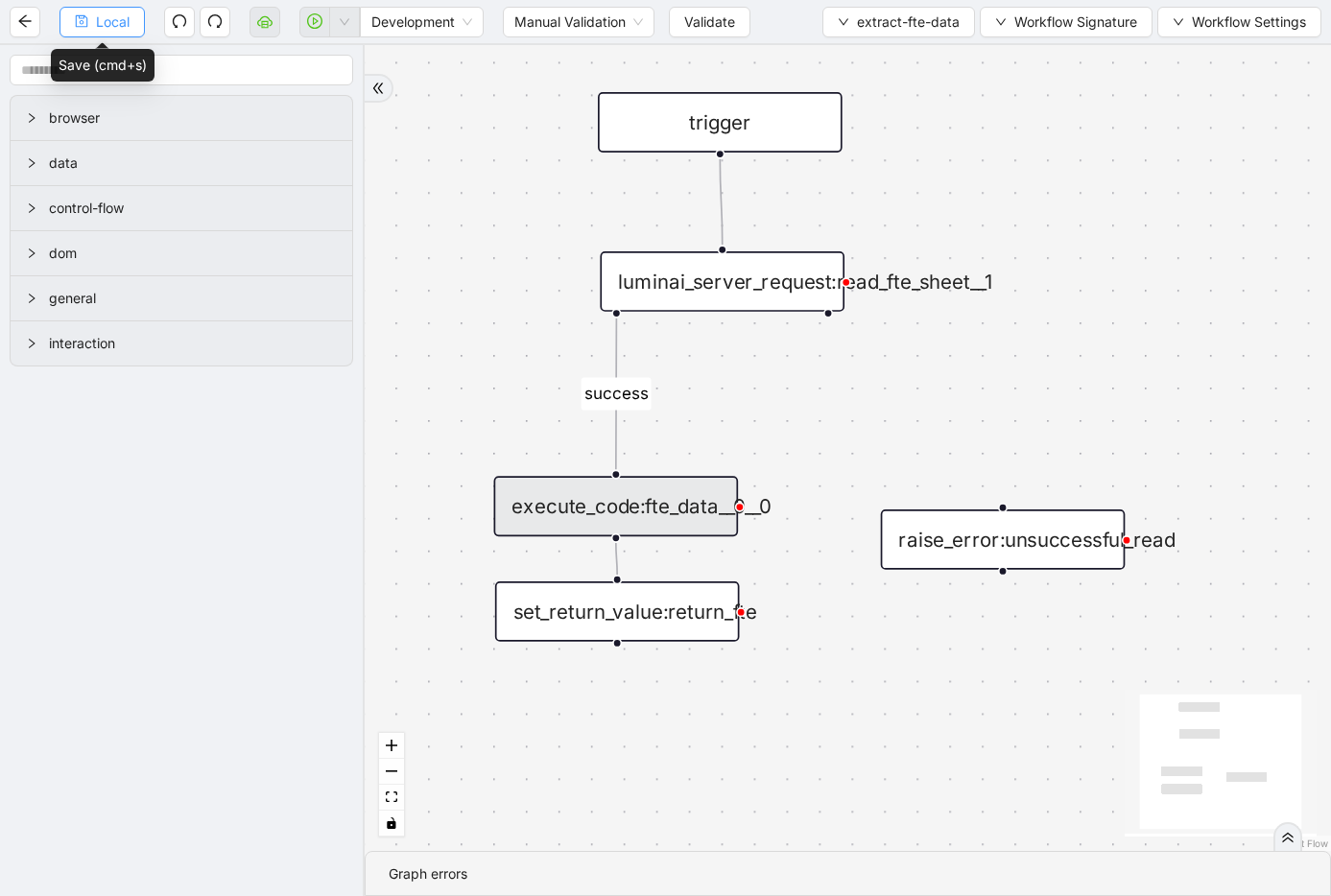
click at [73, 24] on button "Local" at bounding box center [103, 22] width 86 height 31
click at [883, 26] on span "extract-fte-data" at bounding box center [907, 22] width 103 height 21
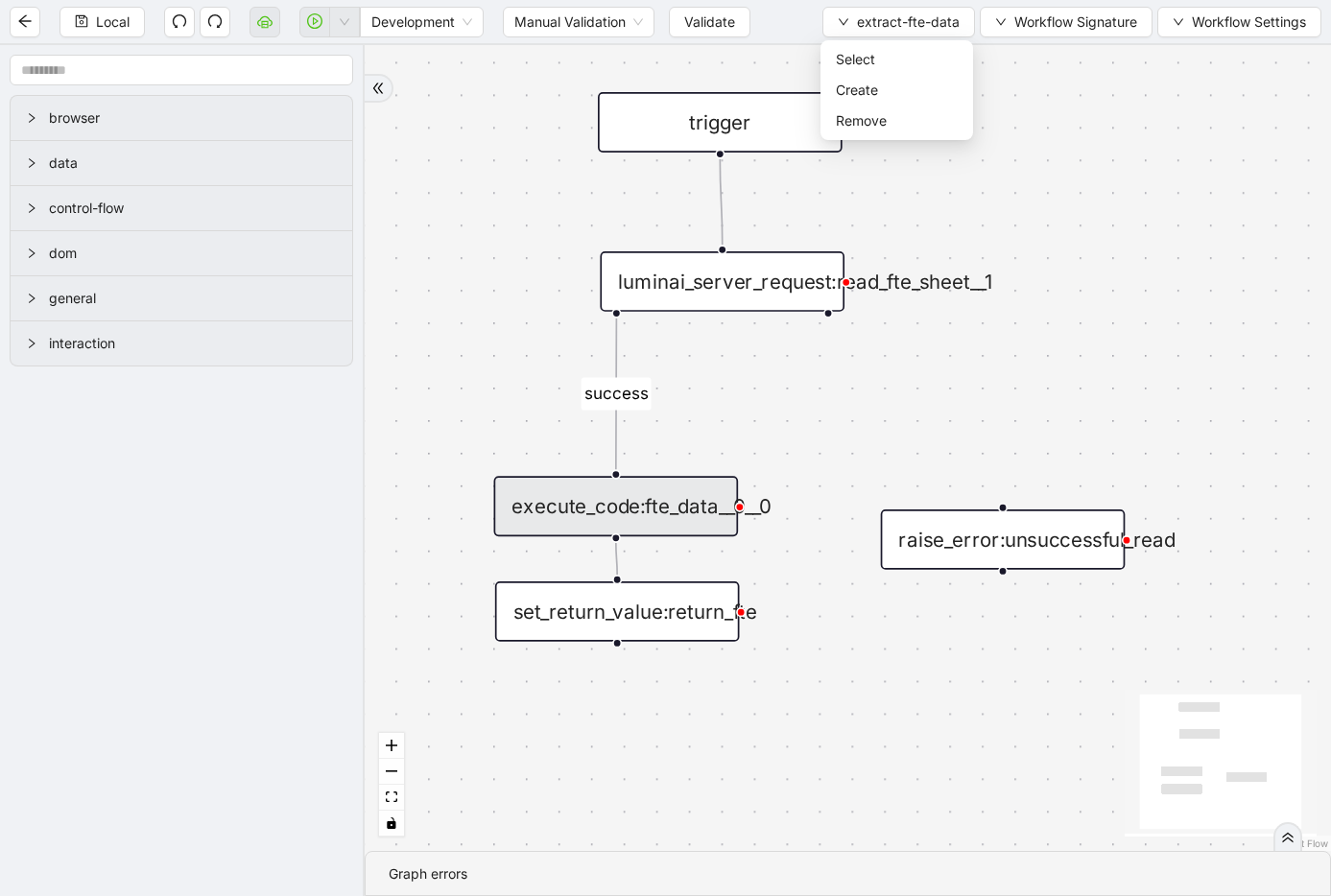
click at [478, 123] on div "success trigger raise_error:unsuccessful_read set_return_value:return_fte execu…" at bounding box center [847, 448] width 966 height 805
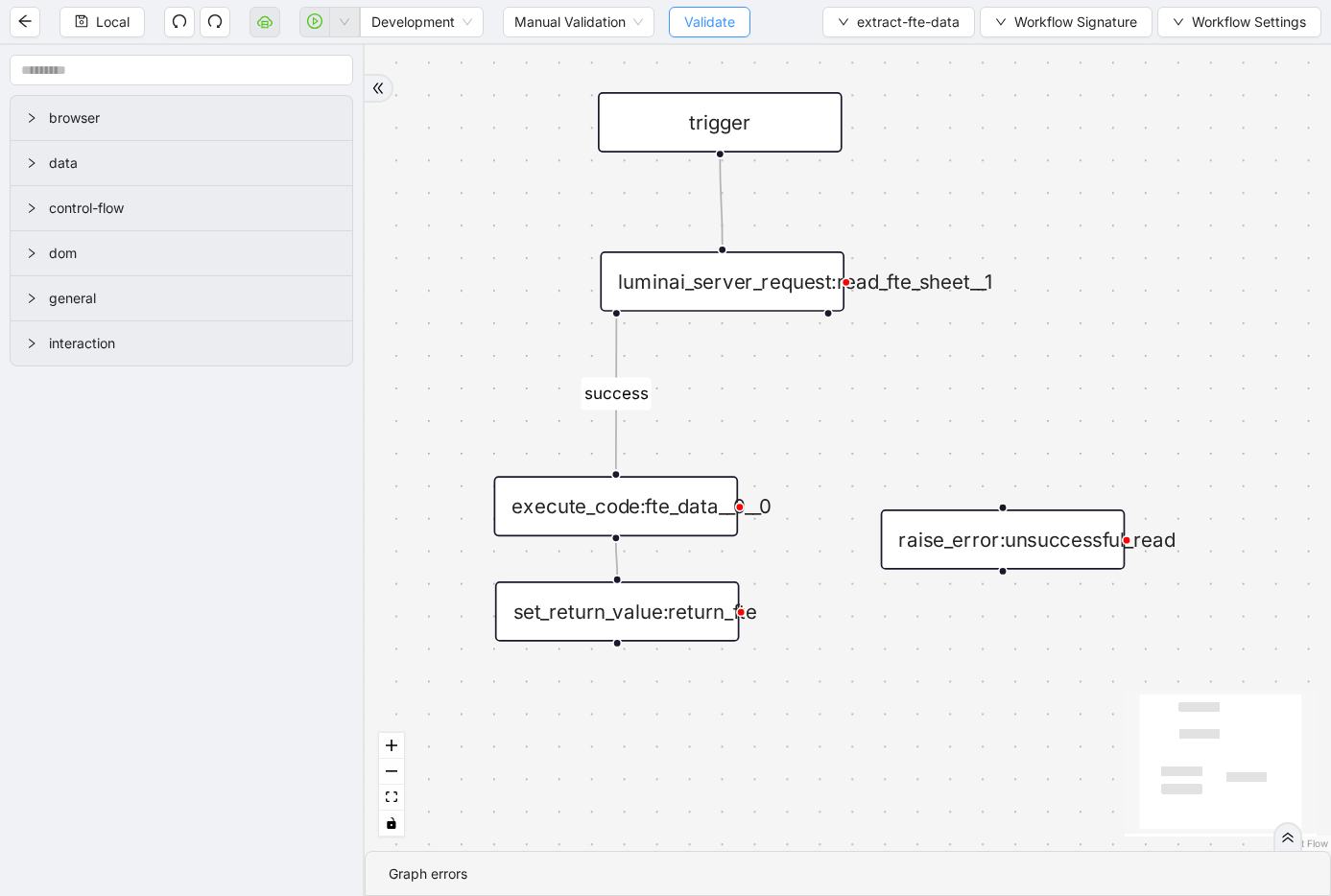
click at [681, 23] on button "Validate" at bounding box center [710, 22] width 82 height 31
click at [320, 22] on icon "play-circle" at bounding box center [314, 20] width 15 height 15
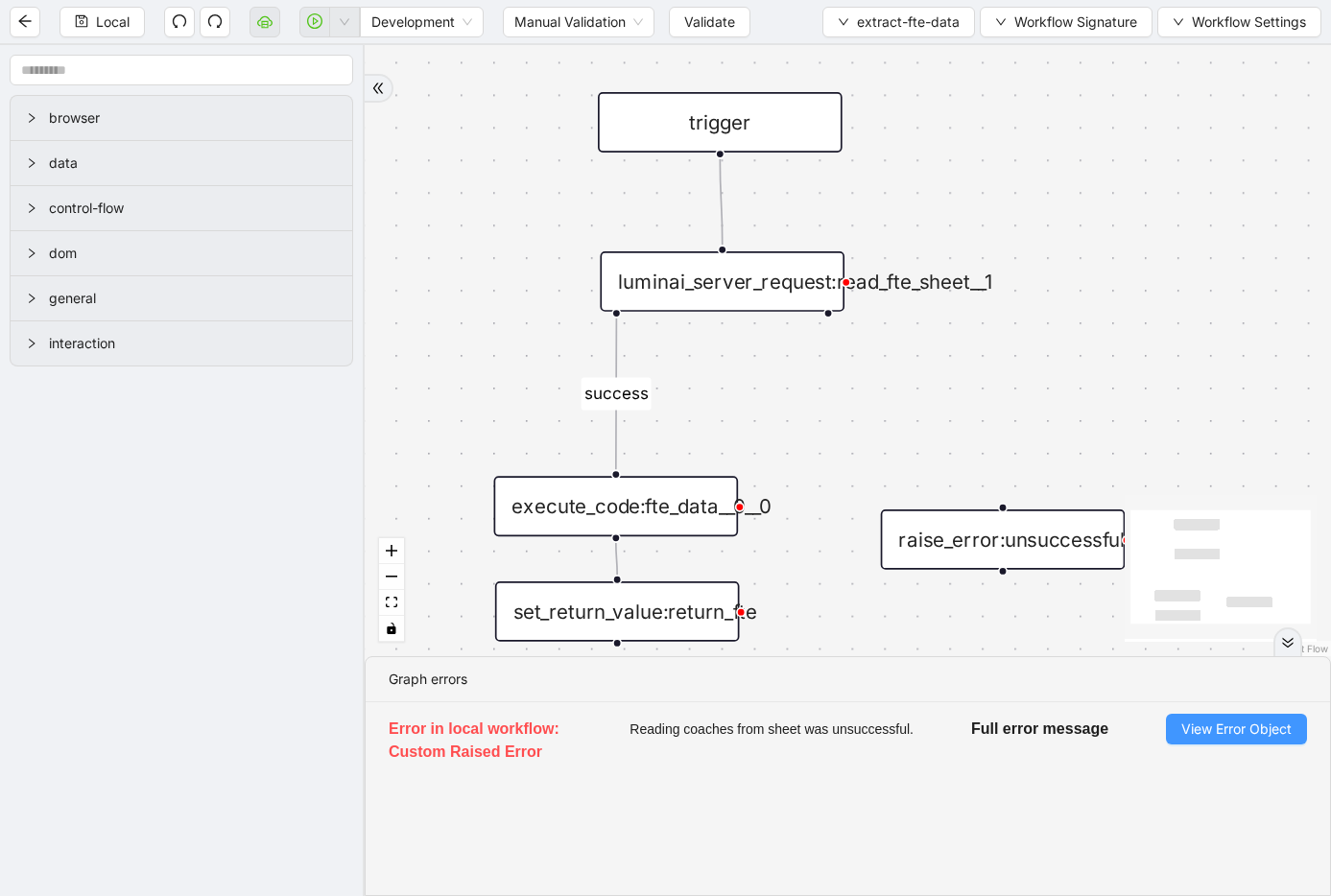
click at [1234, 717] on button "View Error Object" at bounding box center [1235, 729] width 141 height 31
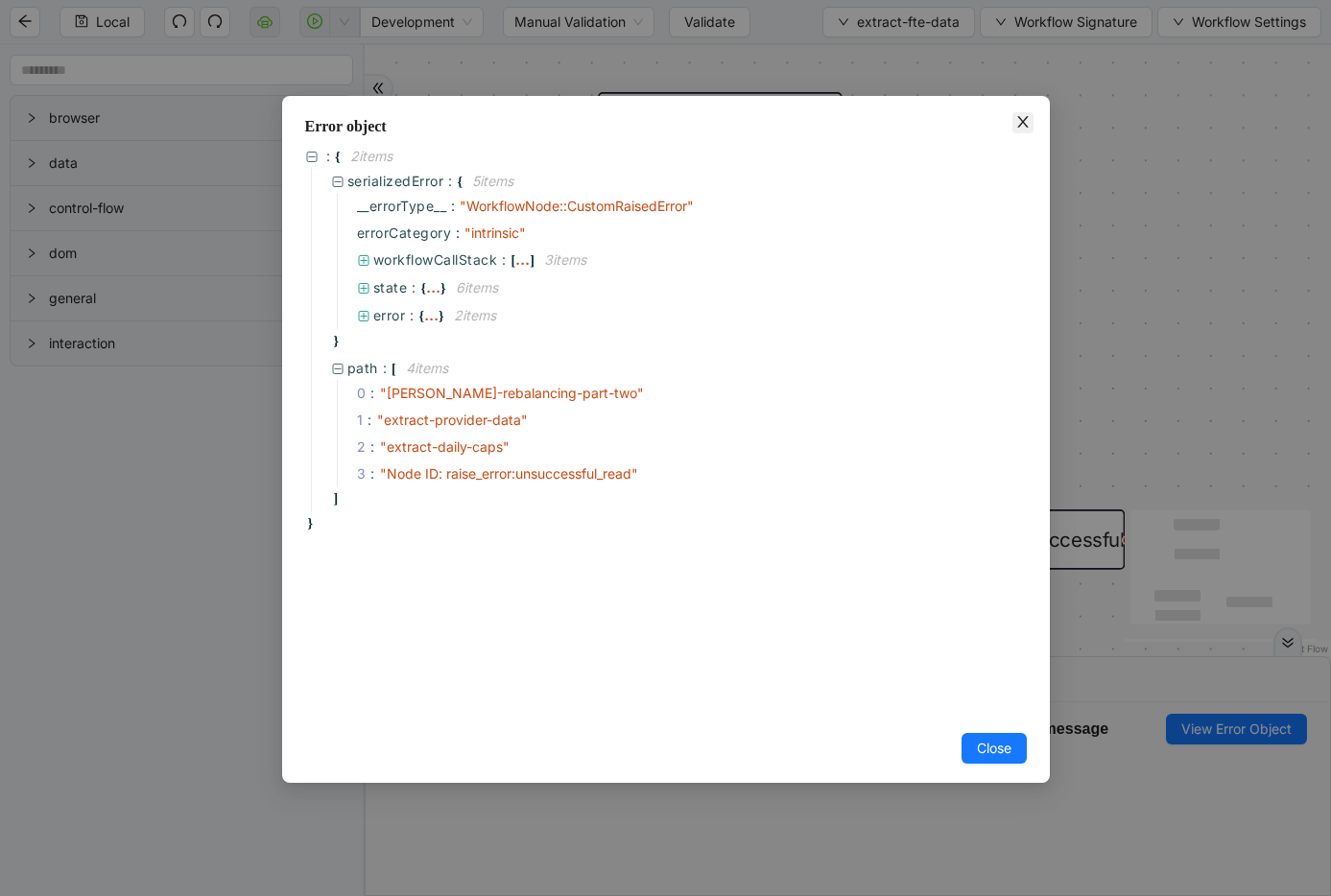
click at [1020, 123] on icon "close" at bounding box center [1022, 121] width 15 height 15
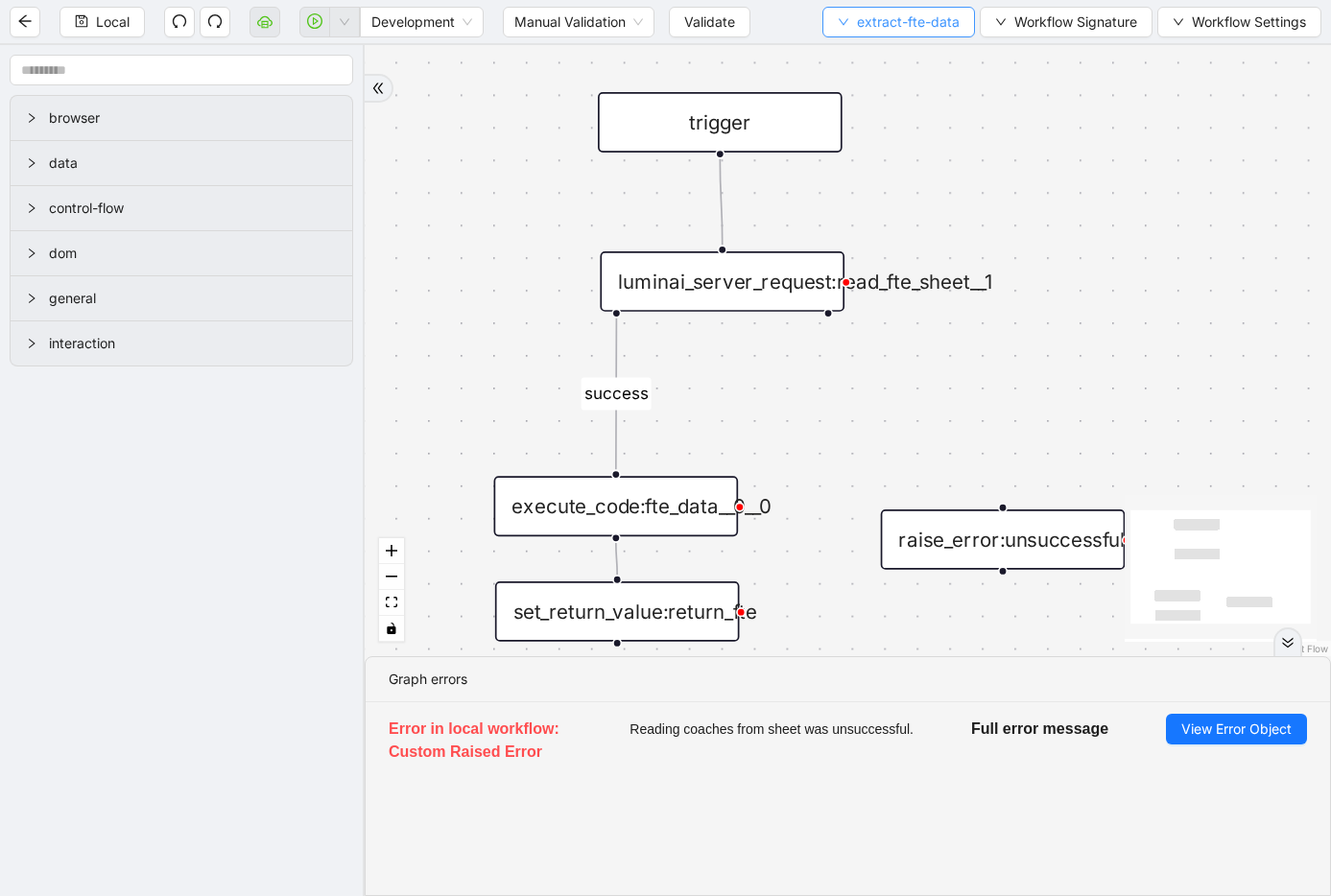
click at [851, 28] on button "extract-fte-data" at bounding box center [898, 22] width 153 height 31
click at [723, 271] on div "luminai_server_request:read_fte_sheet__1" at bounding box center [721, 281] width 244 height 61
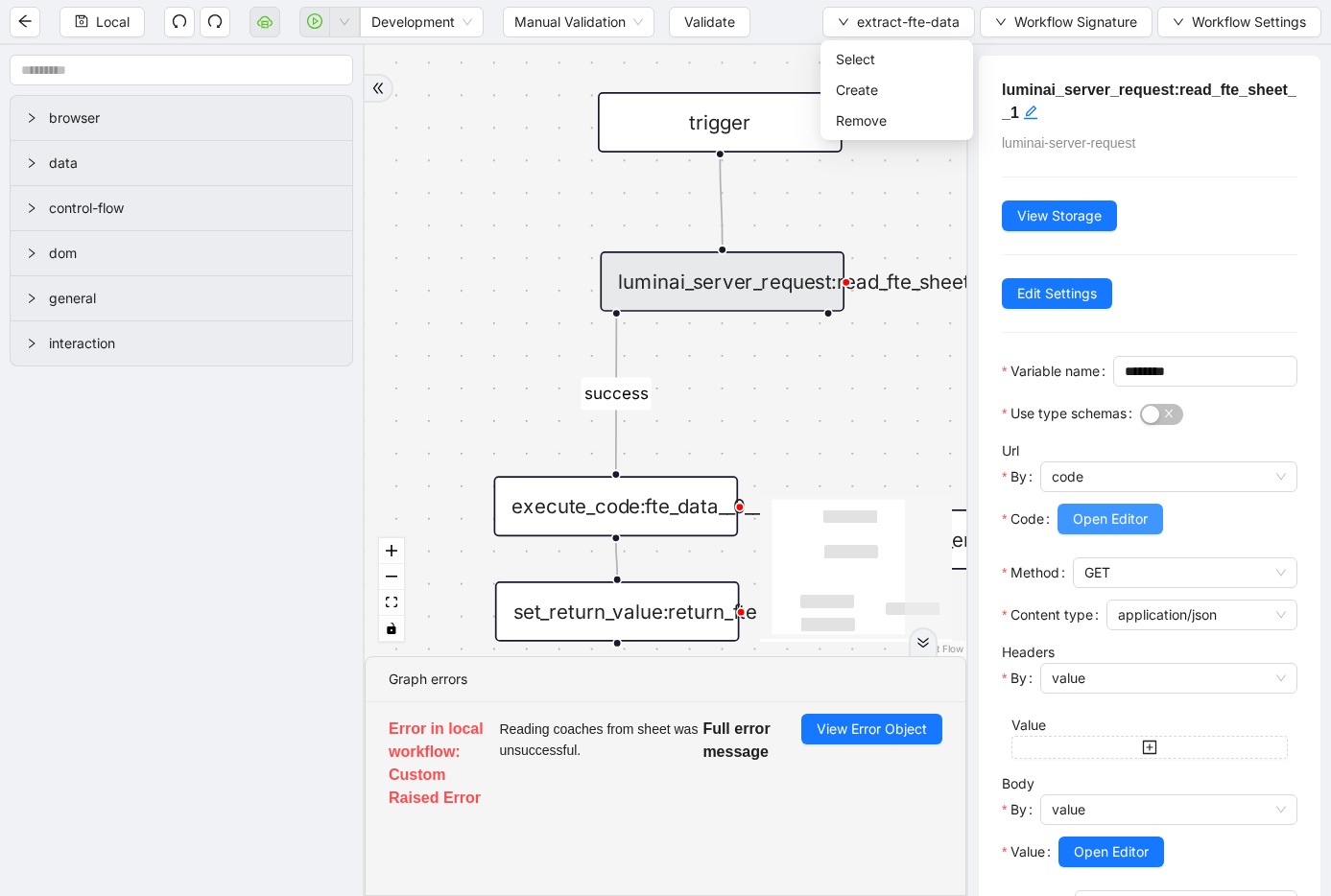
click at [1118, 529] on span "Open Editor" at bounding box center [1110, 518] width 75 height 21
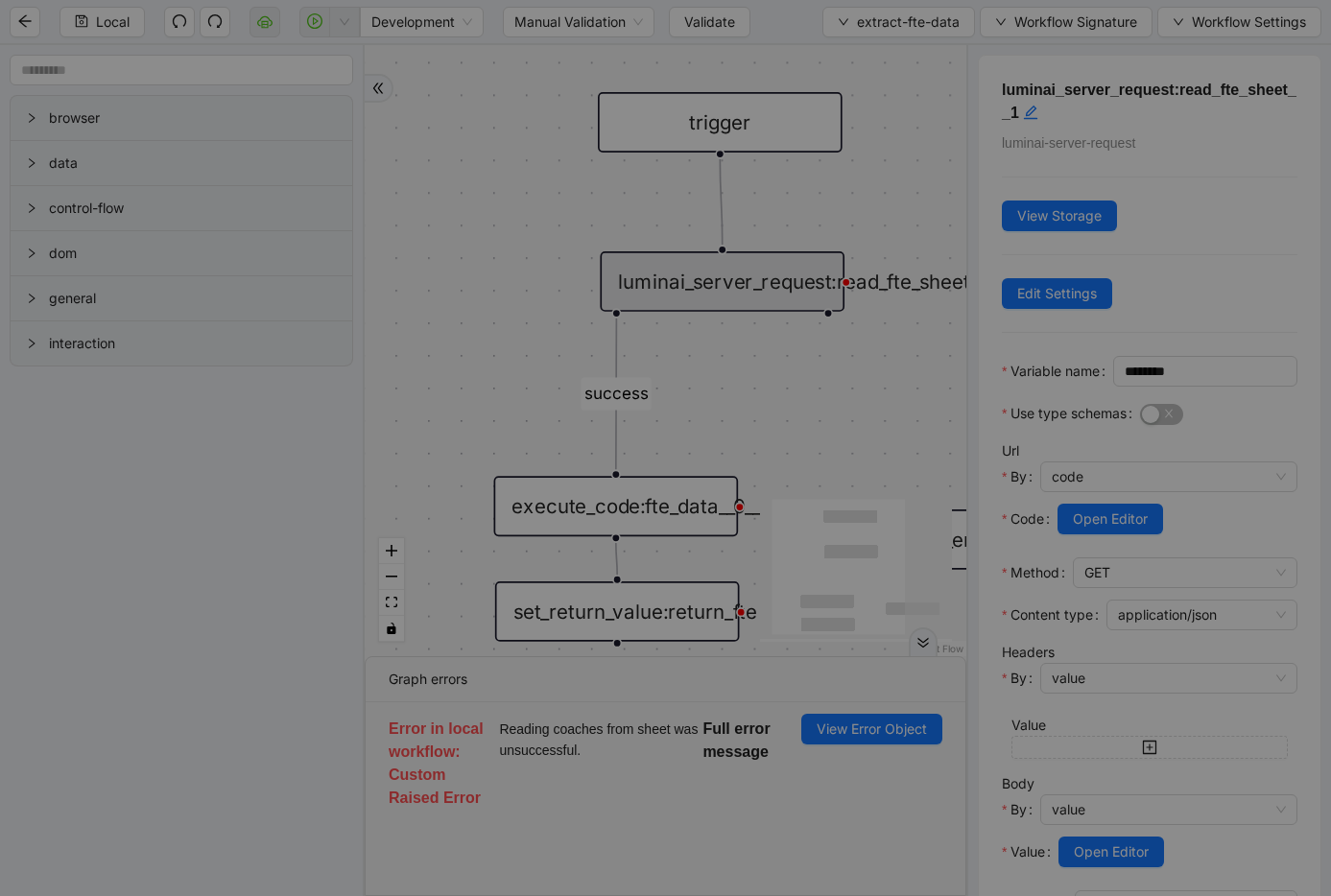
scroll to position [144, 0]
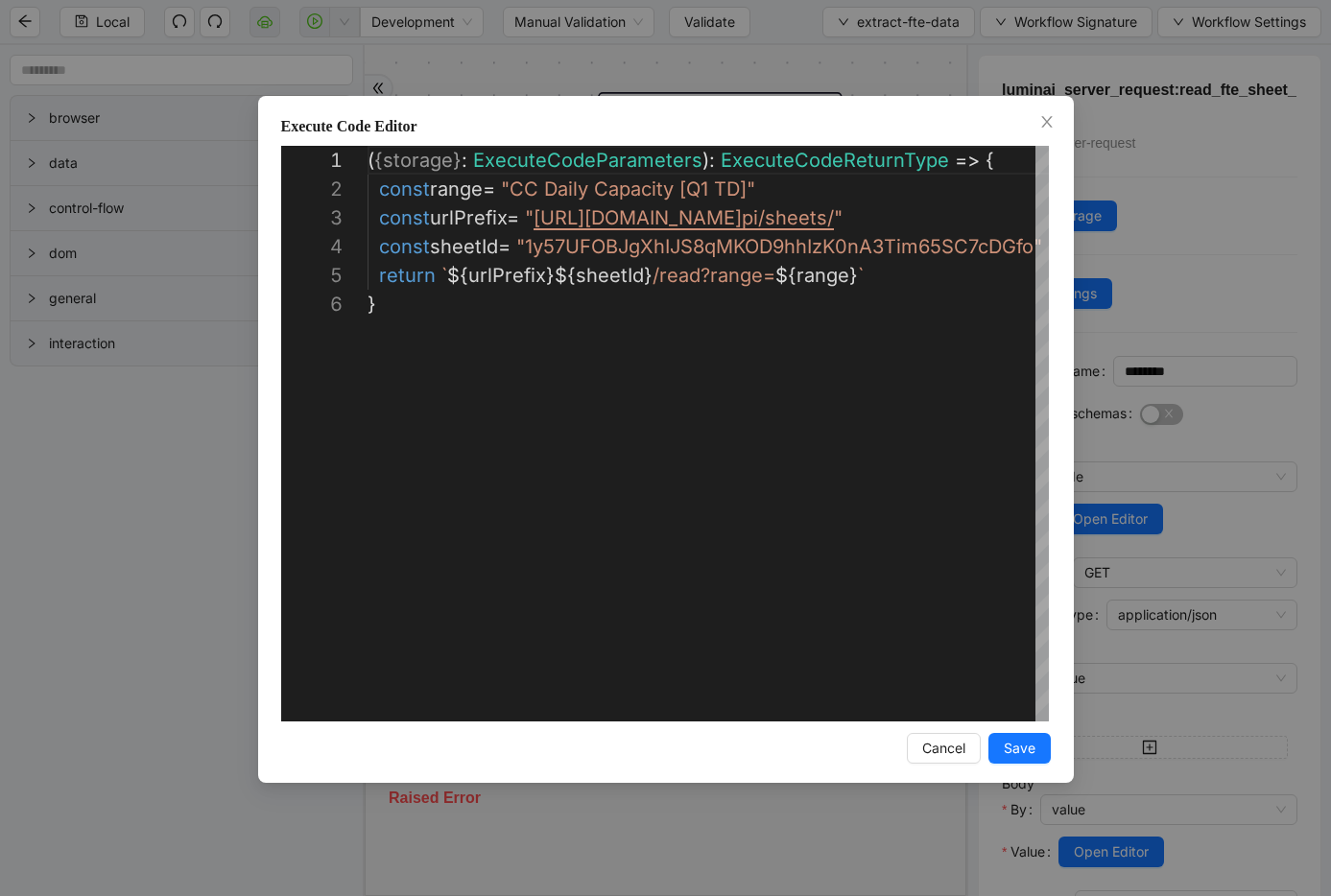
click at [1129, 314] on div "**********" at bounding box center [665, 448] width 1331 height 896
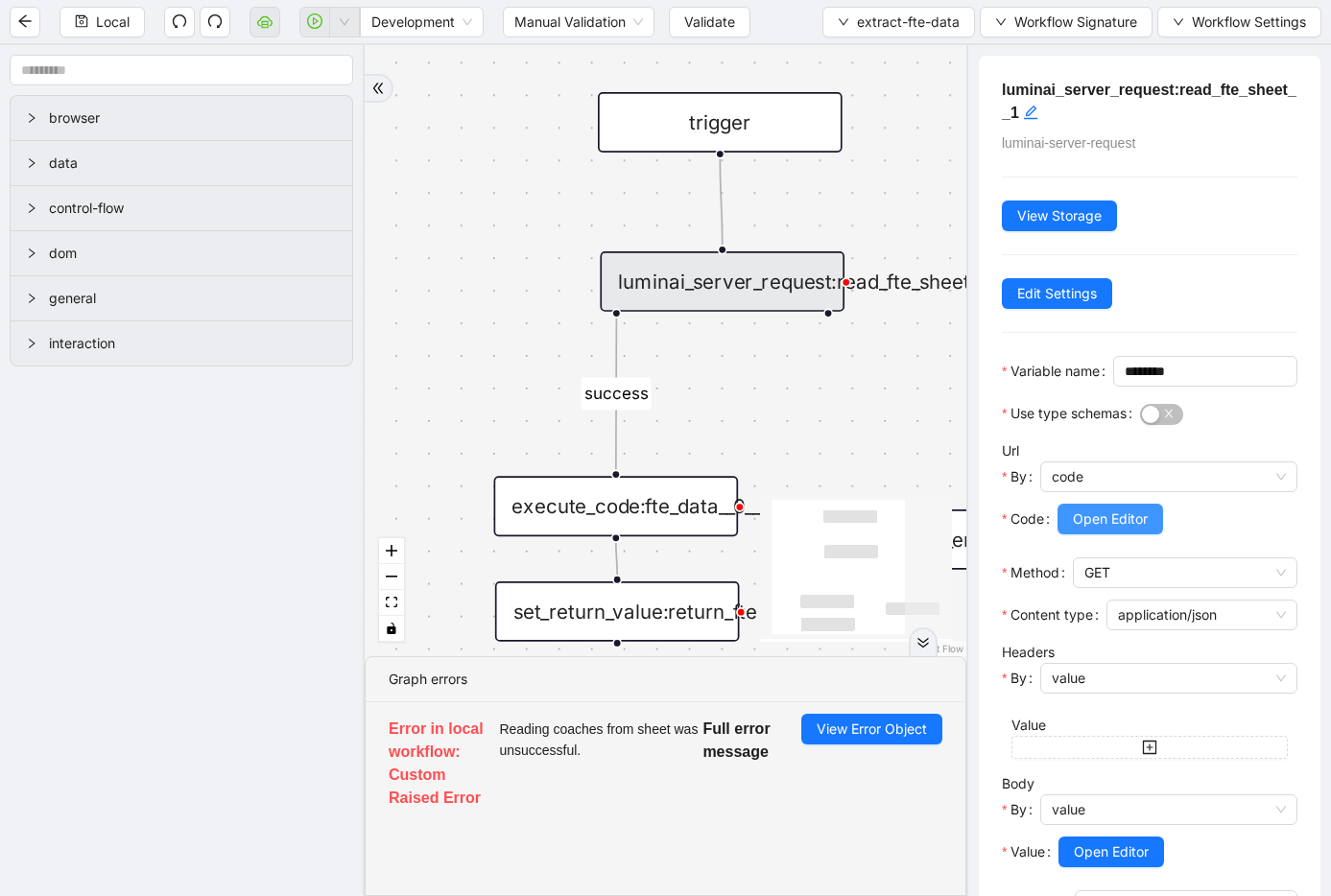
click at [1082, 529] on span "Open Editor" at bounding box center [1110, 518] width 75 height 21
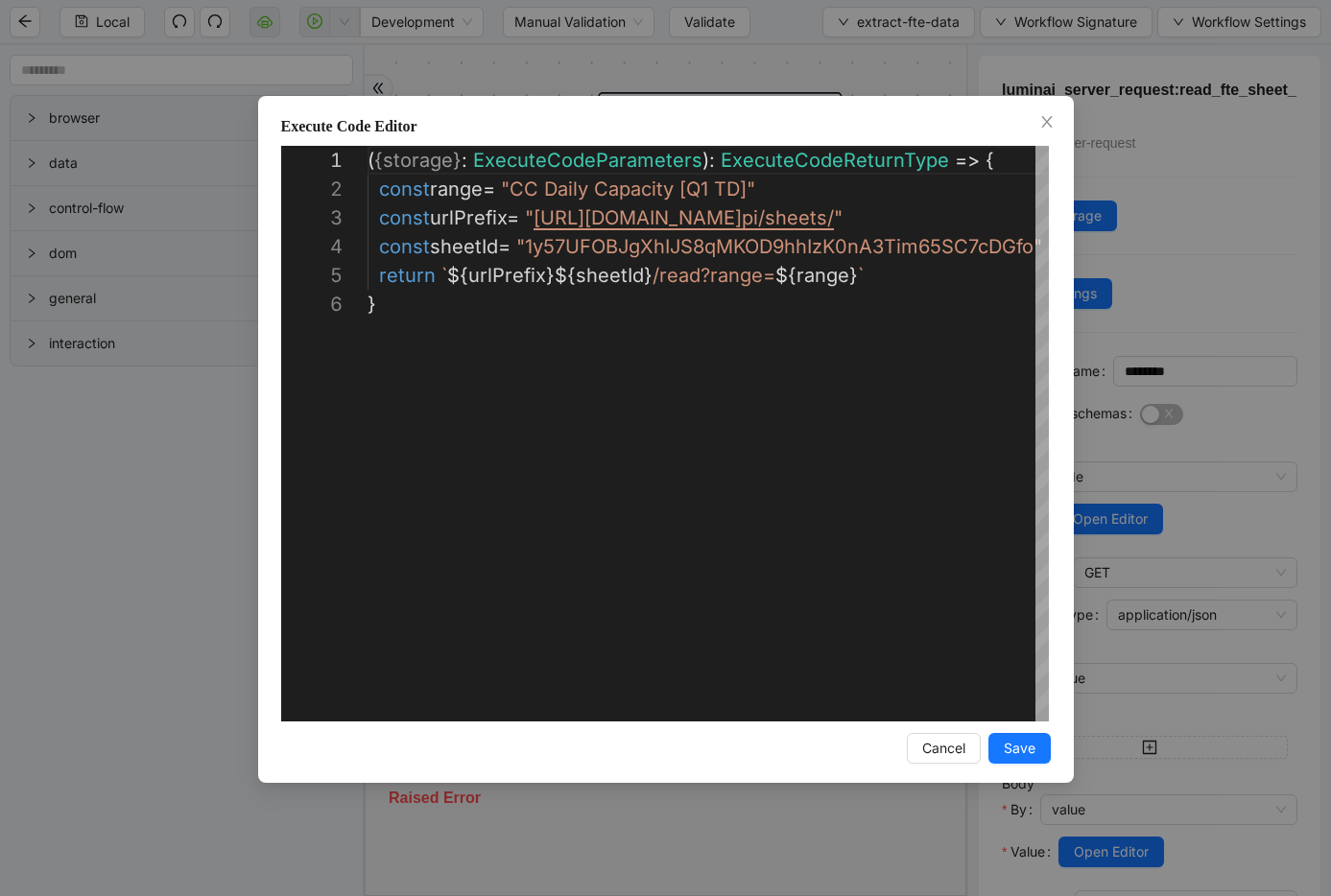
click at [1109, 461] on div "**********" at bounding box center [665, 448] width 1331 height 896
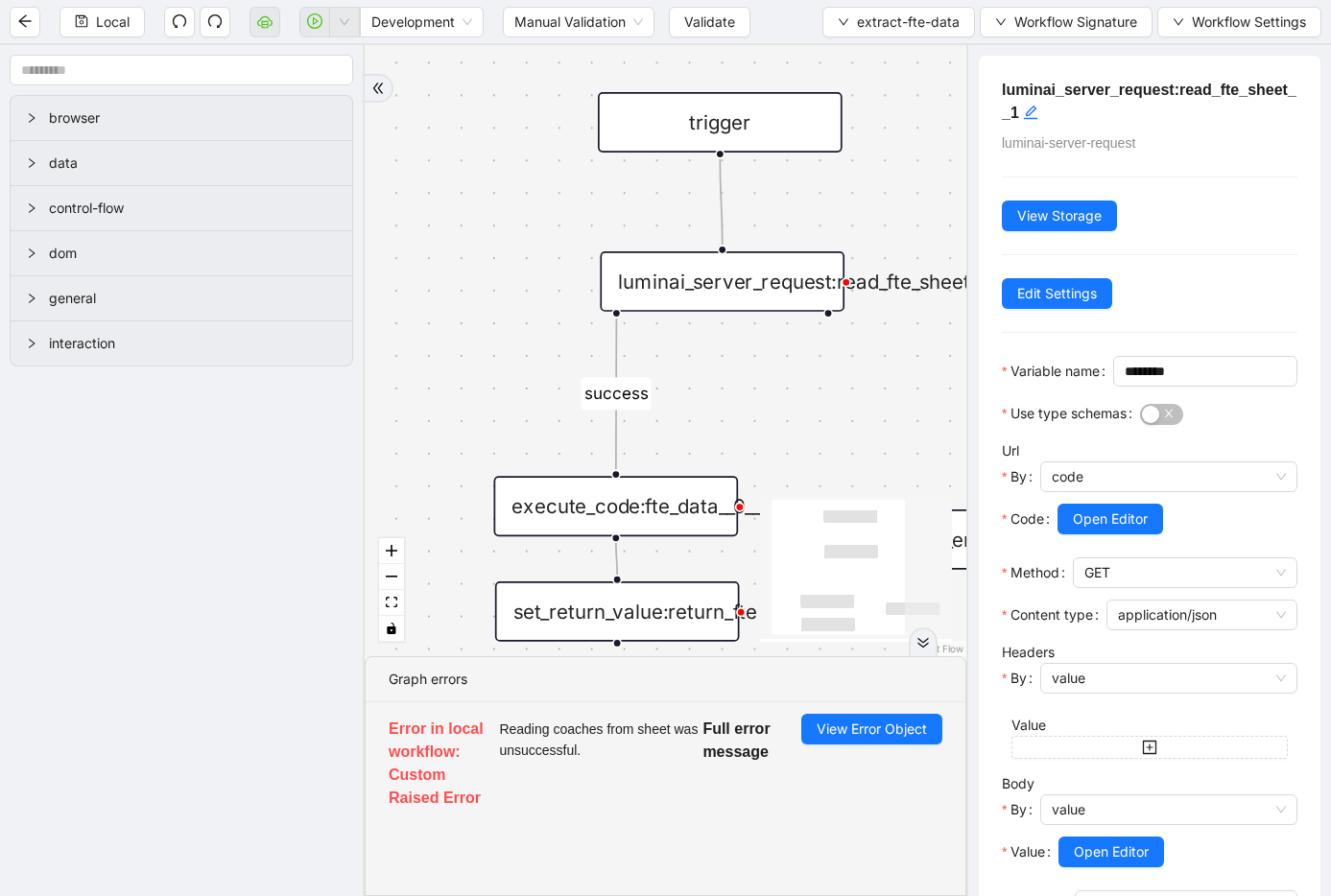
click at [713, 498] on div "execute_code:fte_data__0__0" at bounding box center [616, 505] width 244 height 61
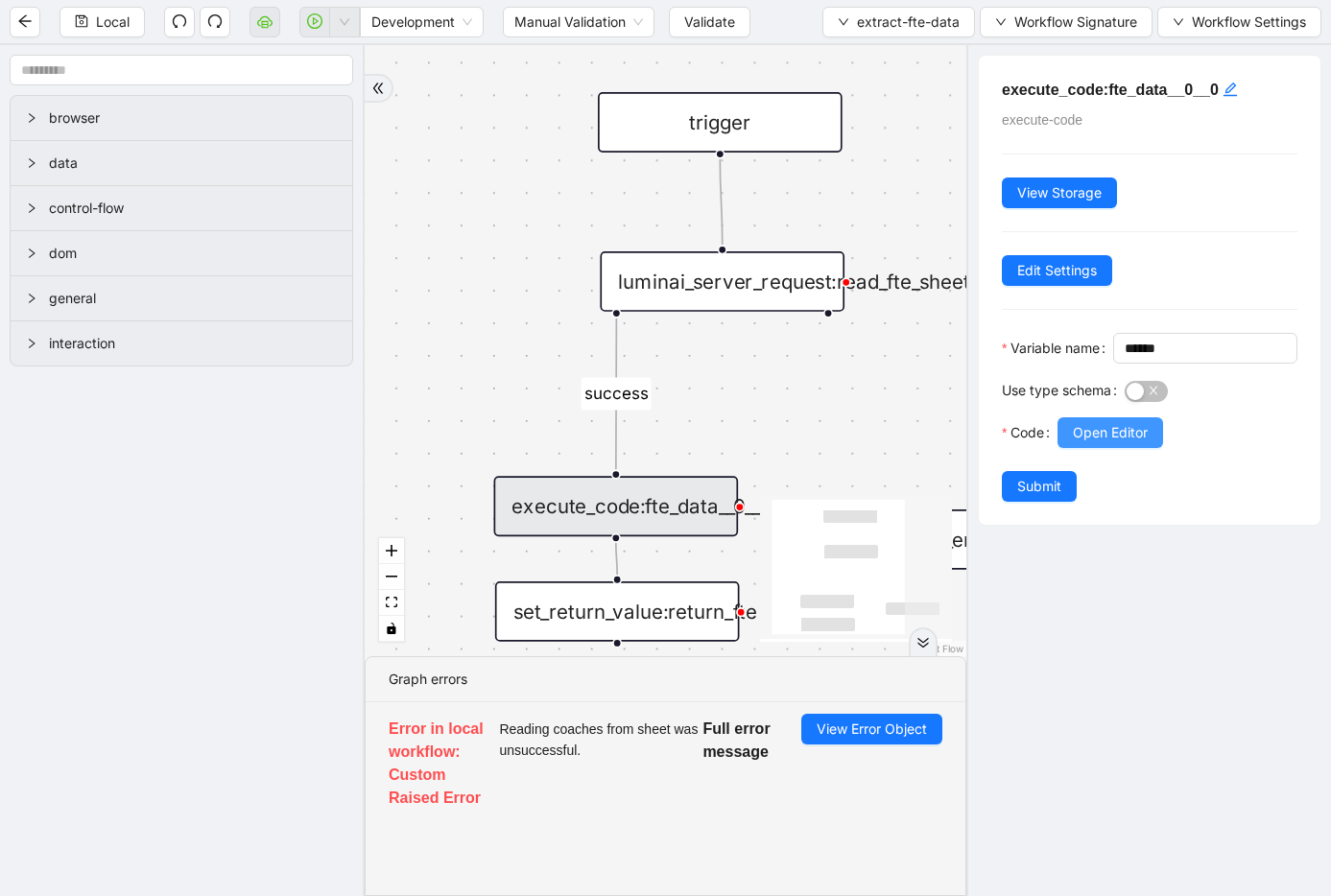
click at [1101, 448] on button "Open Editor" at bounding box center [1110, 433] width 106 height 31
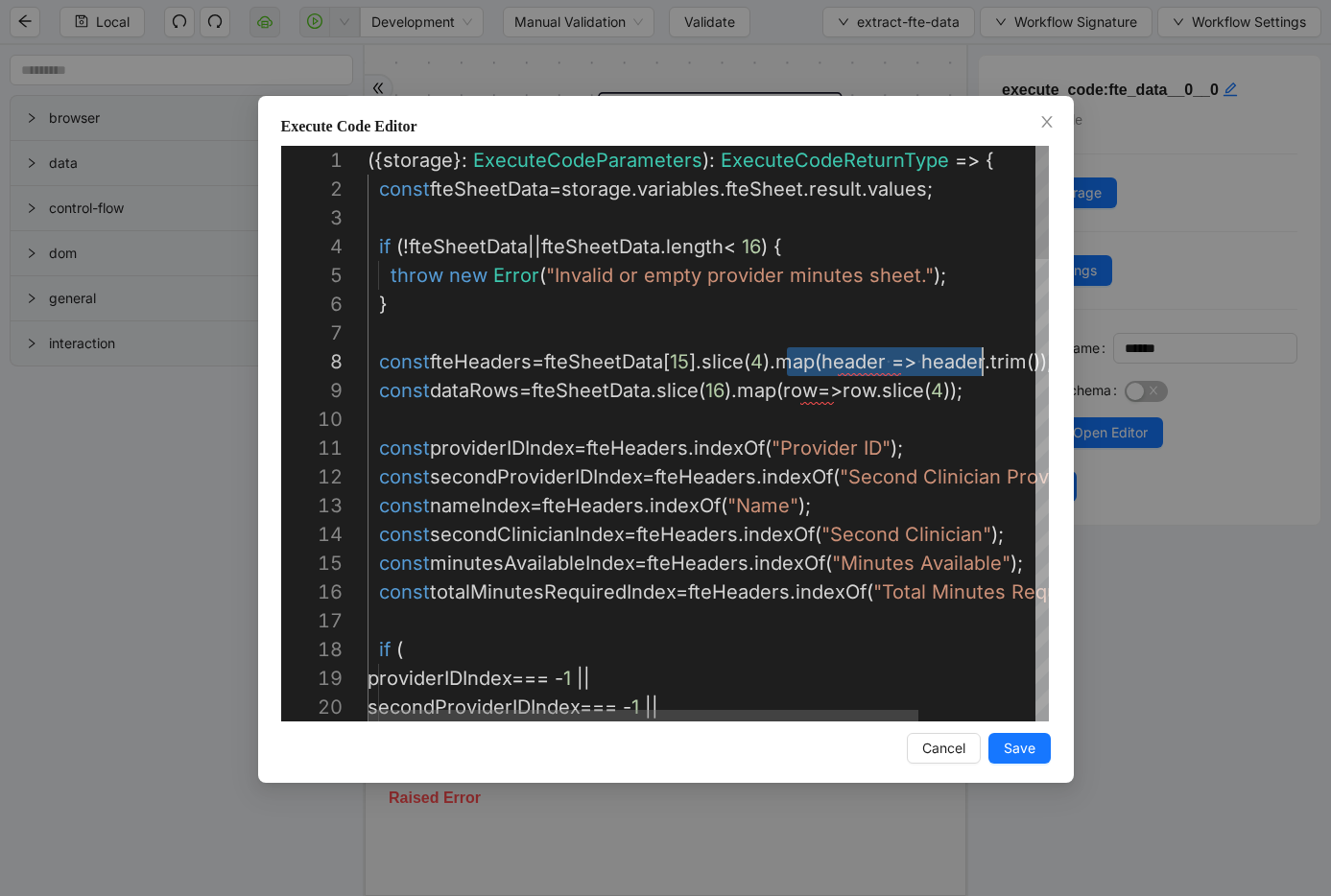
scroll to position [201, 699]
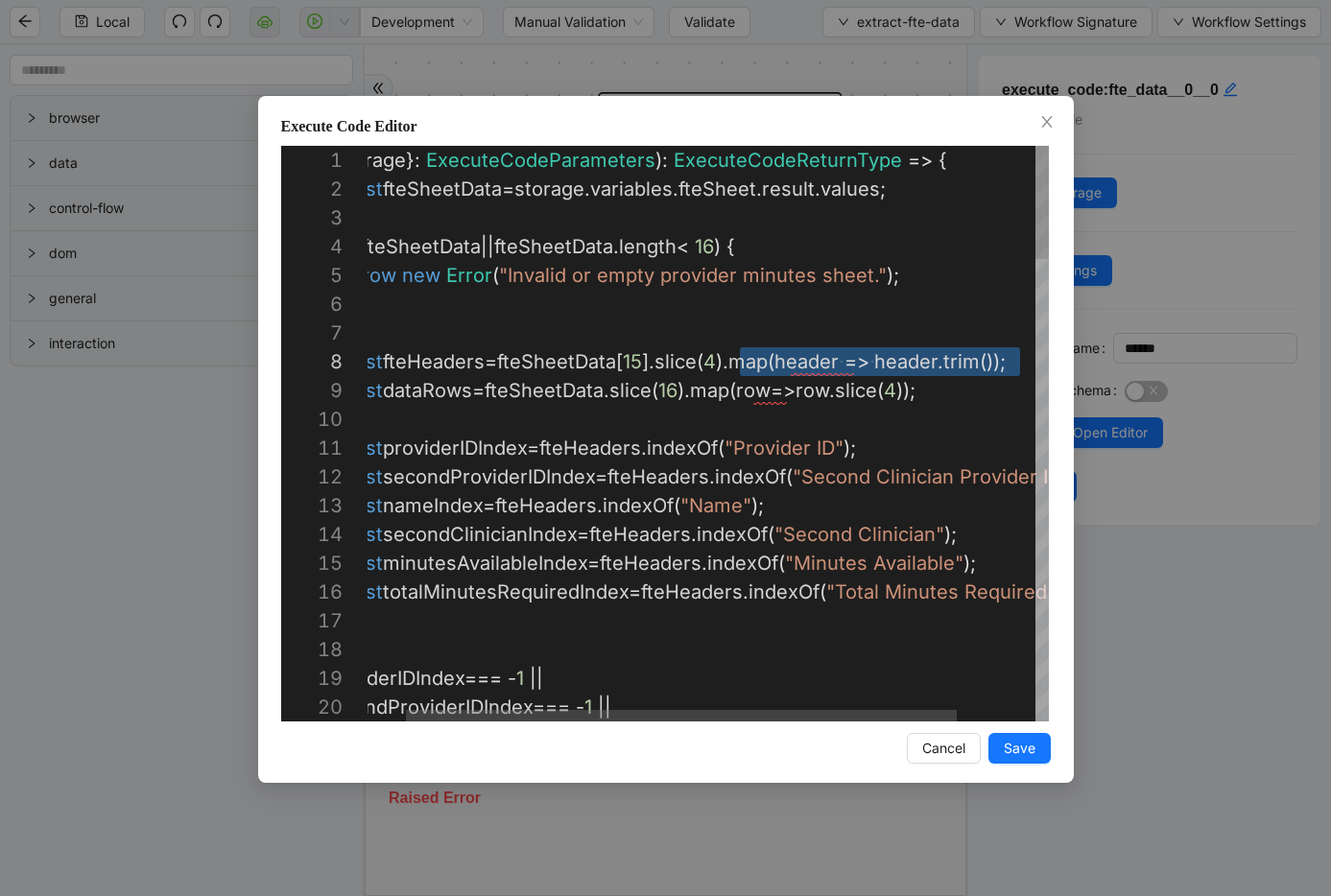
drag, startPoint x: 787, startPoint y: 368, endPoint x: 1076, endPoint y: 357, distance: 289.2
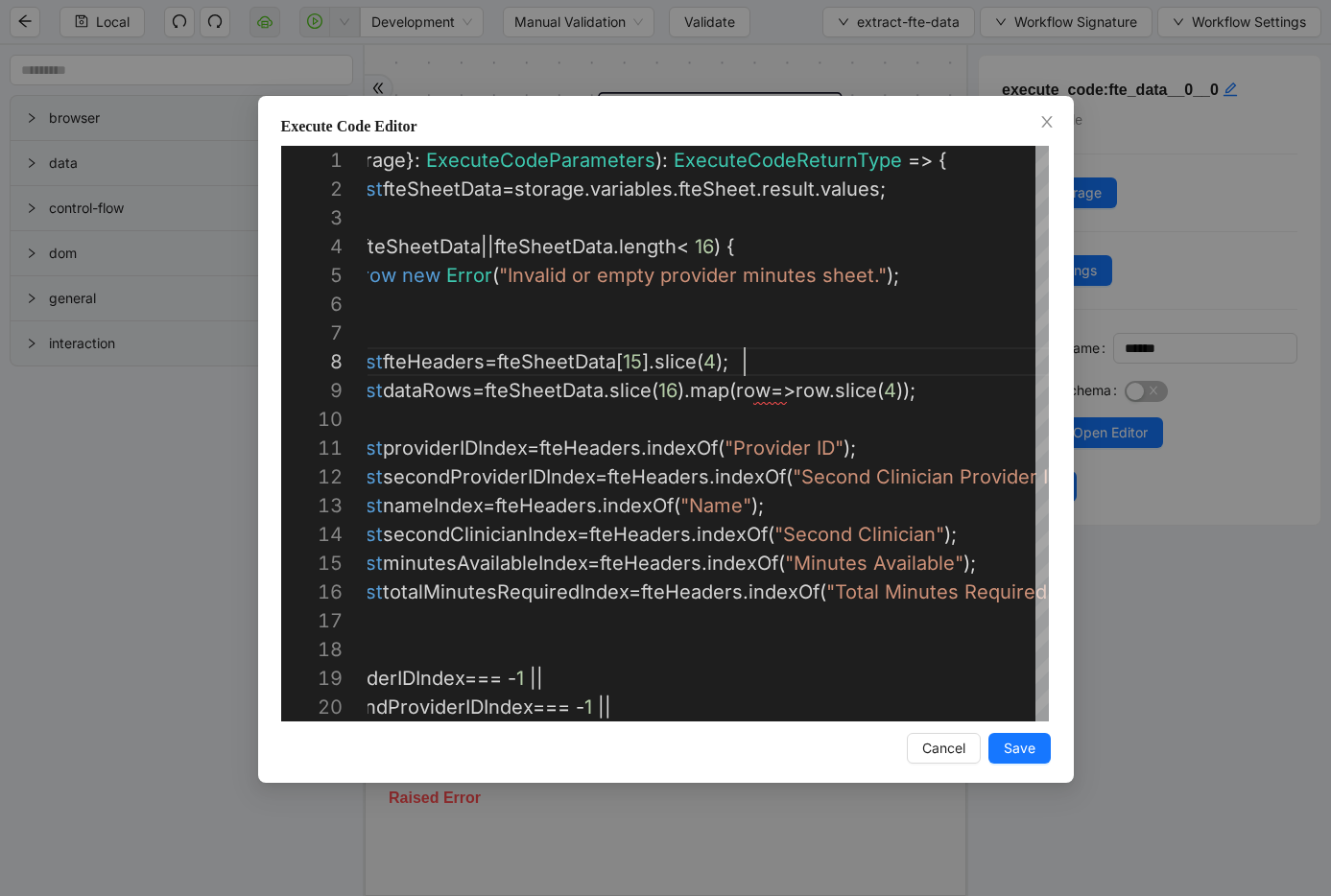
scroll to position [201, 424]
type textarea "**********"
click at [1022, 754] on span "Save" at bounding box center [1019, 747] width 32 height 21
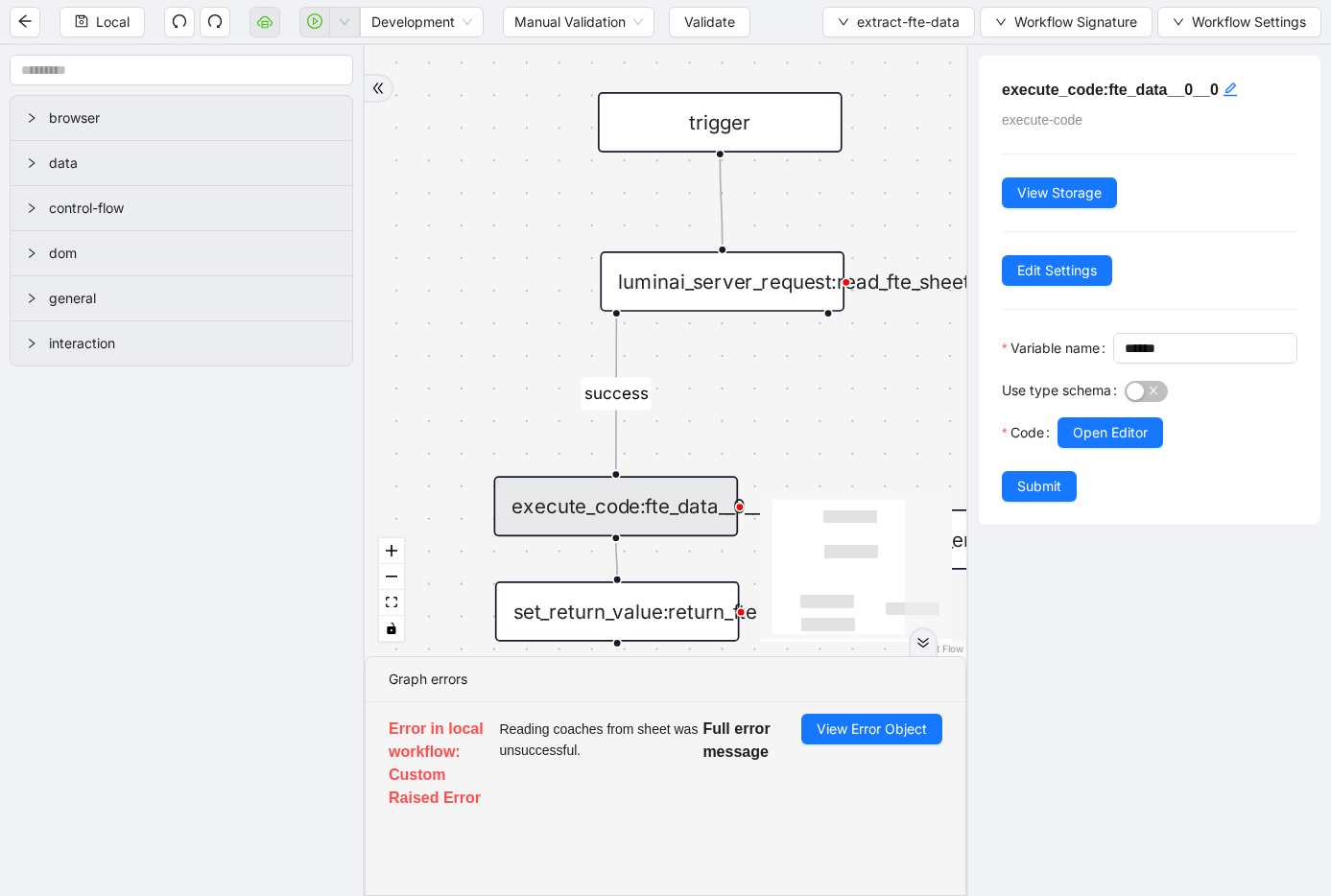
click at [1039, 496] on span "Submit" at bounding box center [1039, 485] width 44 height 21
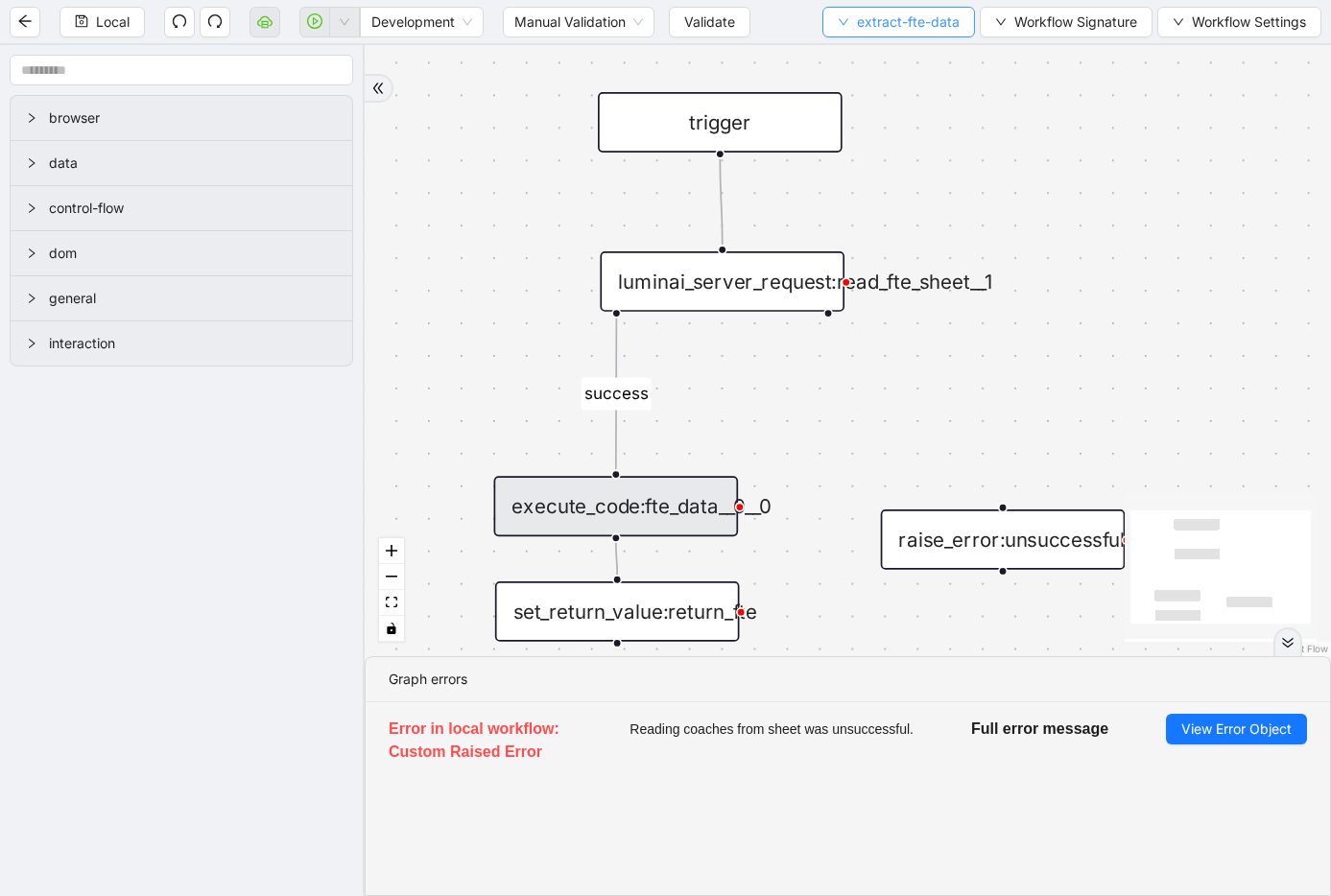
click at [944, 30] on span "extract-fte-data" at bounding box center [907, 22] width 103 height 21
click at [939, 54] on span "Select" at bounding box center [896, 59] width 122 height 21
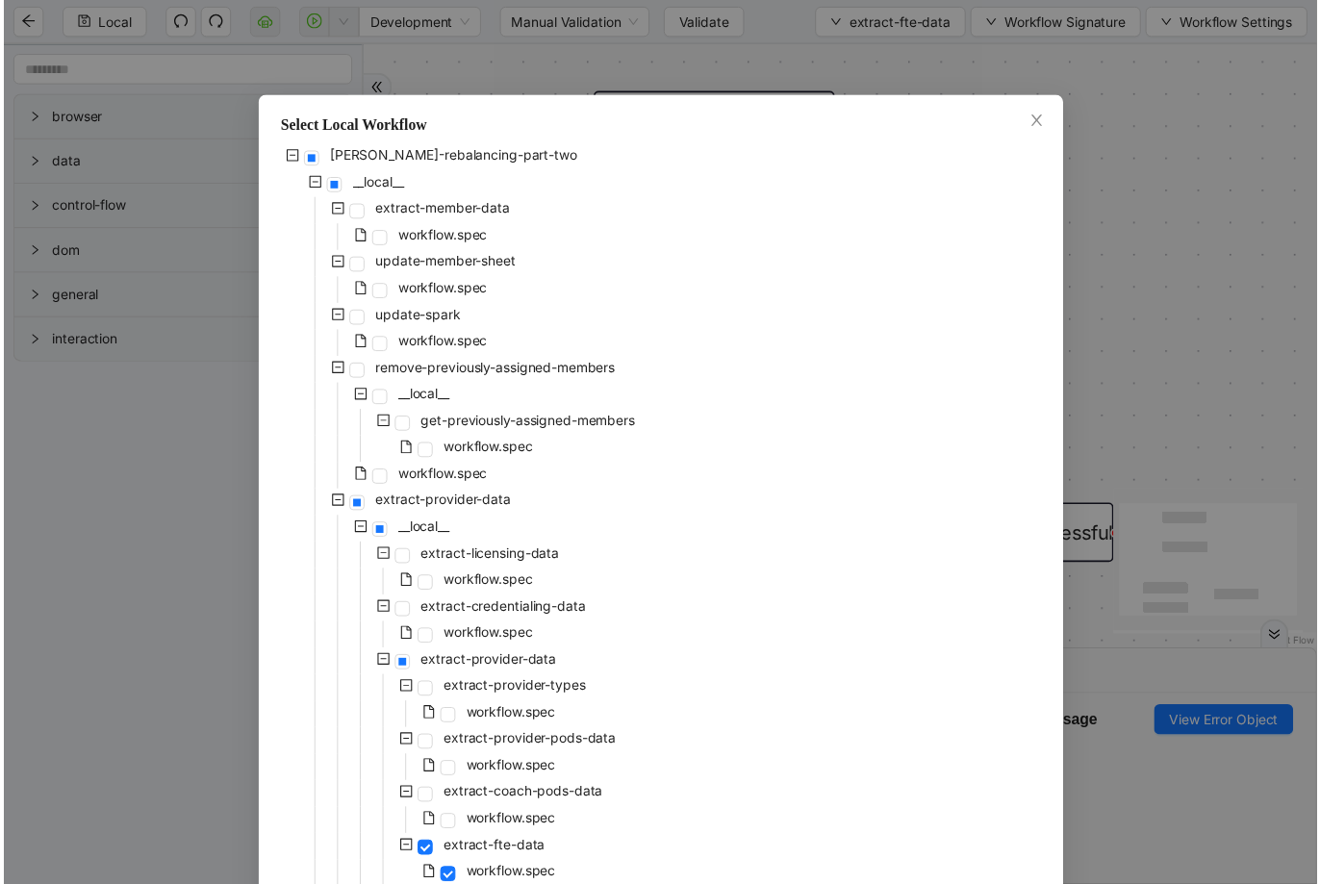
scroll to position [302, 0]
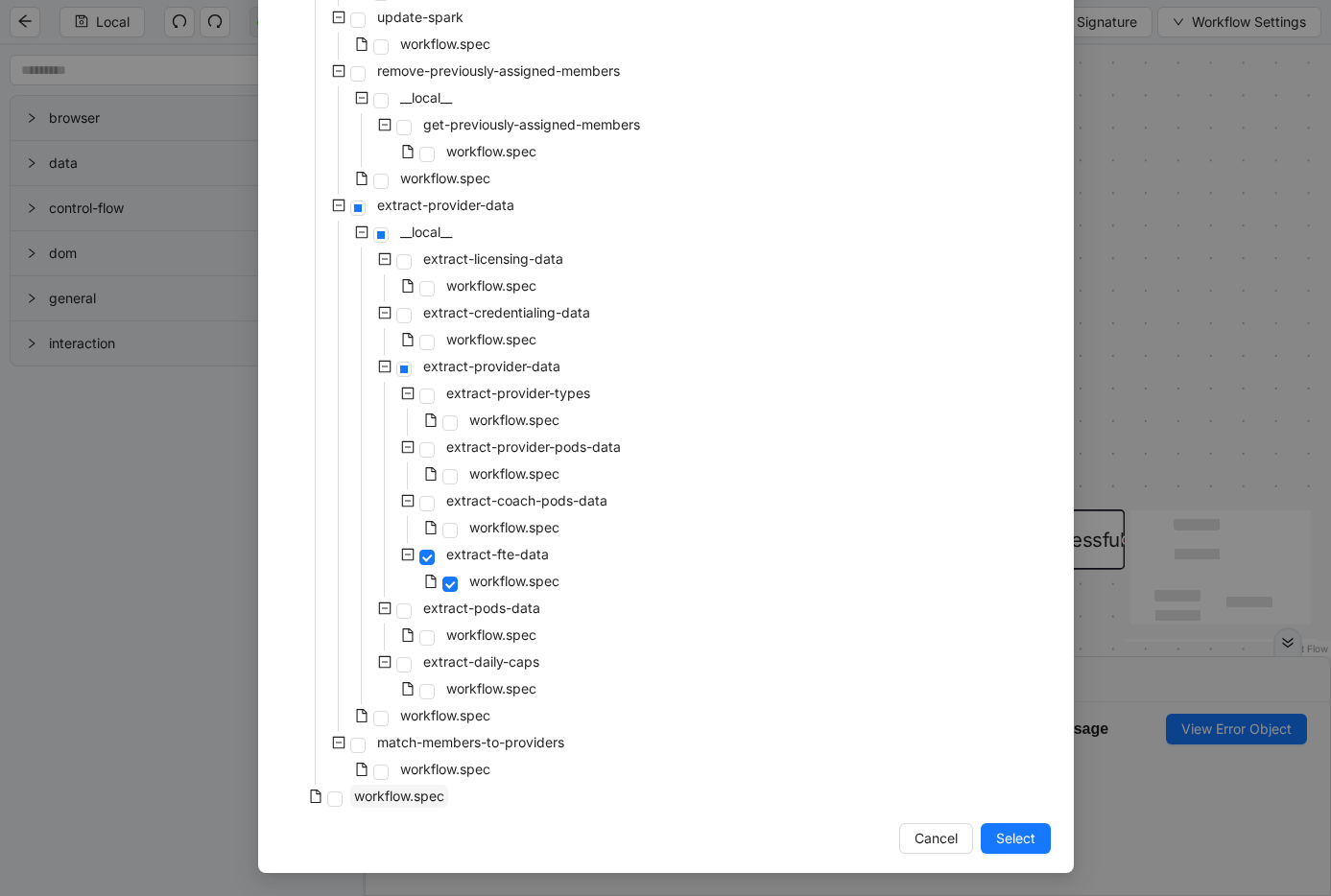
click at [354, 797] on span "workflow.spec" at bounding box center [399, 795] width 90 height 16
click at [1005, 842] on span "Select" at bounding box center [1015, 837] width 39 height 21
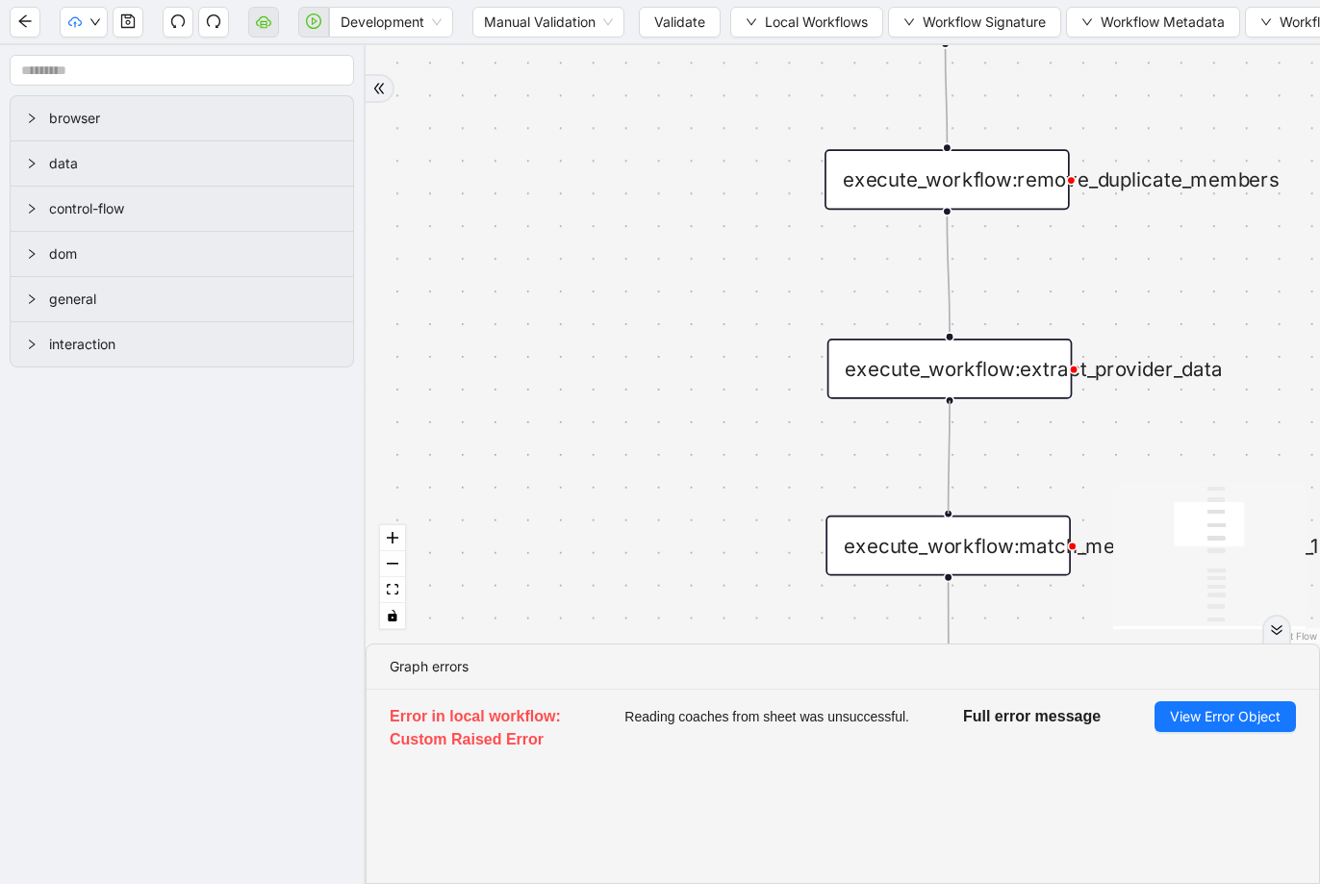
drag, startPoint x: 948, startPoint y: 403, endPoint x: 940, endPoint y: 516, distance: 112.8
click at [131, 29] on button "button" at bounding box center [128, 22] width 31 height 31
